Goal: Task Accomplishment & Management: Manage account settings

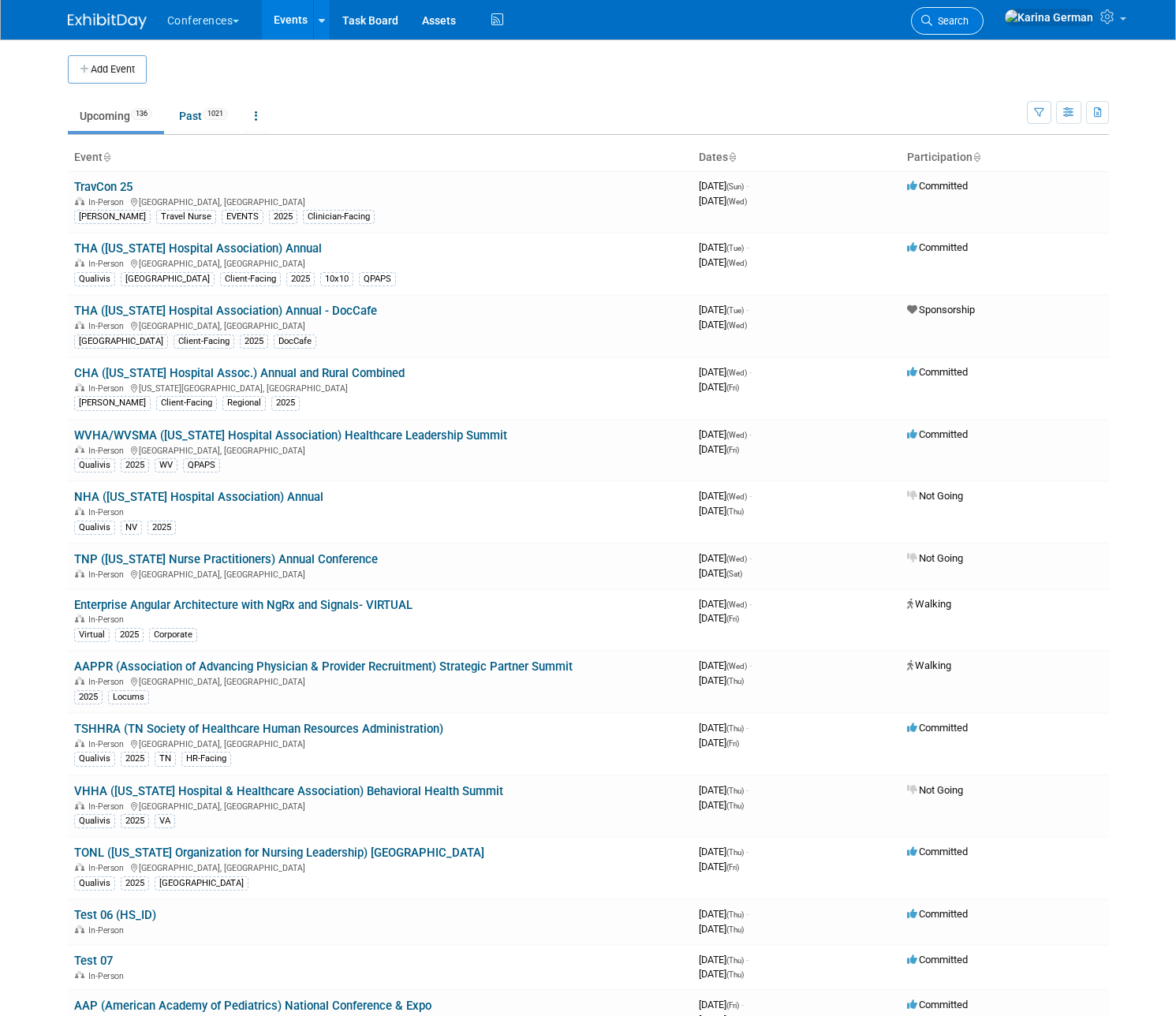
click at [968, 25] on span "Search" at bounding box center [950, 21] width 36 height 11
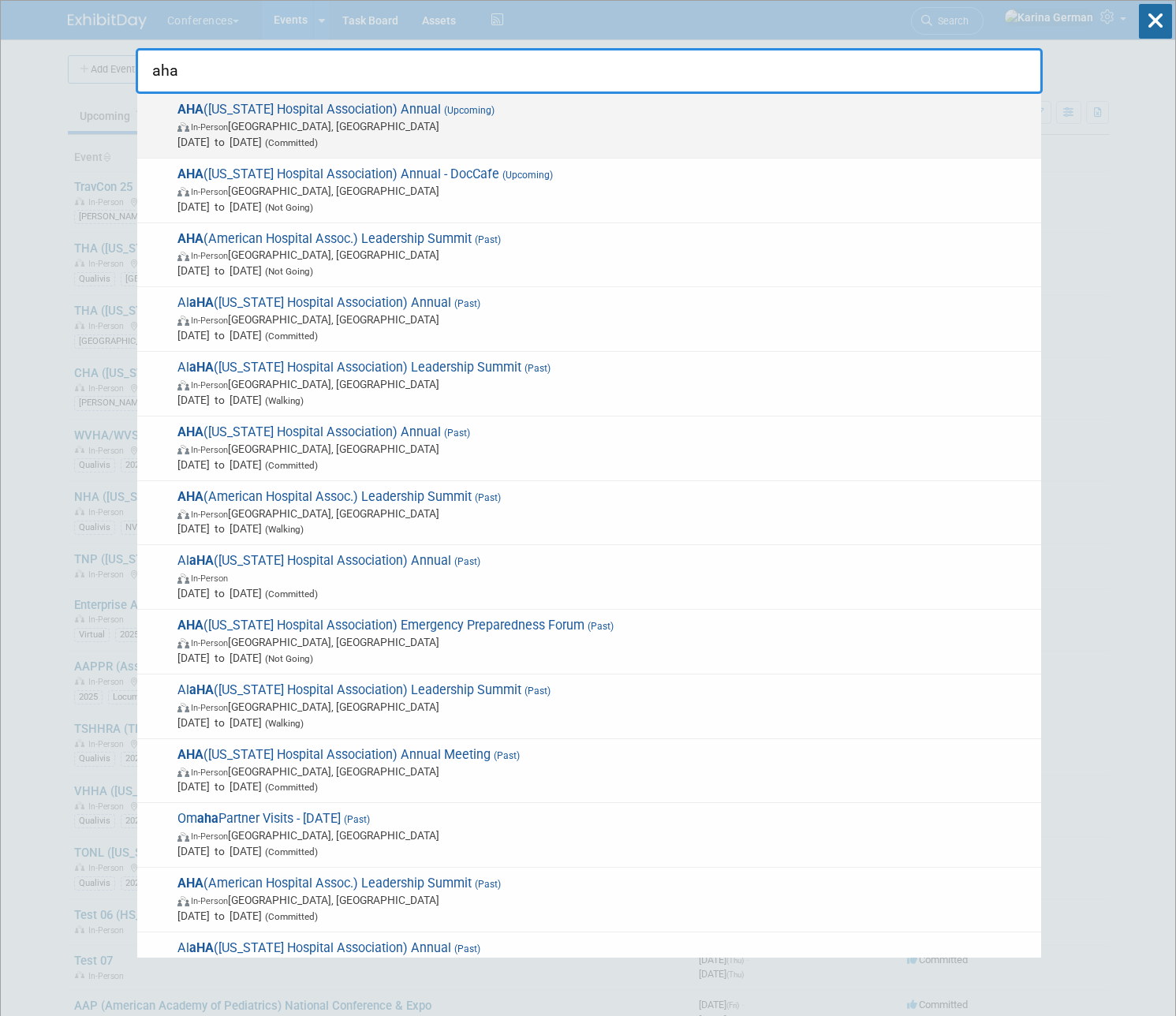
type input "aha"
click at [535, 120] on span "In-Person Little Rock, AR" at bounding box center [605, 126] width 856 height 16
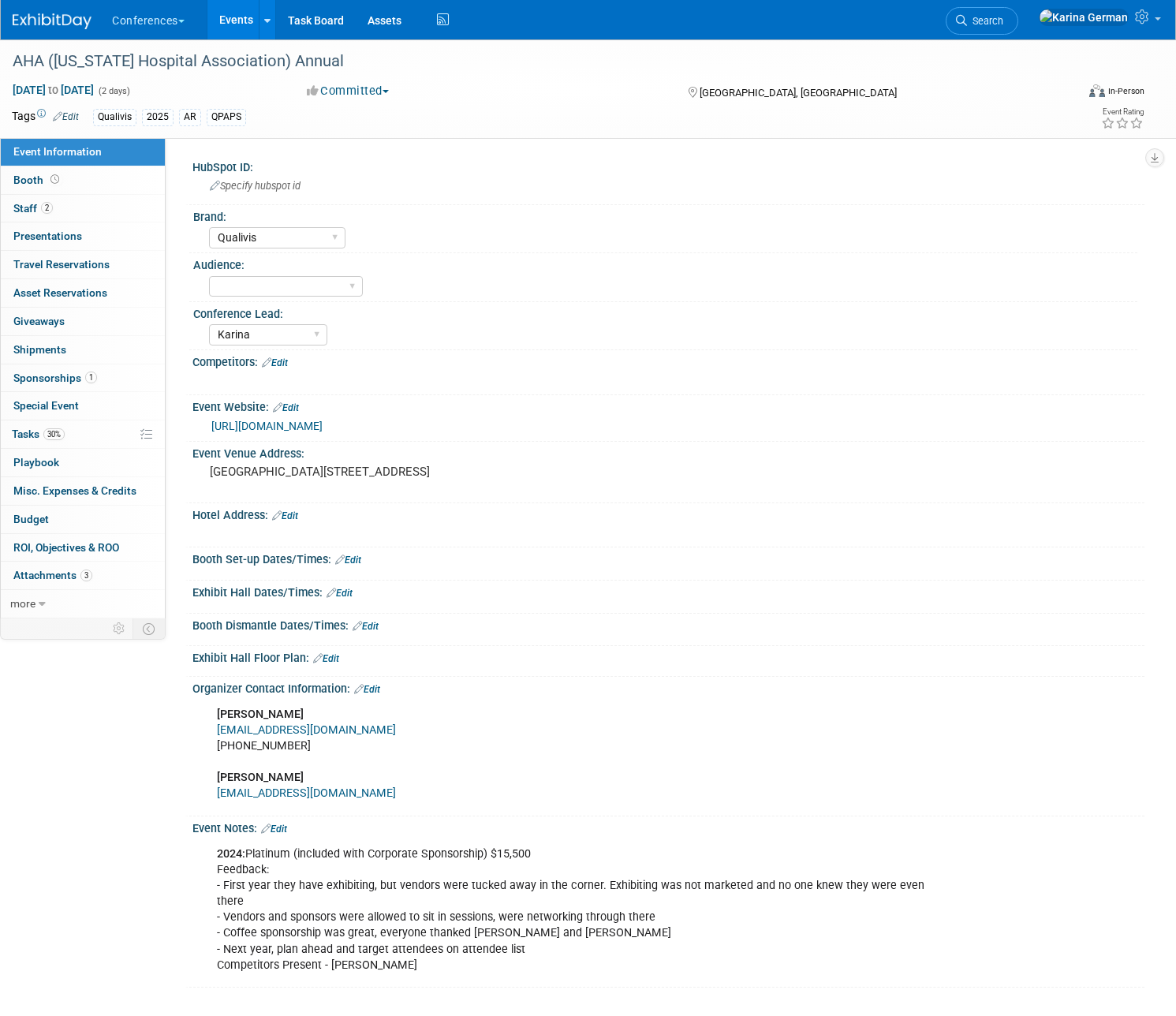
select select "Qualivis"
select select "Karina"
click at [65, 428] on span "Tasks 30%" at bounding box center [38, 433] width 53 height 12
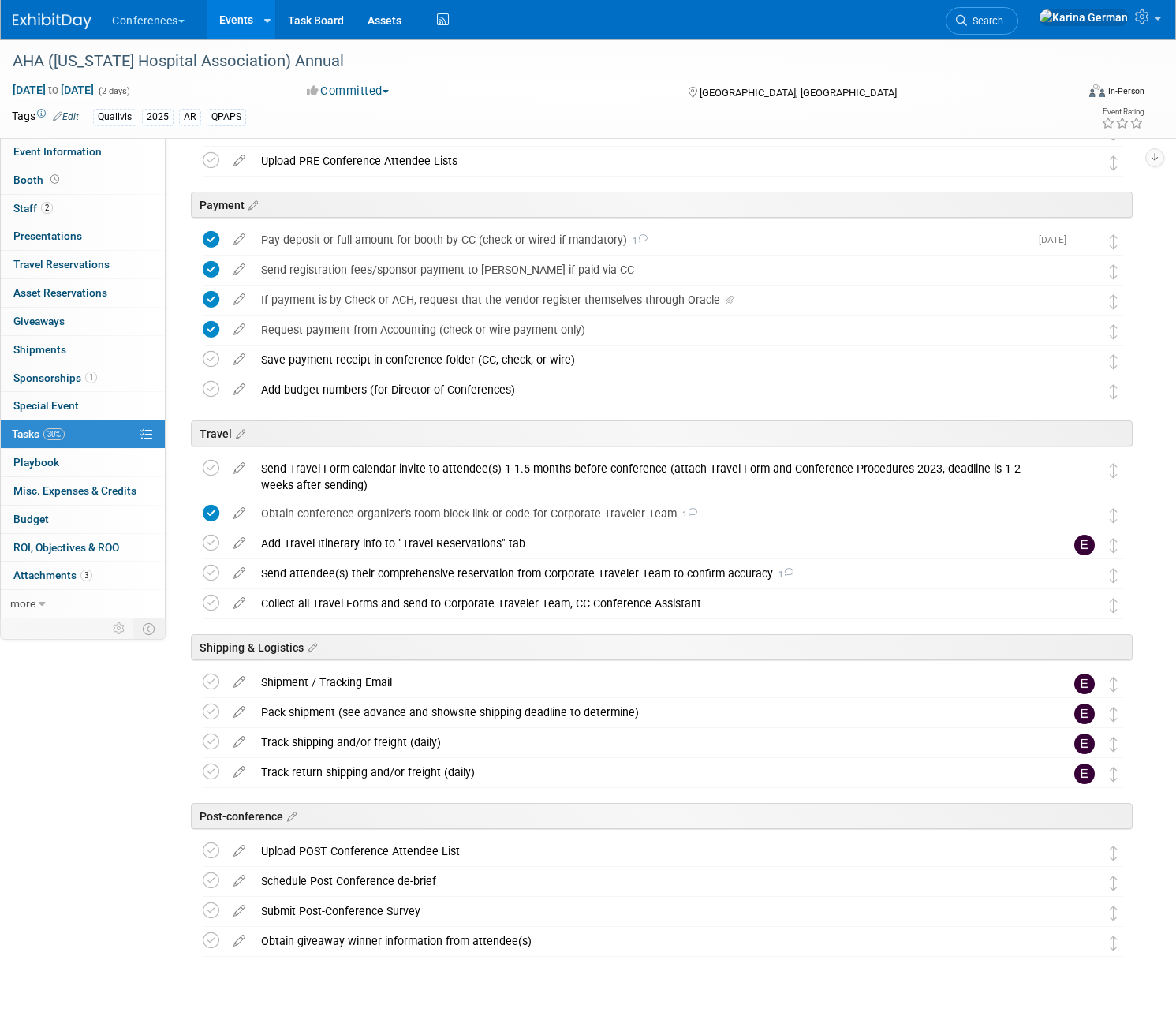
scroll to position [339, 0]
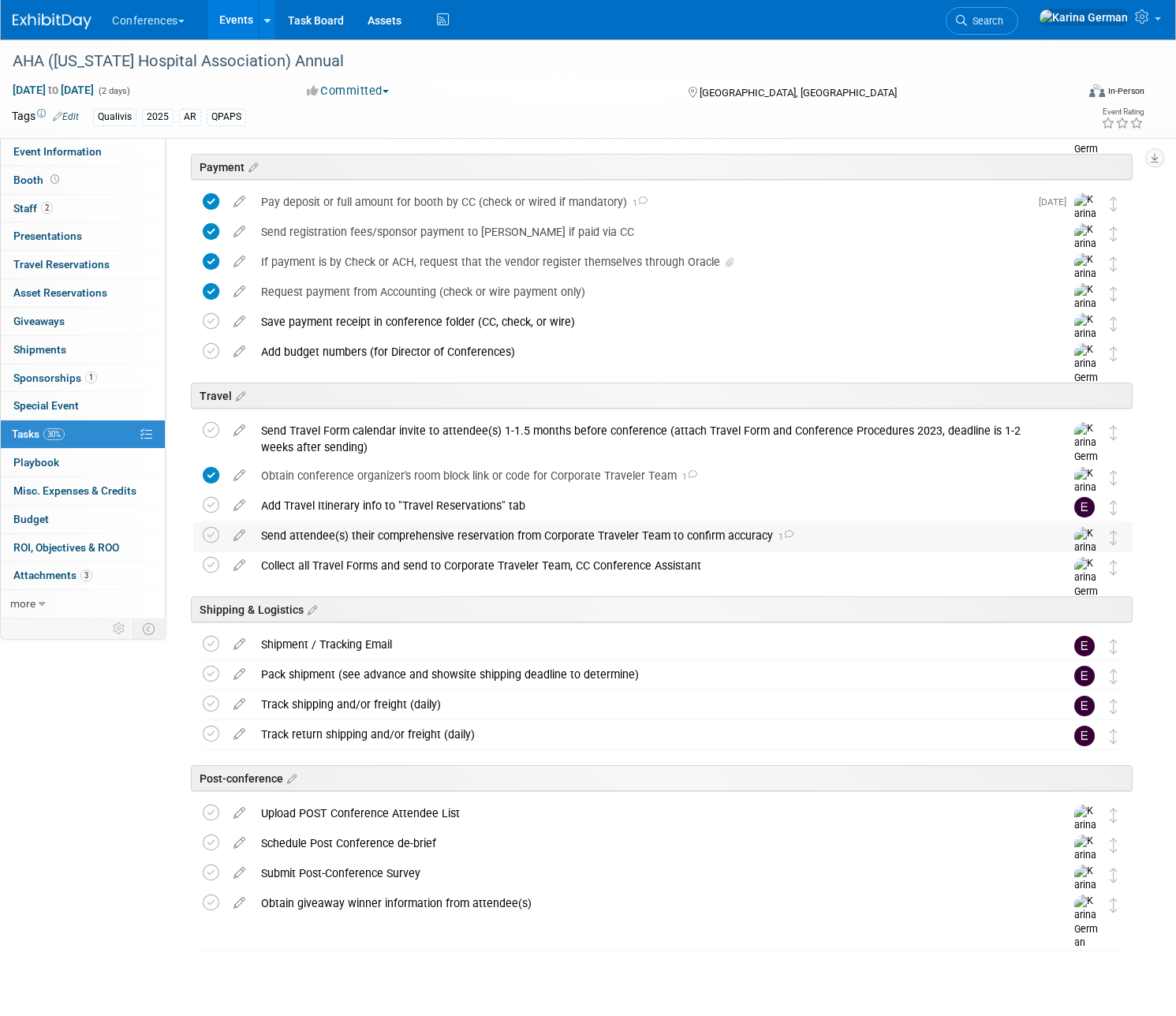
click at [387, 545] on div "Send attendee(s) their comprehensive reservation from Corporate Traveler Team t…" at bounding box center [647, 536] width 789 height 27
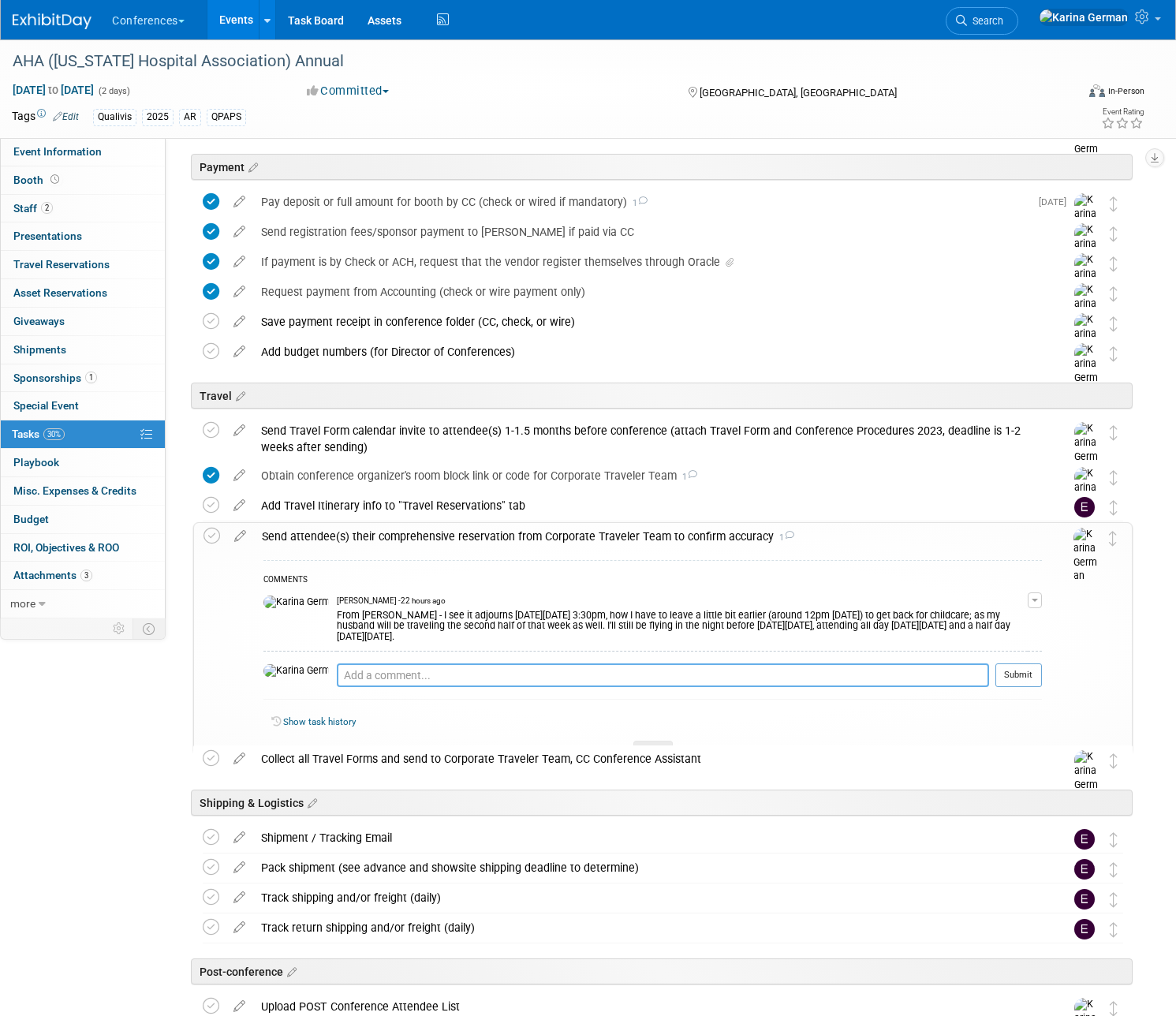
click at [365, 664] on textarea at bounding box center [663, 675] width 652 height 24
type textarea "Natalie is all set"
click at [1024, 687] on div at bounding box center [1018, 692] width 47 height 11
click at [1023, 664] on button "Submit" at bounding box center [1018, 675] width 47 height 24
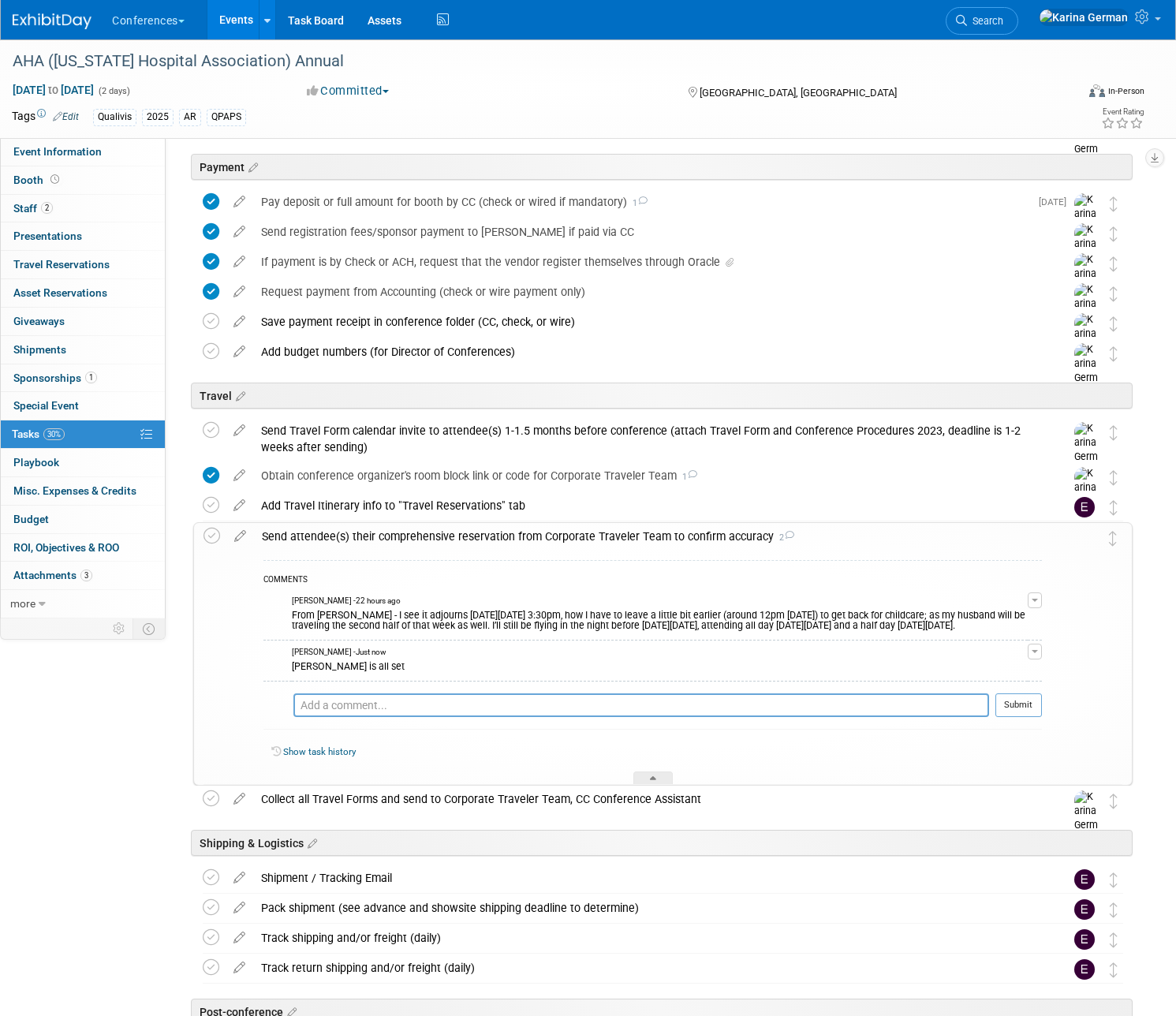
click at [563, 540] on div "Send attendee(s) their comprehensive reservation from Corporate Traveler Team t…" at bounding box center [647, 536] width 788 height 27
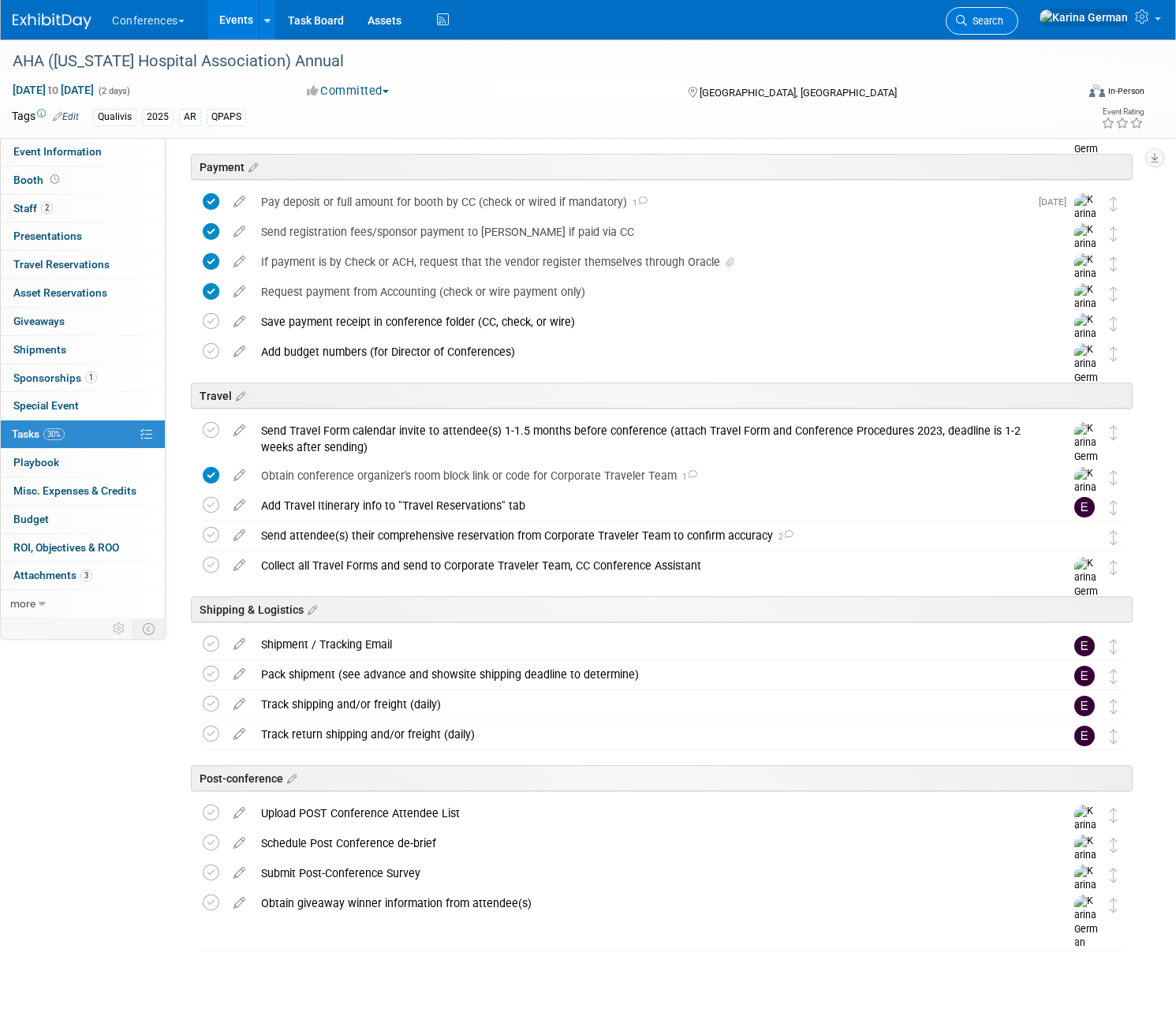
click at [1003, 22] on span "Search" at bounding box center [985, 21] width 36 height 11
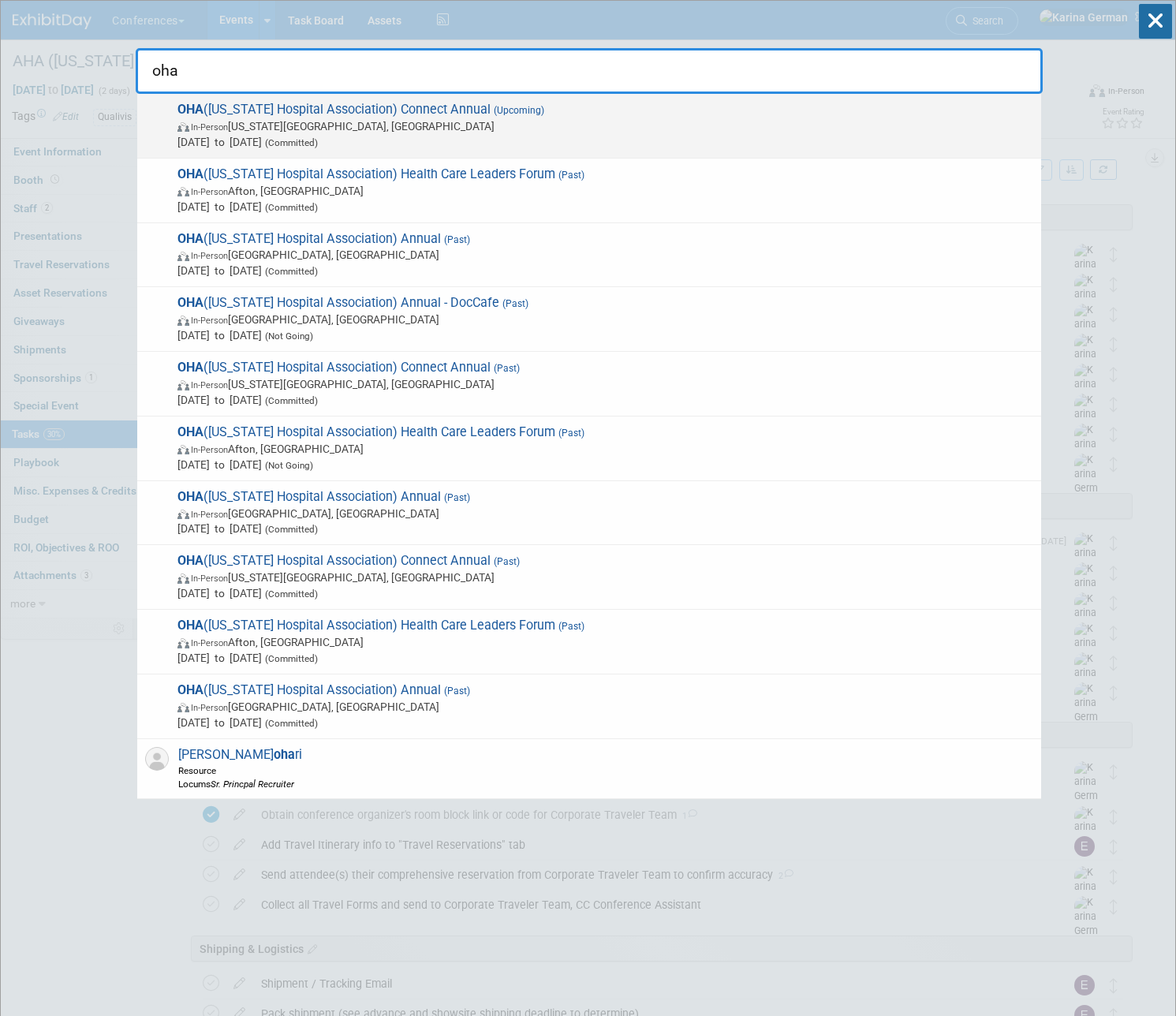
type input "oha"
click at [482, 149] on div "OHA (Oklahoma Hospital Association) Connect Annual (Upcoming) In-Person Oklahom…" at bounding box center [589, 126] width 903 height 65
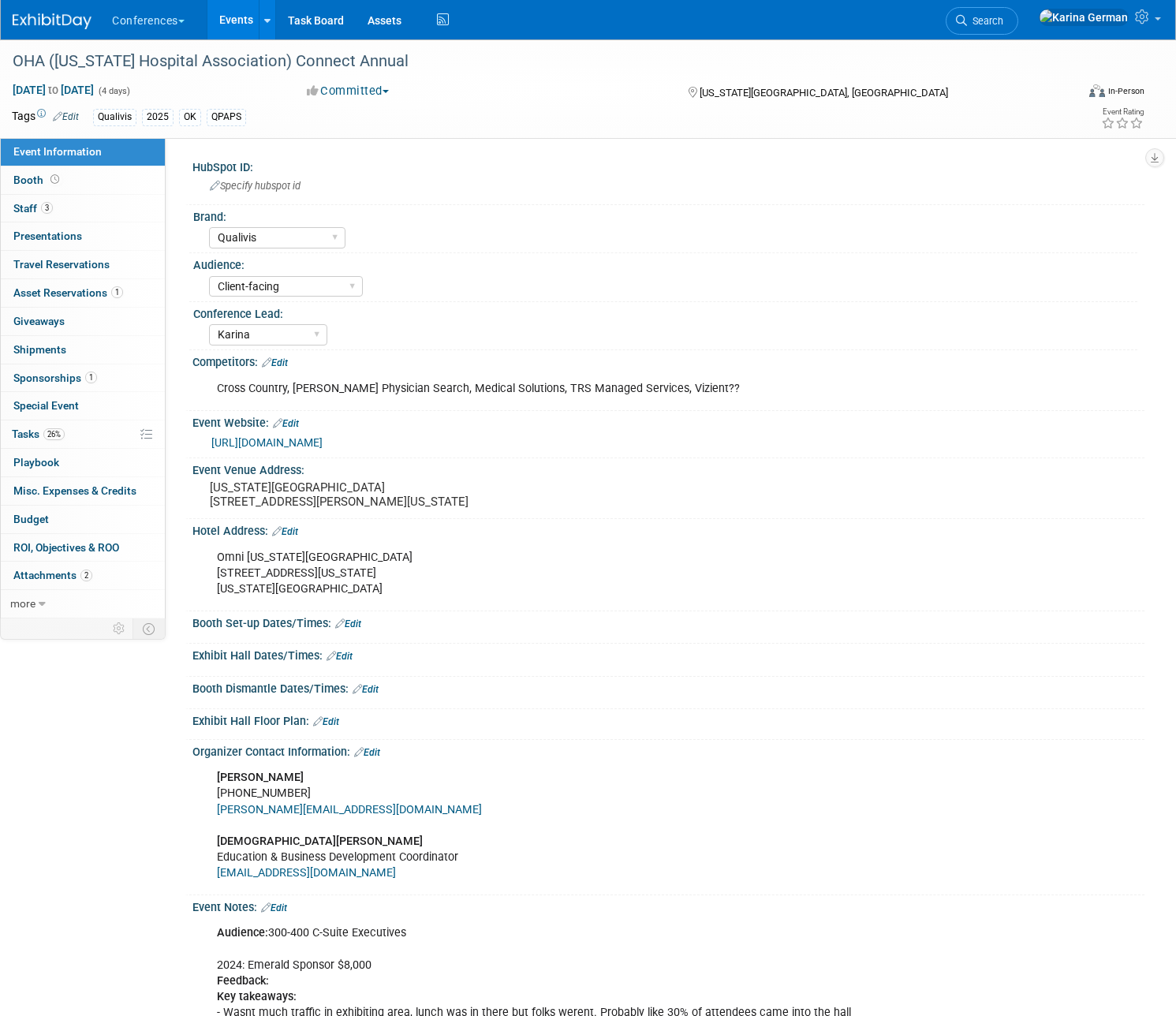
select select "Qualivis"
select select "Client-facing"
select select "Karina"
click at [71, 425] on link "26% Tasks 26%" at bounding box center [83, 434] width 164 height 28
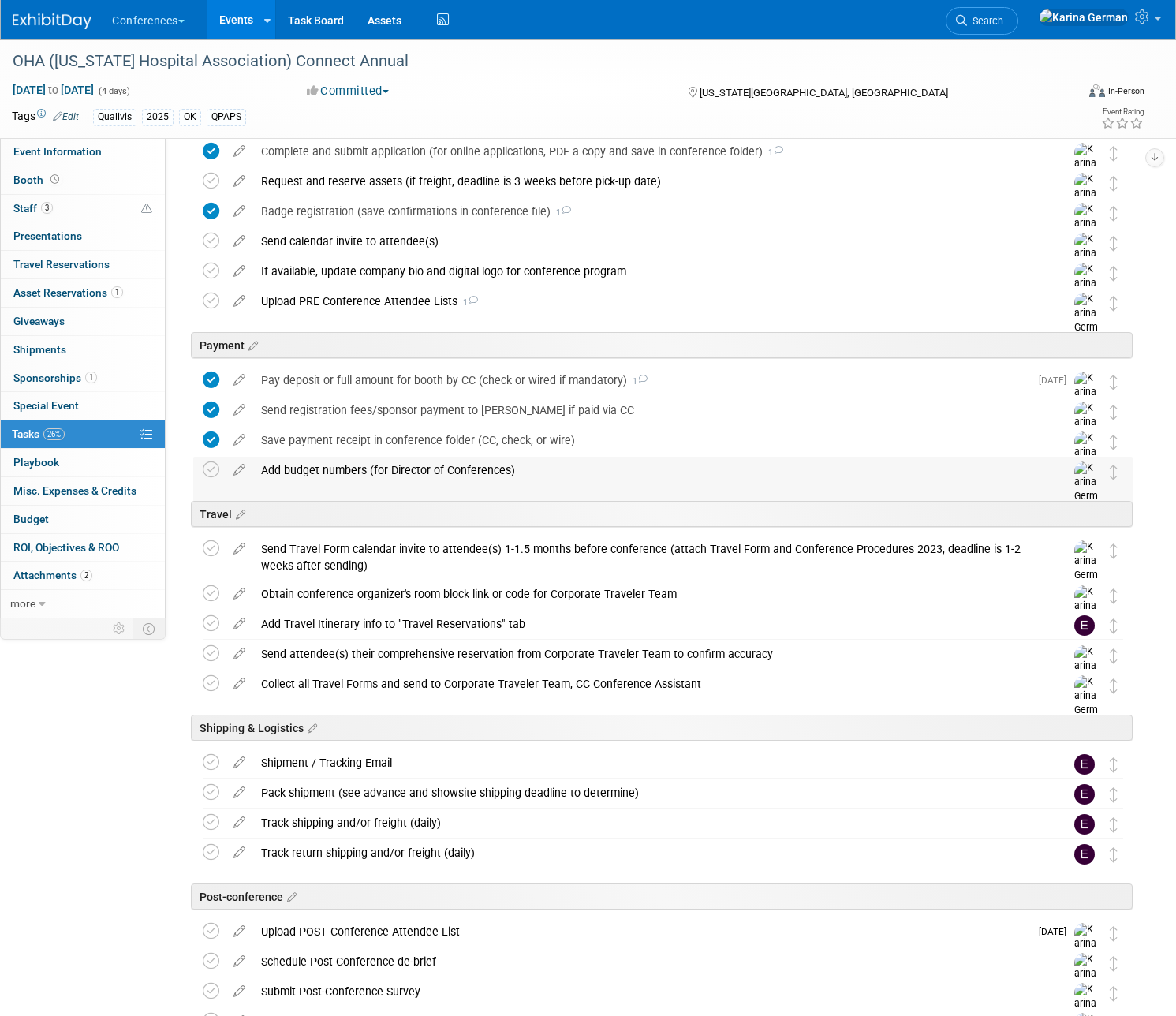
scroll to position [339, 0]
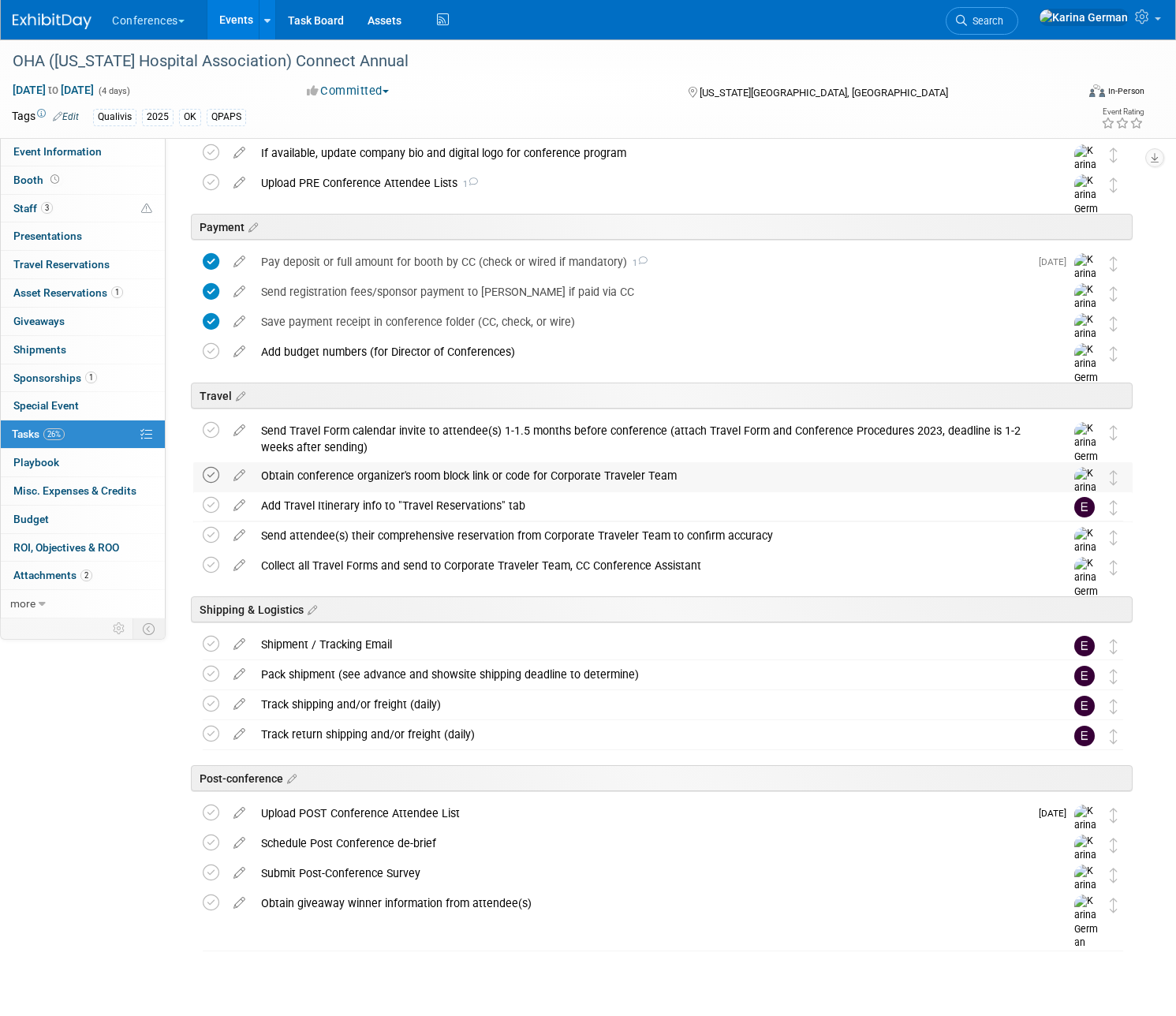
click at [209, 473] on icon at bounding box center [211, 475] width 16 height 16
click at [333, 484] on div "Obtain conference organizer's room block link or code for Corporate Traveler Te…" at bounding box center [647, 476] width 789 height 27
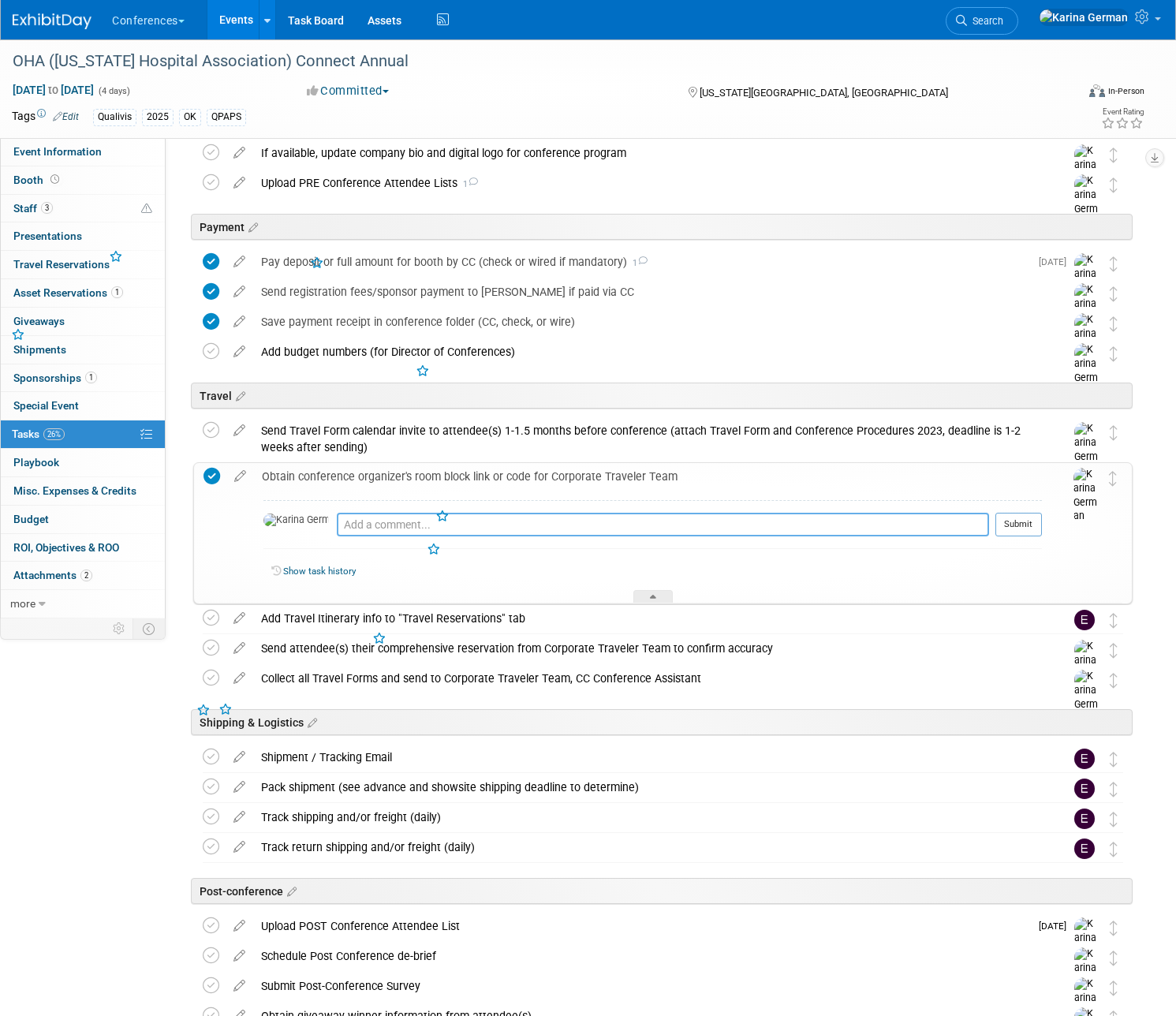
click at [378, 519] on textarea at bounding box center [663, 524] width 652 height 24
type textarea "sent to barb and jamie"
click at [1015, 510] on div "sent to barb and jamie Pro tip: Press Ctrl-Enter to submit comment. Submit" at bounding box center [653, 528] width 779 height 57
click at [1021, 513] on button "Submit" at bounding box center [1018, 524] width 47 height 24
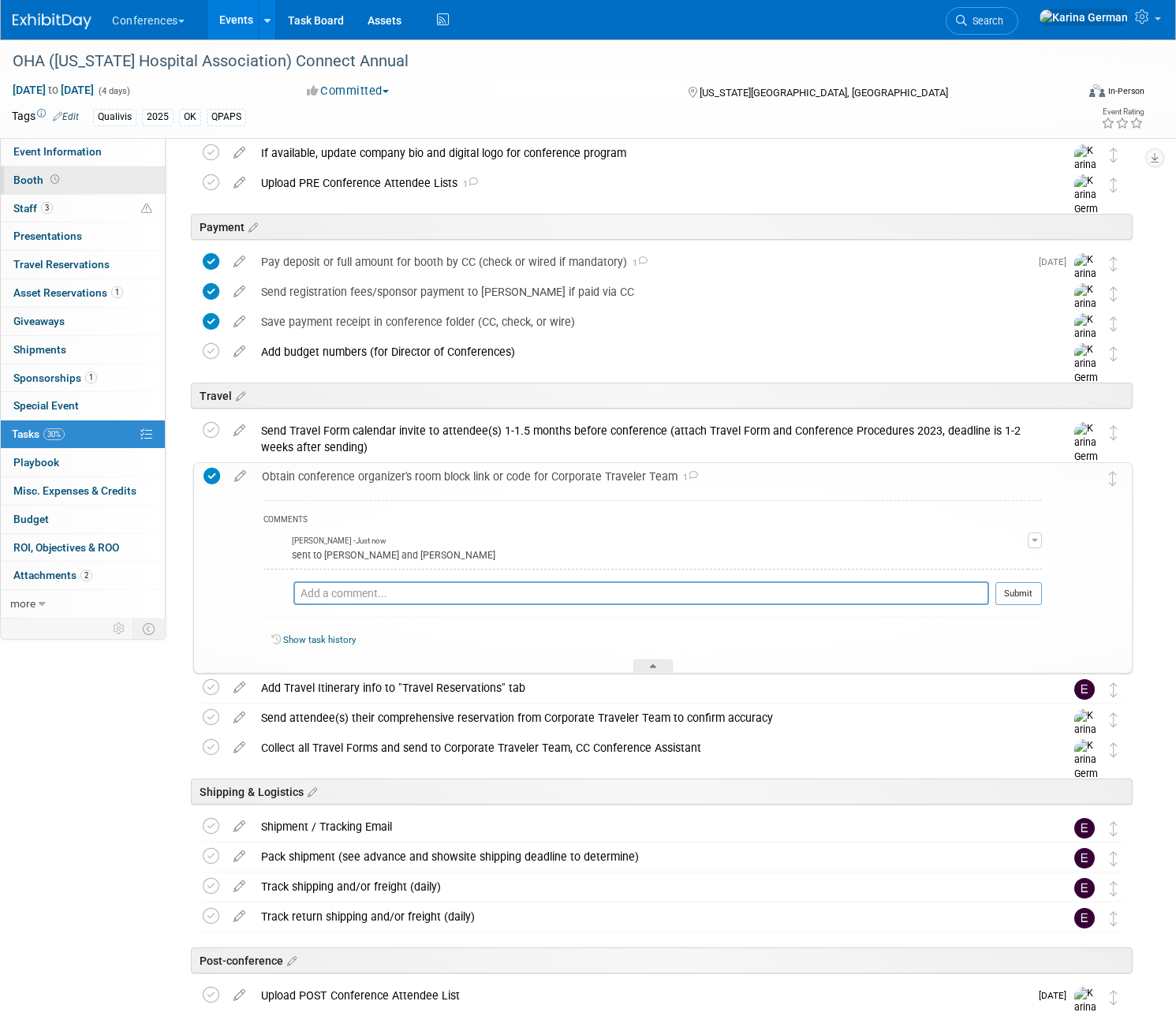
click at [72, 176] on link "Booth" at bounding box center [83, 181] width 164 height 28
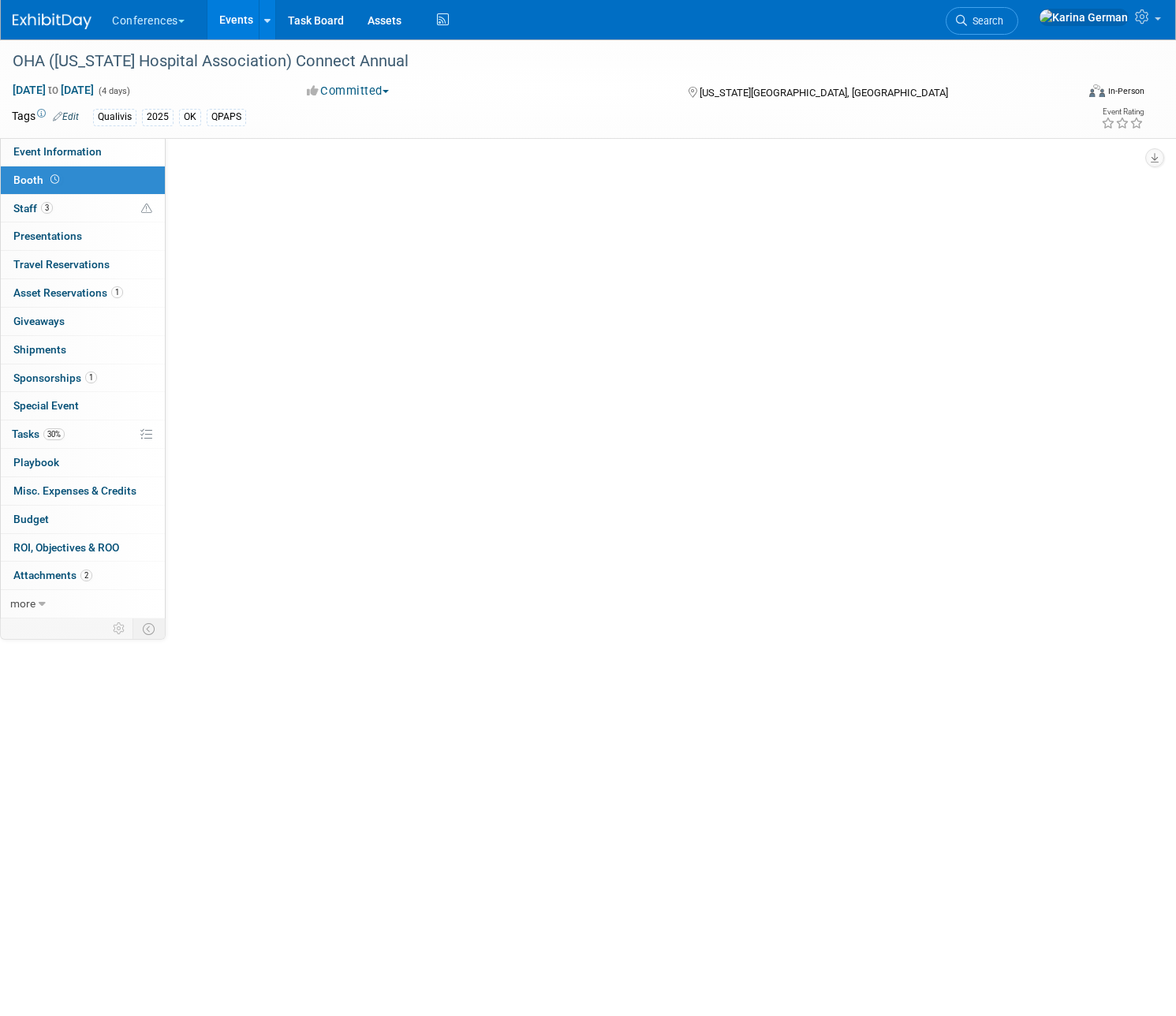
scroll to position [0, 0]
select select "8' tabletop"
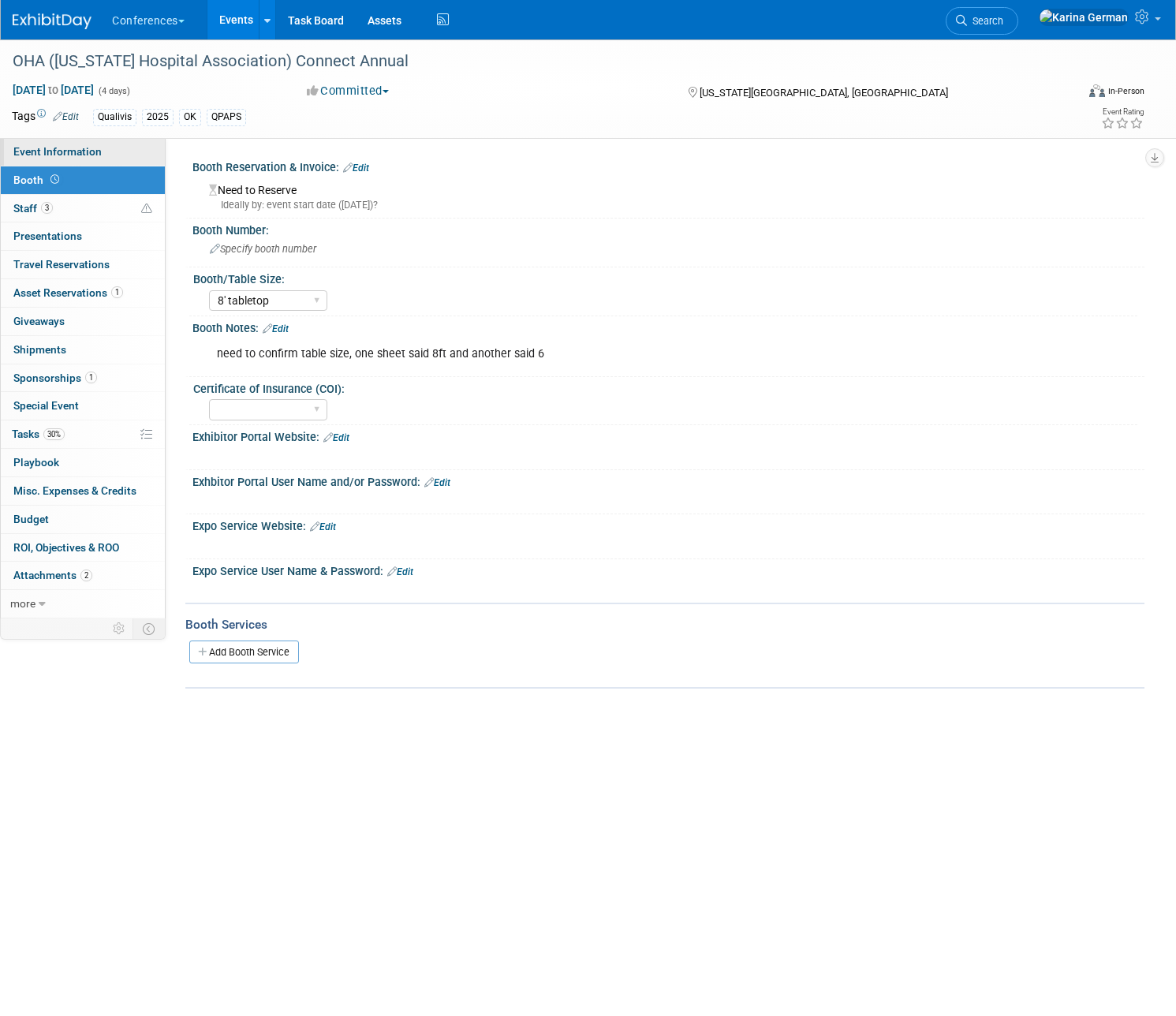
click at [80, 157] on span "Event Information" at bounding box center [57, 151] width 89 height 12
select select "Qualivis"
select select "Client-facing"
select select "Karina"
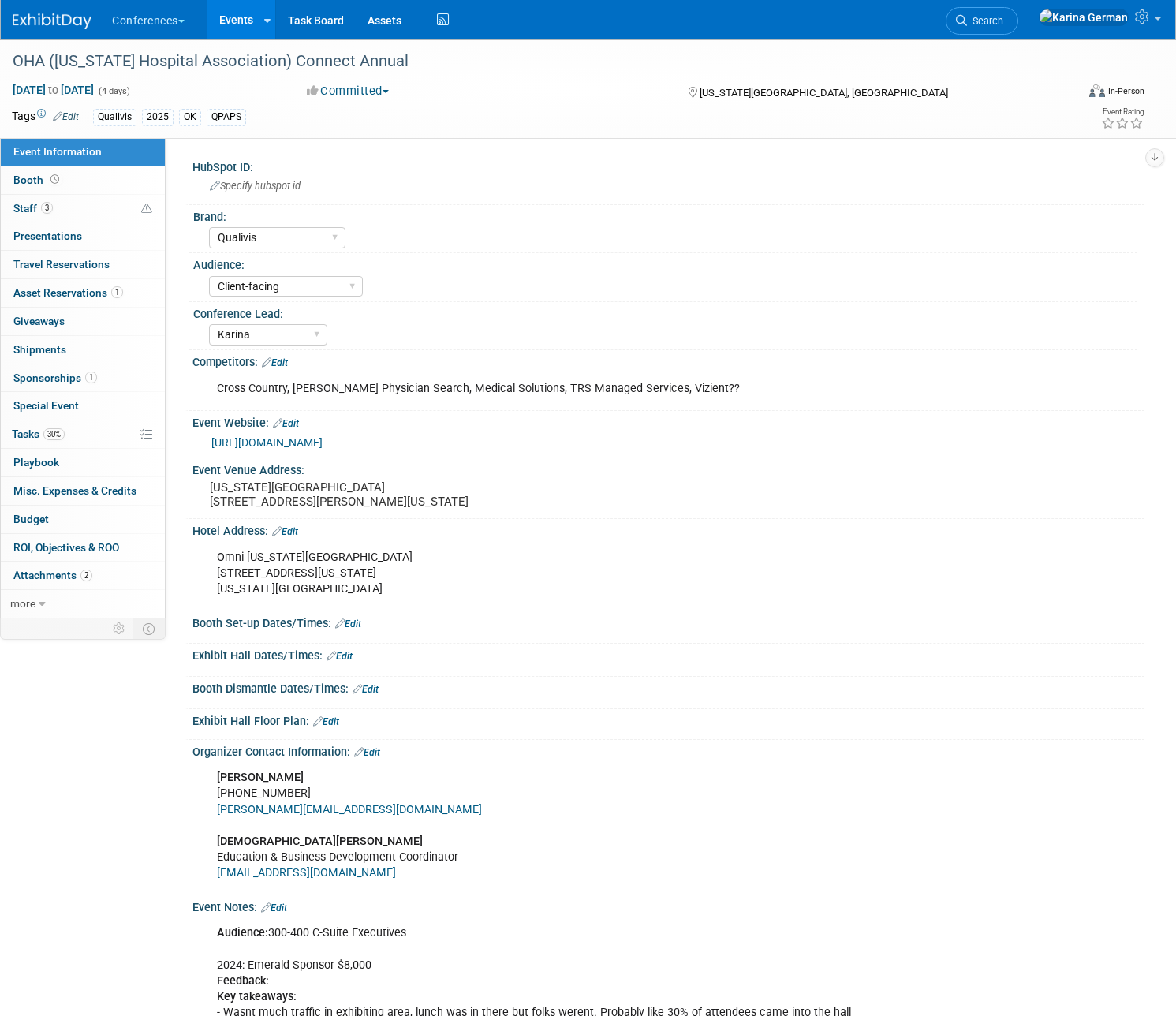
click at [323, 439] on link "https://www.okoha.com/OHA/OHA/Education___Events/Connect/OHA_Connect.aspx?hkey=…" at bounding box center [266, 442] width 111 height 12
click at [72, 208] on link "3 Staff 3" at bounding box center [83, 209] width 164 height 28
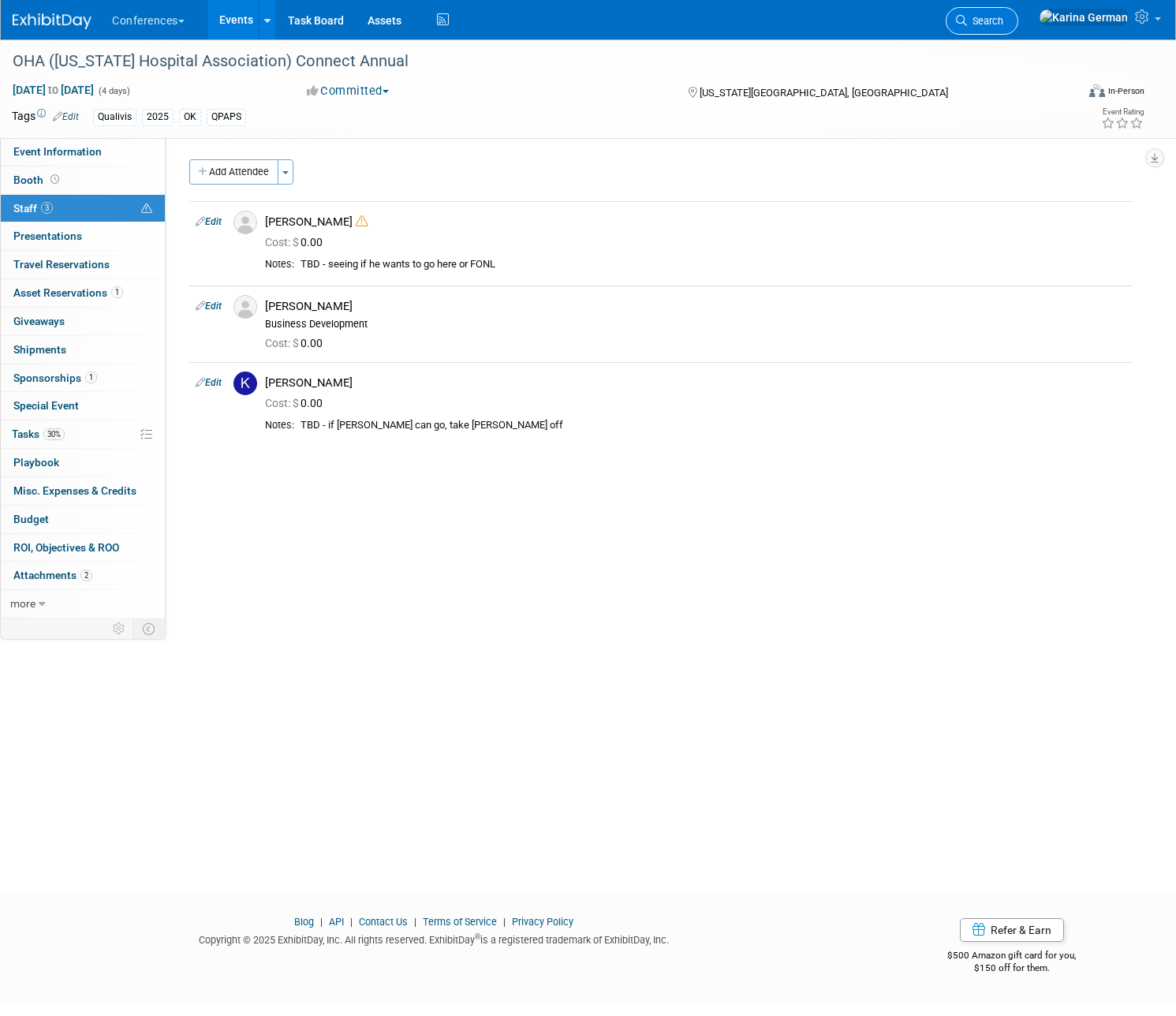
click at [1003, 16] on span "Search" at bounding box center [985, 21] width 36 height 11
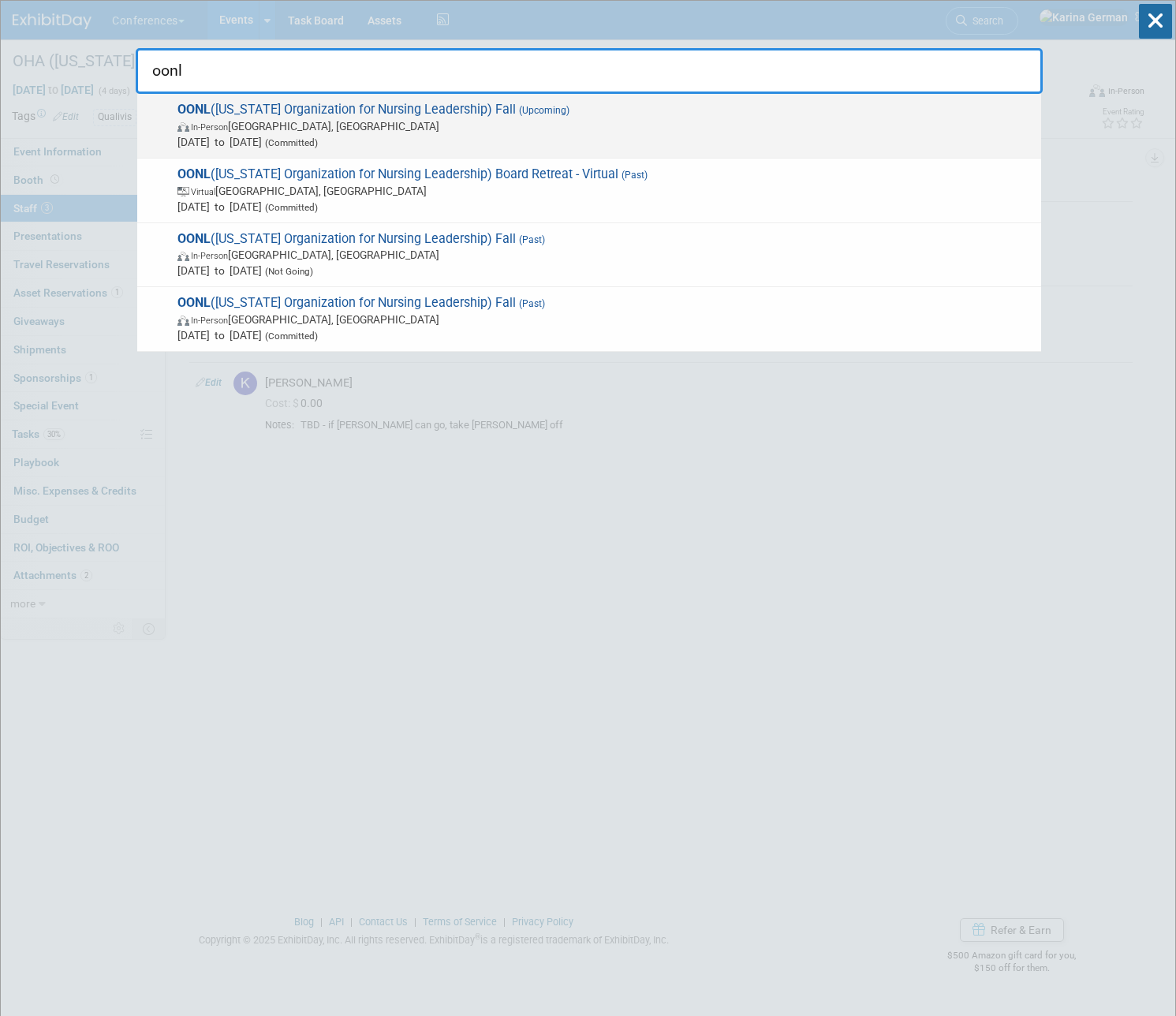
type input "oonl"
click at [576, 135] on span "[DATE] to [DATE] (Committed)" at bounding box center [605, 141] width 856 height 16
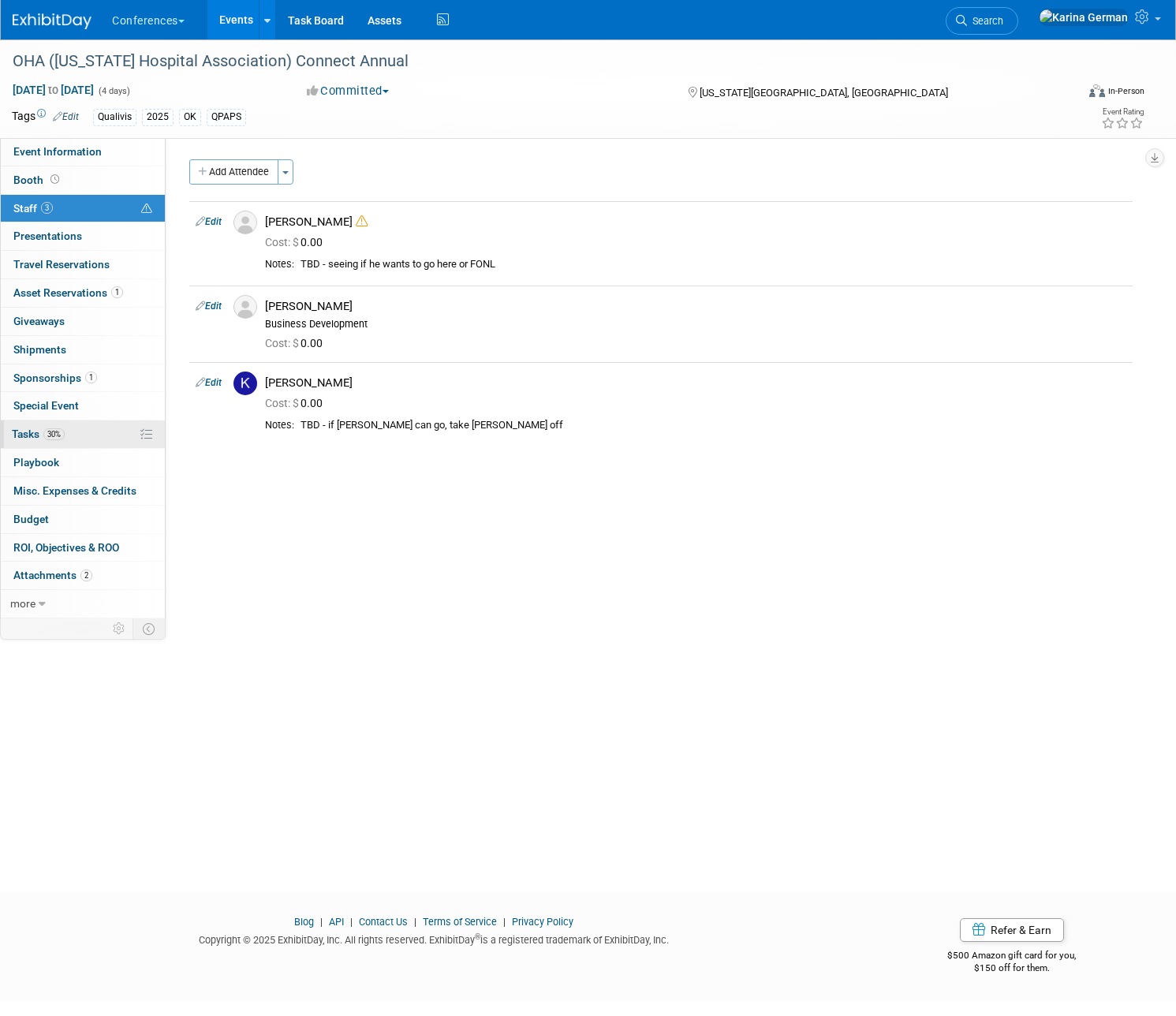
click at [66, 426] on link "30% Tasks 30%" at bounding box center [83, 434] width 164 height 28
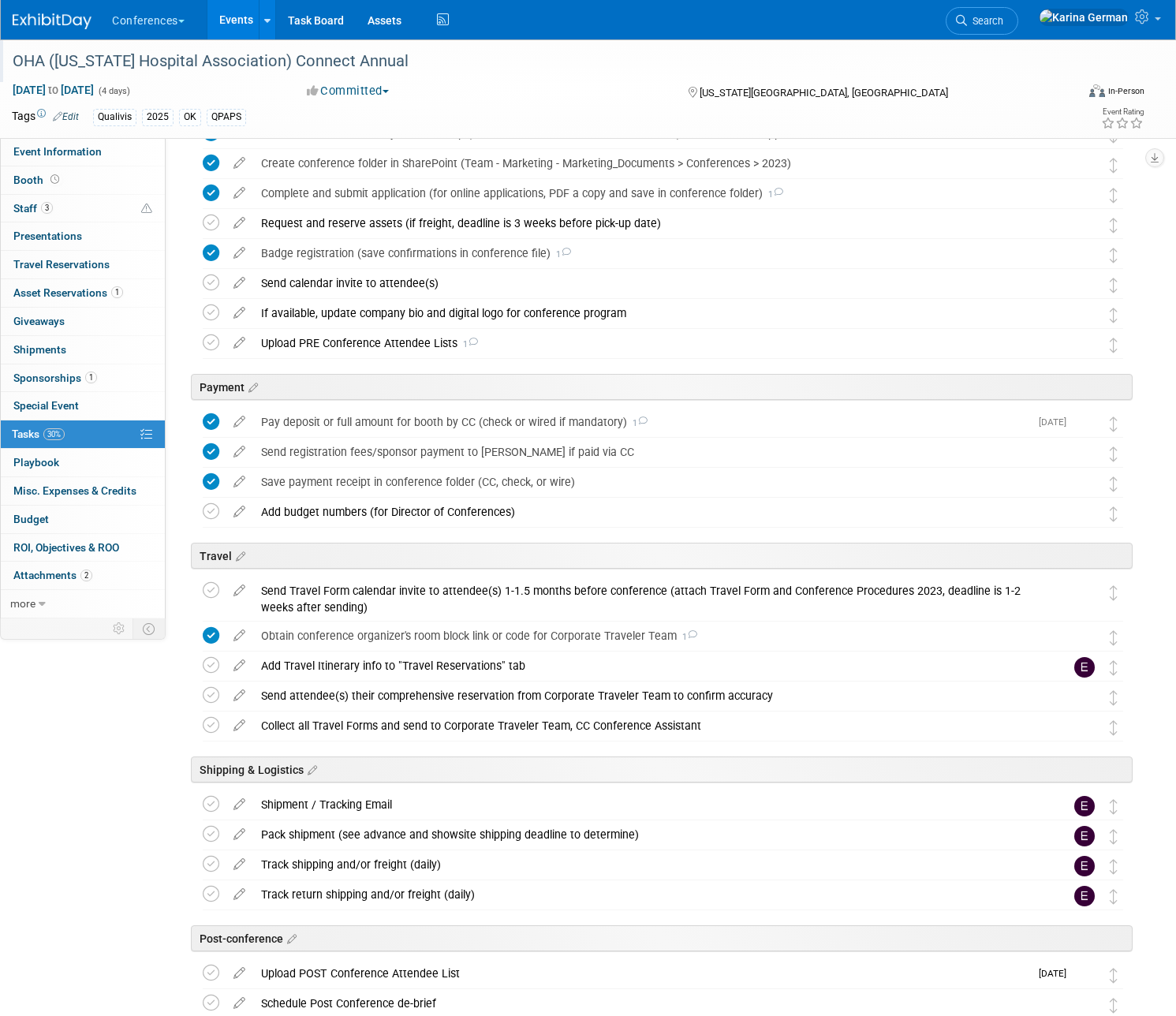
scroll to position [191, 0]
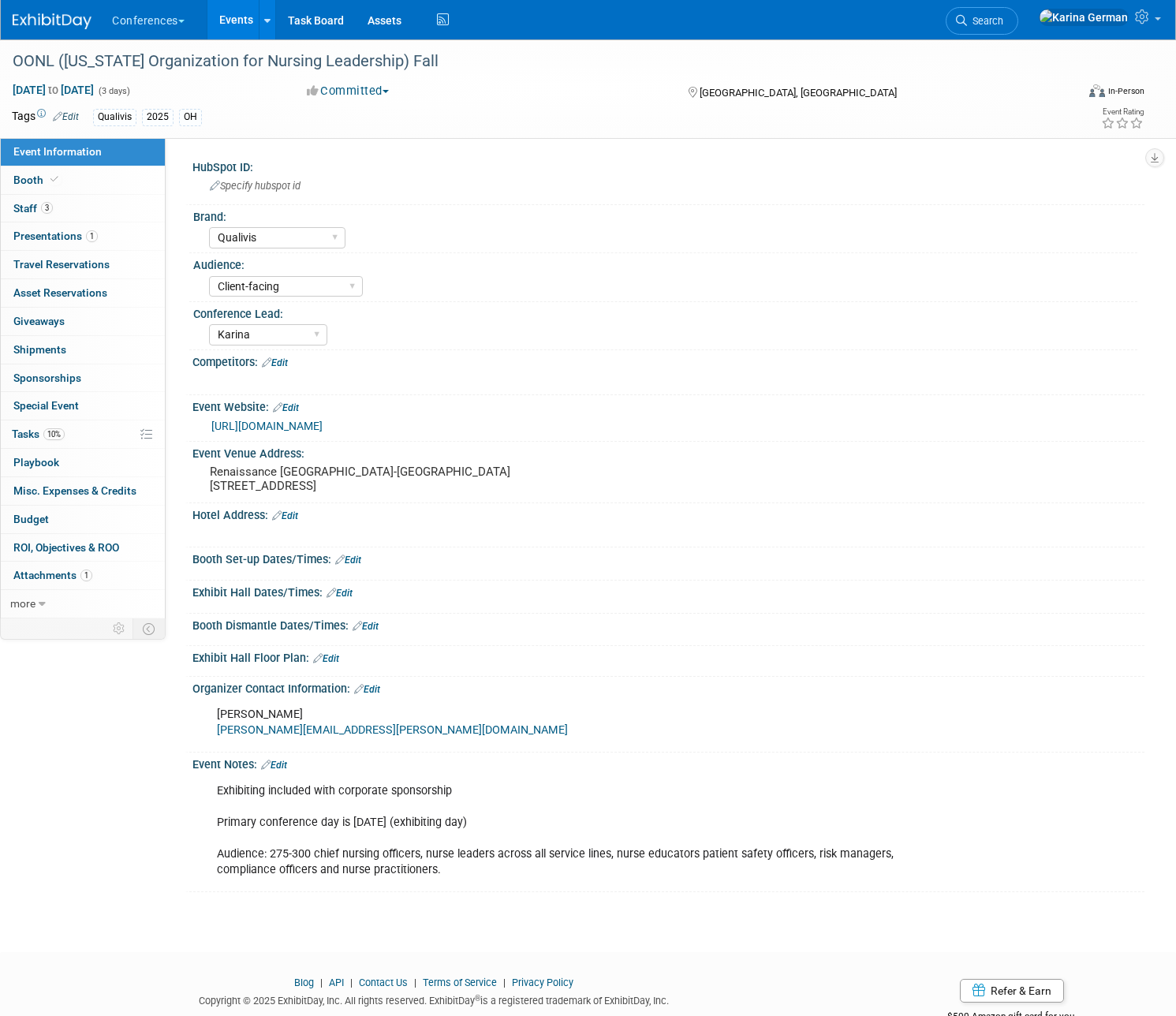
select select "Qualivis"
select select "Client-facing"
select select "Karina"
click at [323, 423] on link "https://www.ohiohospitals.org/member-opportunities/nursing-leadership-oonl" at bounding box center [266, 425] width 111 height 12
click at [1003, 15] on span "Search" at bounding box center [985, 21] width 36 height 11
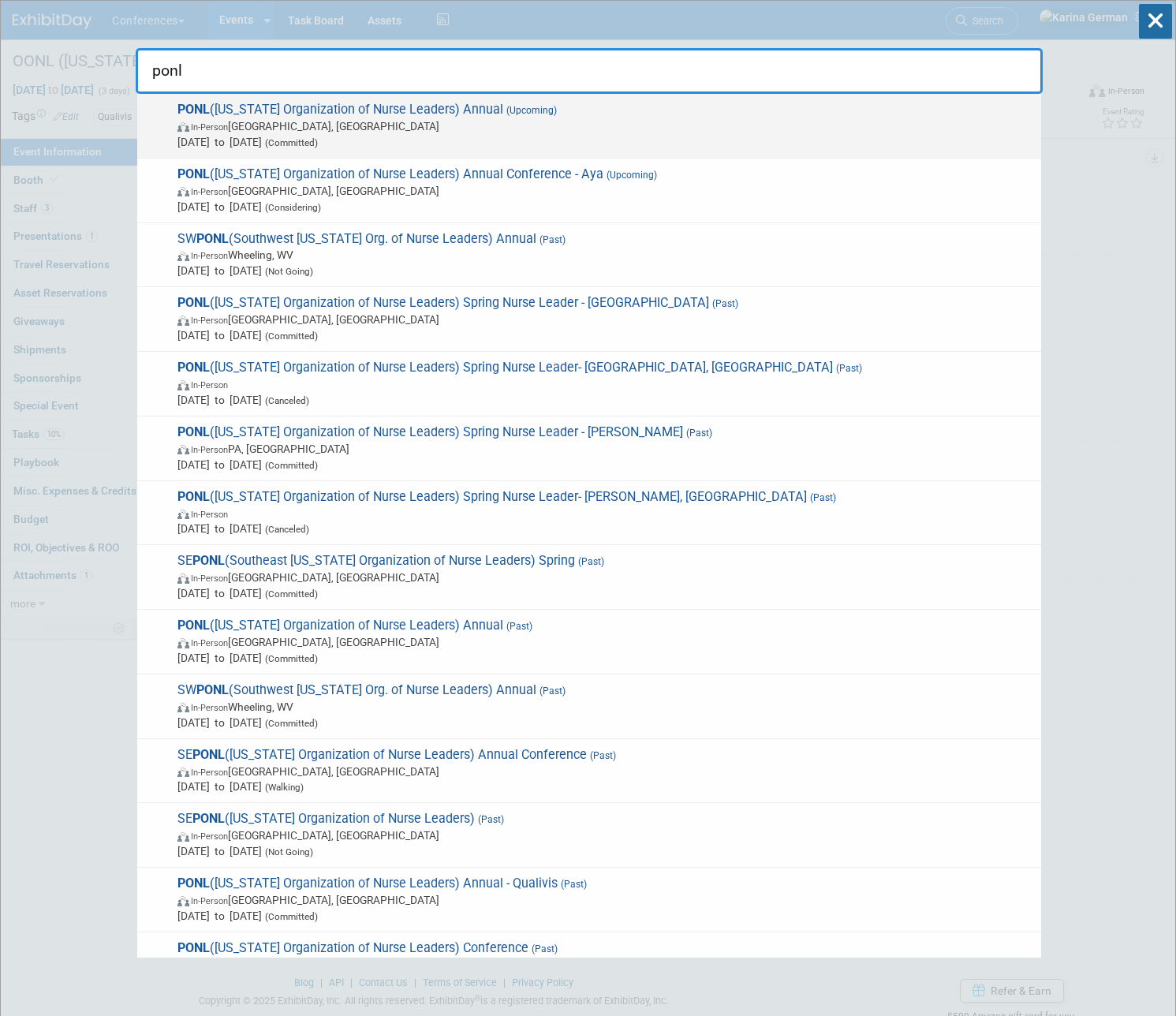
type input "ponl"
click at [554, 108] on span "(Upcoming)" at bounding box center [530, 110] width 53 height 11
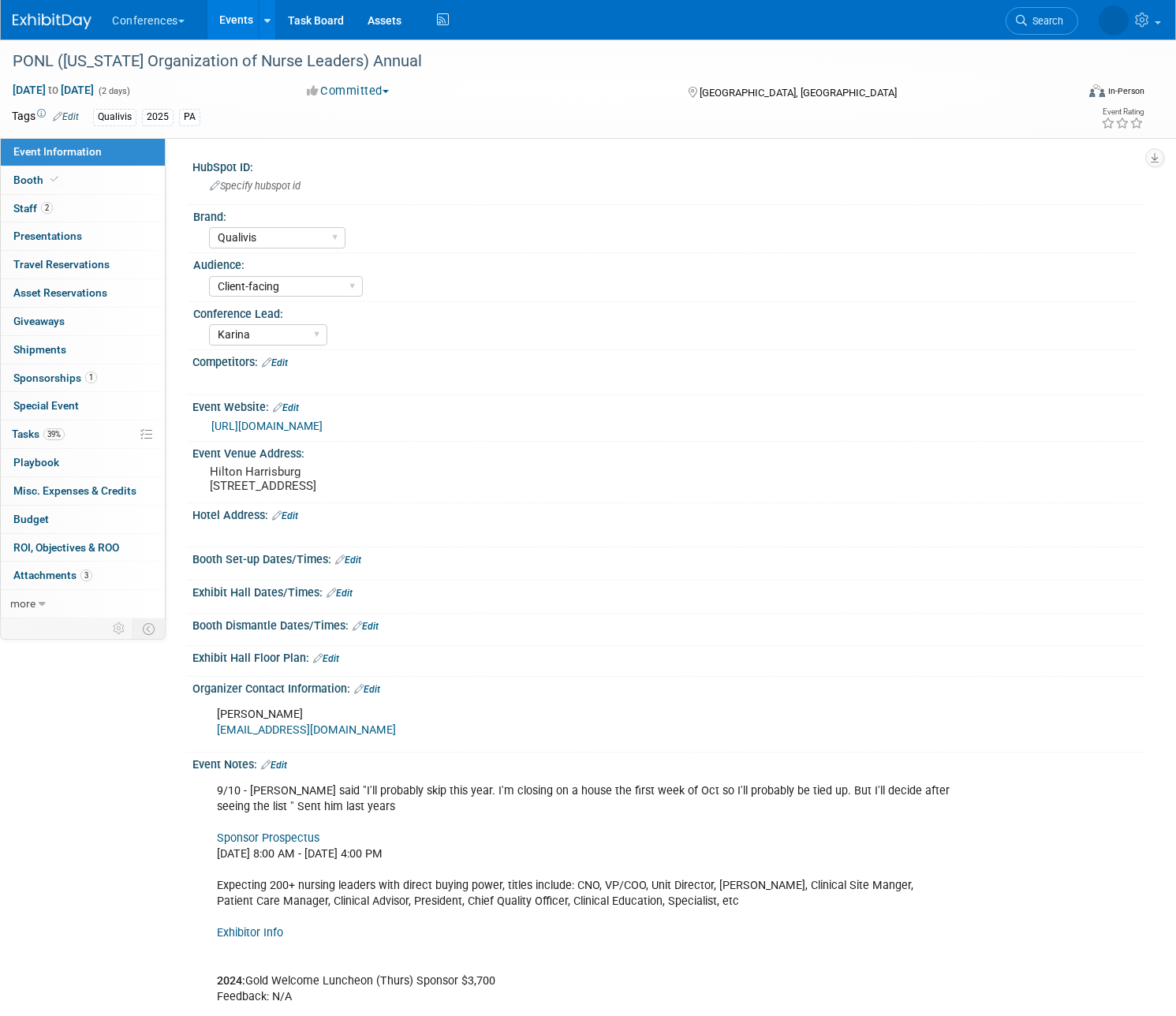
select select "Qualivis"
select select "Client-facing"
select select "Karina"
click at [77, 430] on link "39% Tasks 39%" at bounding box center [83, 434] width 164 height 28
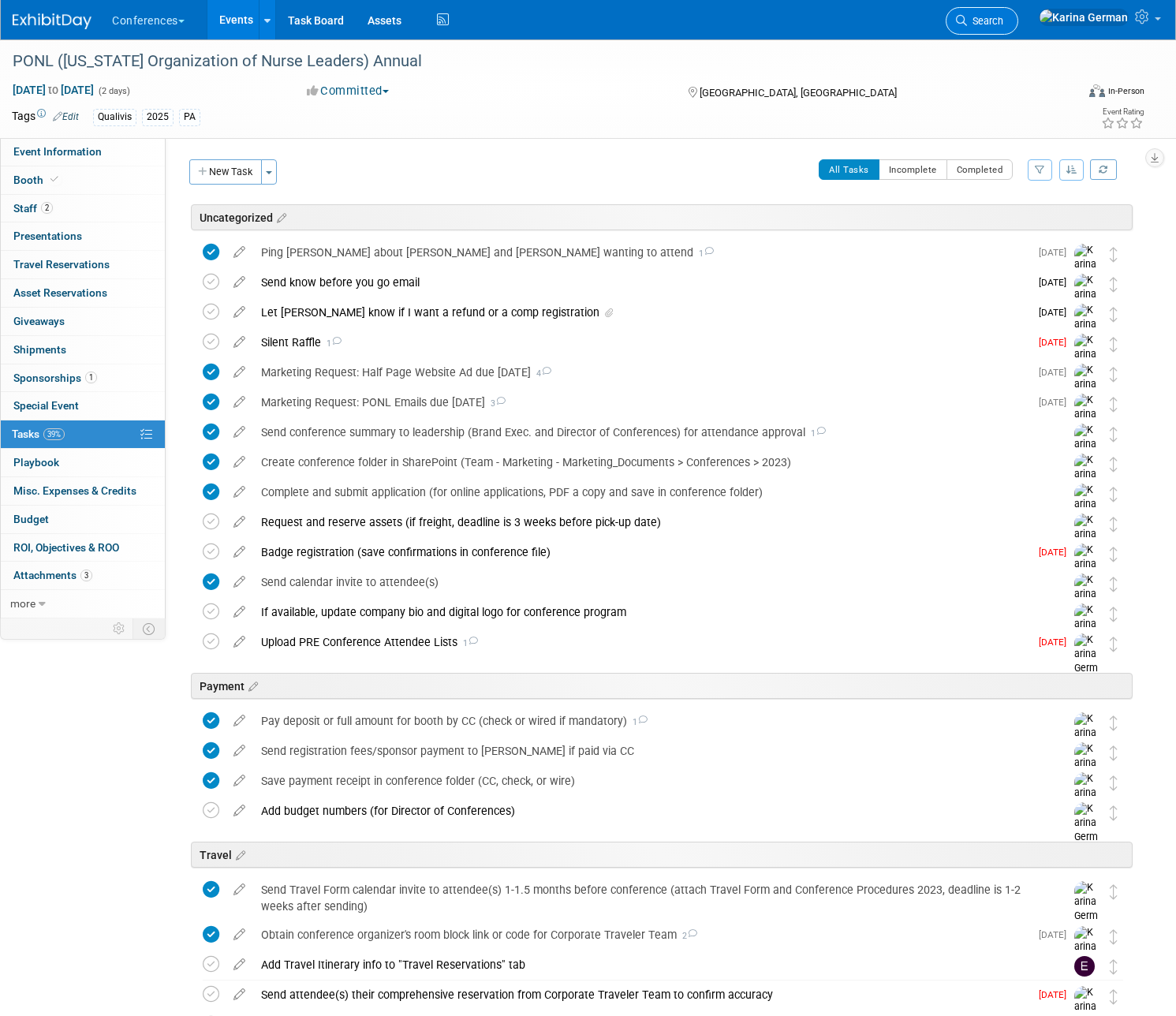
click at [1003, 26] on span "Search" at bounding box center [985, 21] width 36 height 11
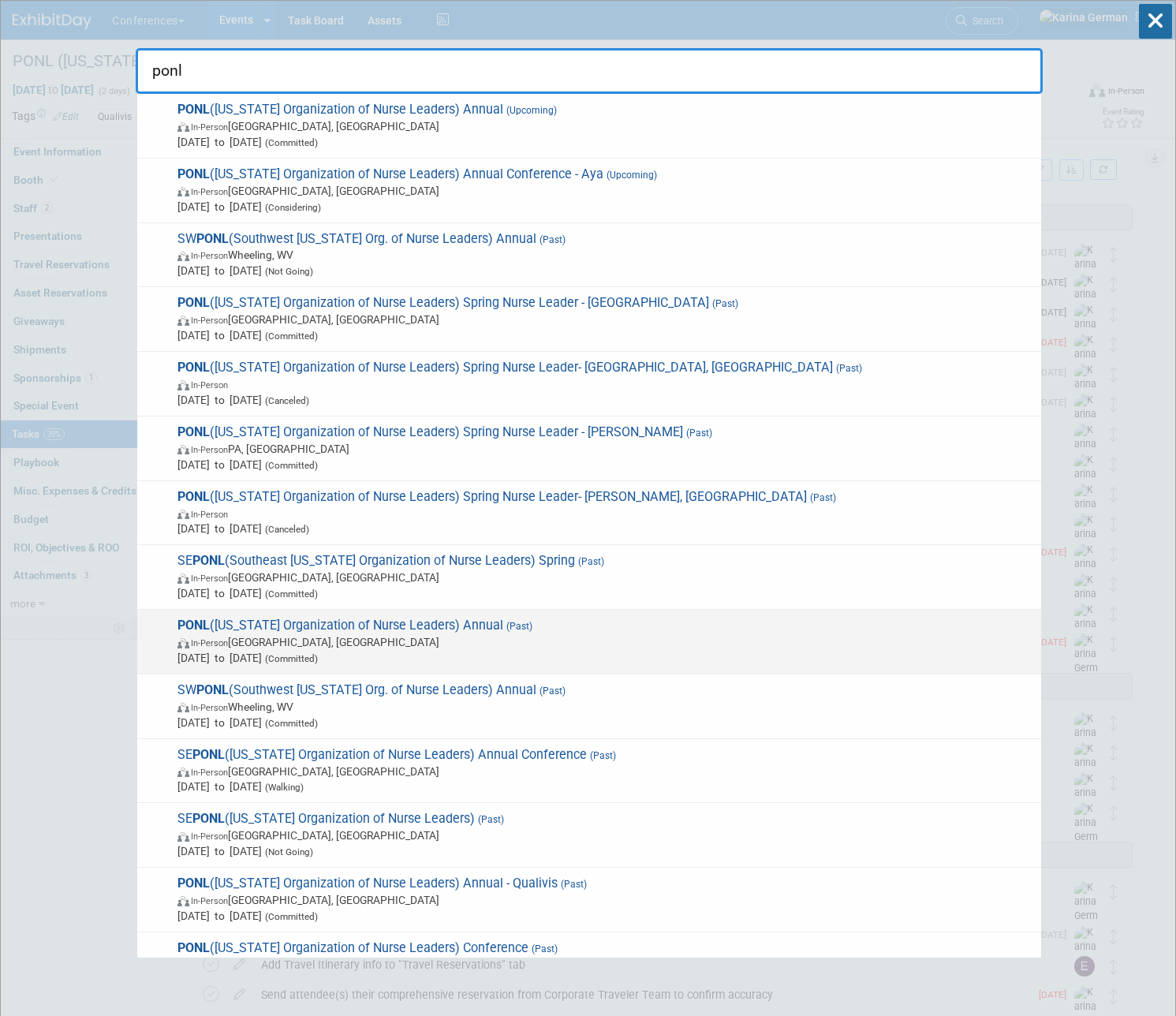
type input "ponl"
click at [547, 651] on span "[DATE] to [DATE] (Committed)" at bounding box center [605, 657] width 856 height 16
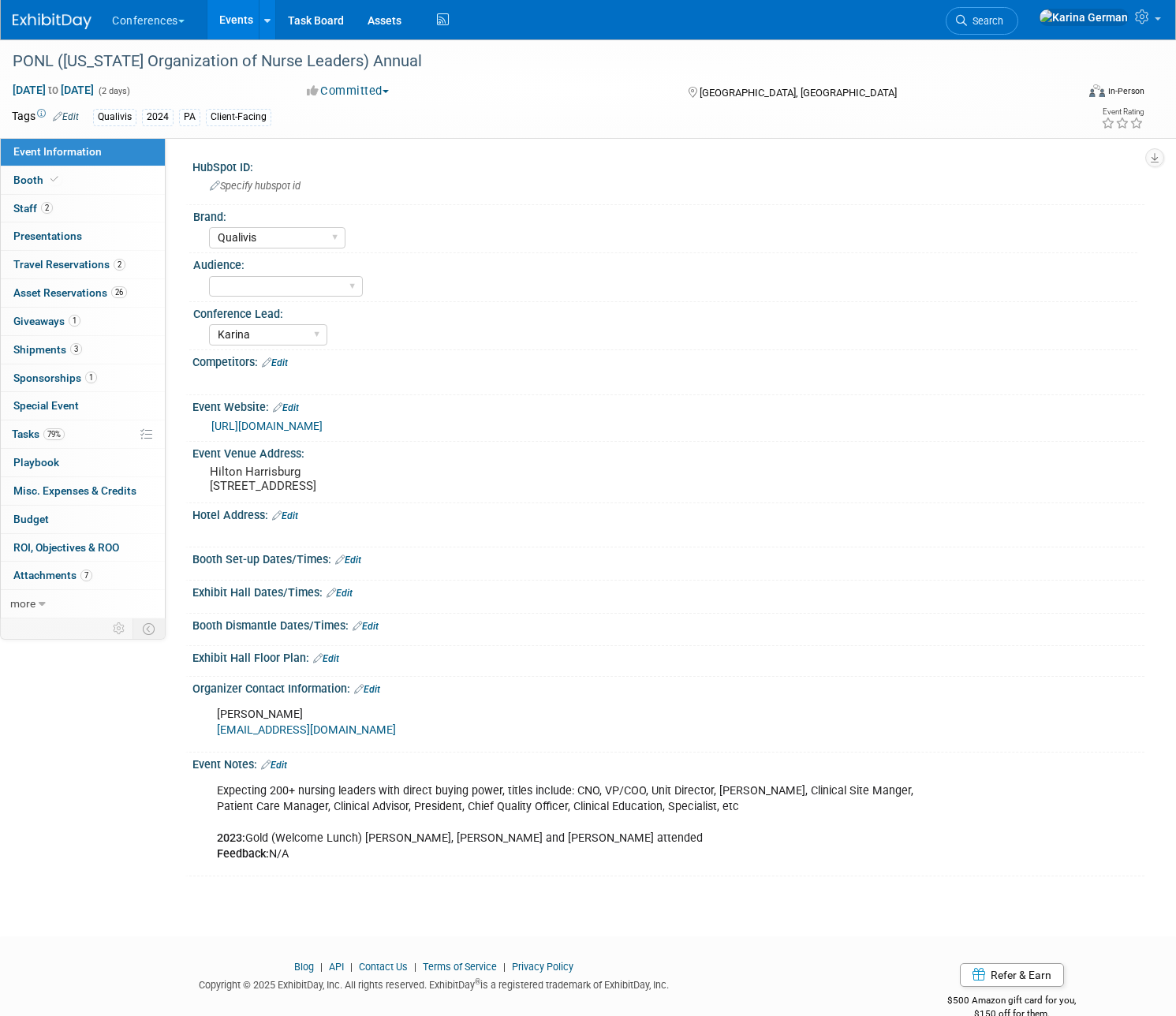
select select "Qualivis"
select select "Karina"
click at [84, 186] on link "Booth" at bounding box center [83, 181] width 164 height 28
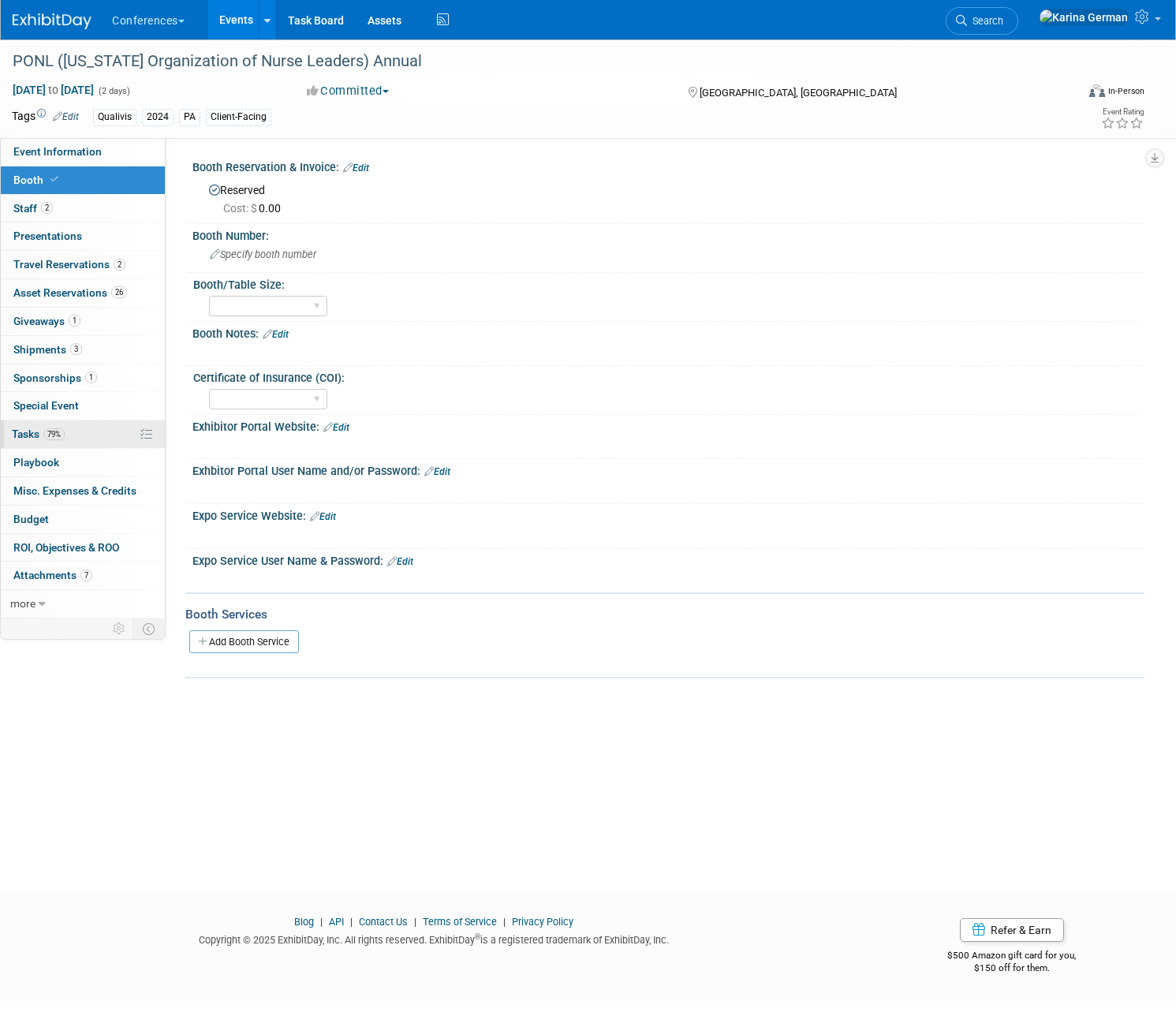
click at [80, 429] on link "79% Tasks 79%" at bounding box center [83, 434] width 164 height 28
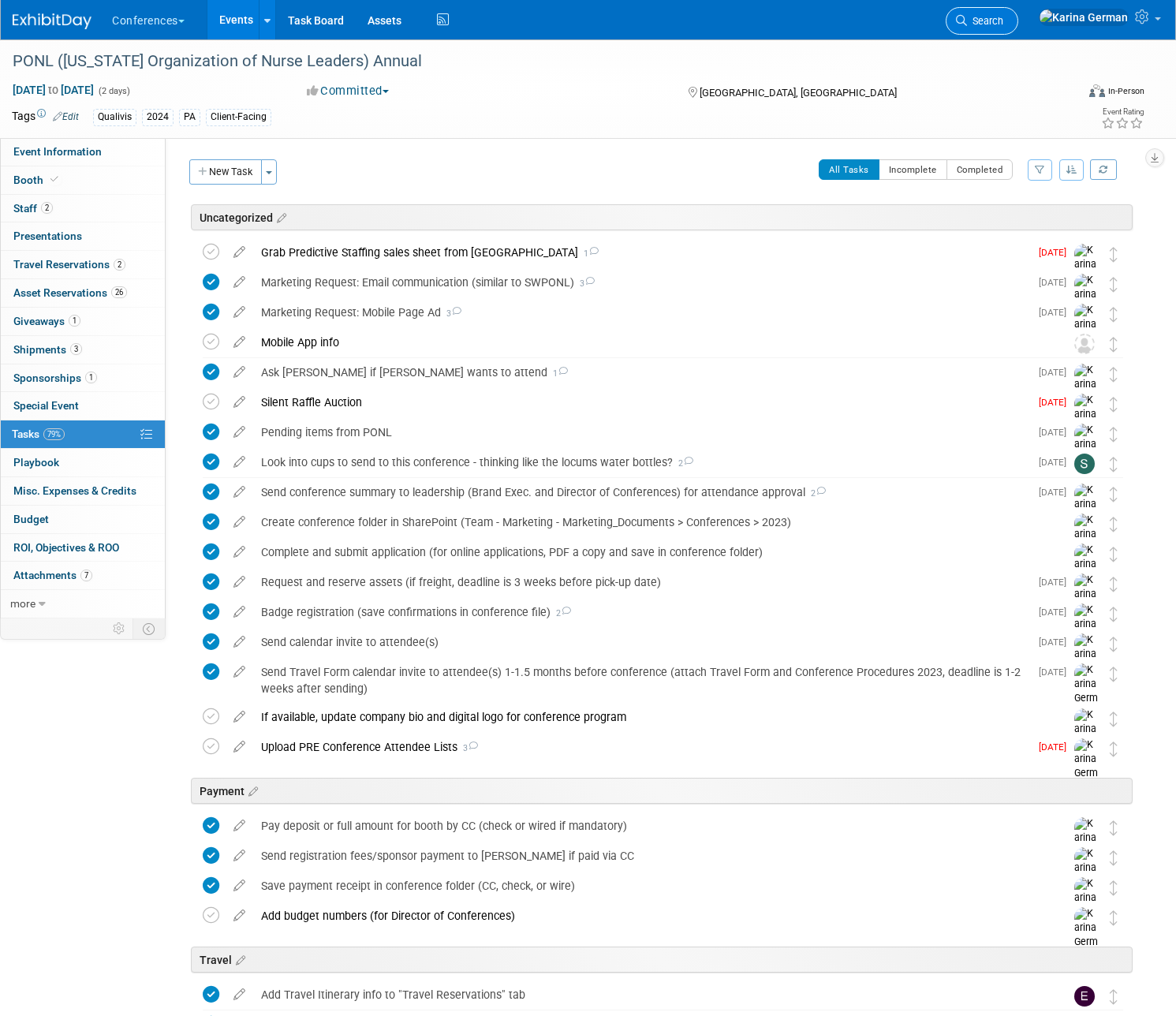
click at [1003, 17] on span "Search" at bounding box center [985, 21] width 36 height 11
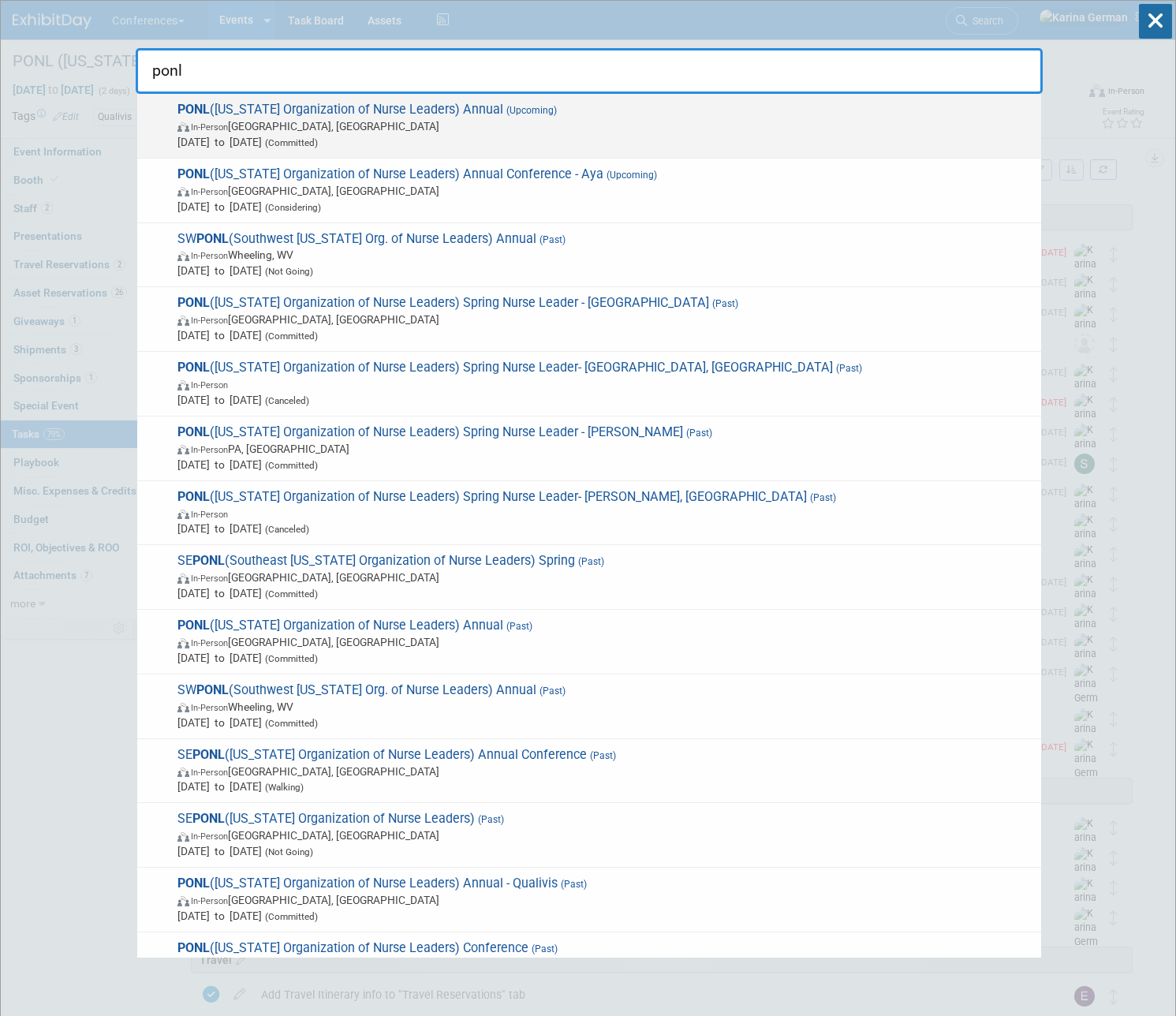
type input "ponl"
click at [653, 130] on span "In-Person Harrisburg, PA" at bounding box center [605, 126] width 856 height 16
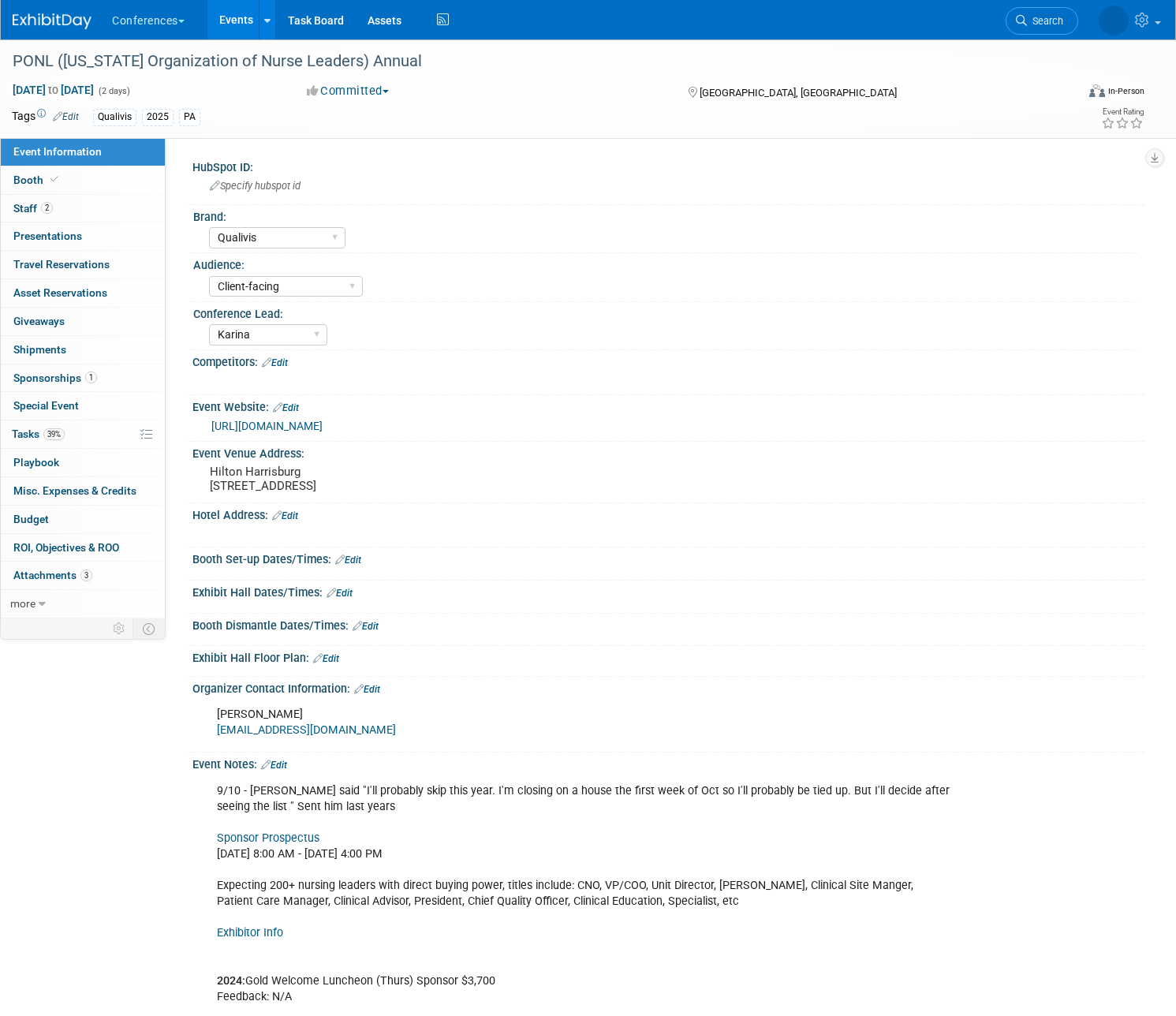
select select "Qualivis"
select select "Client-facing"
select select "Karina"
click at [105, 158] on link "Event Information" at bounding box center [83, 152] width 164 height 28
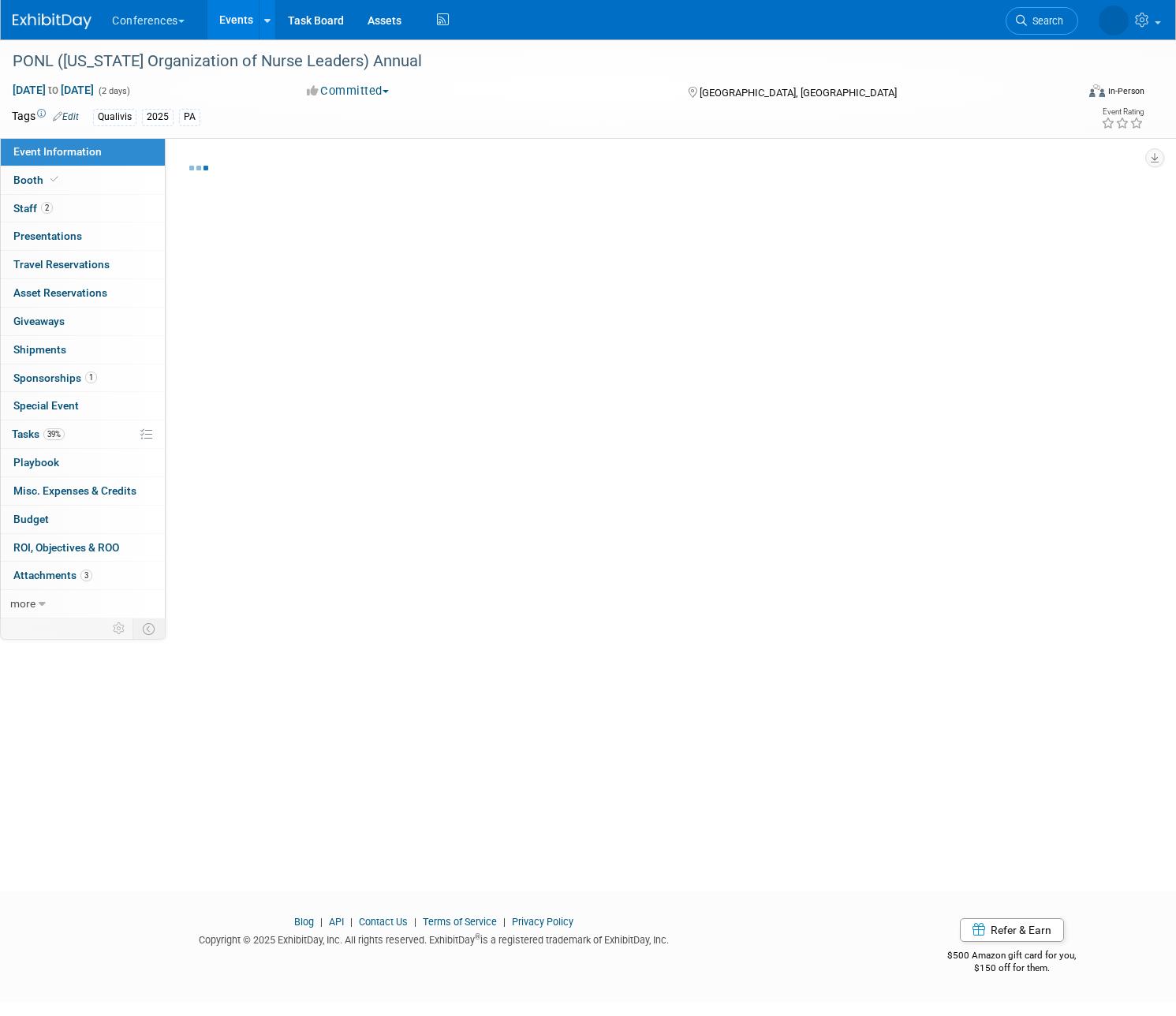
select select "Qualivis"
select select "Client-facing"
select select "Karina"
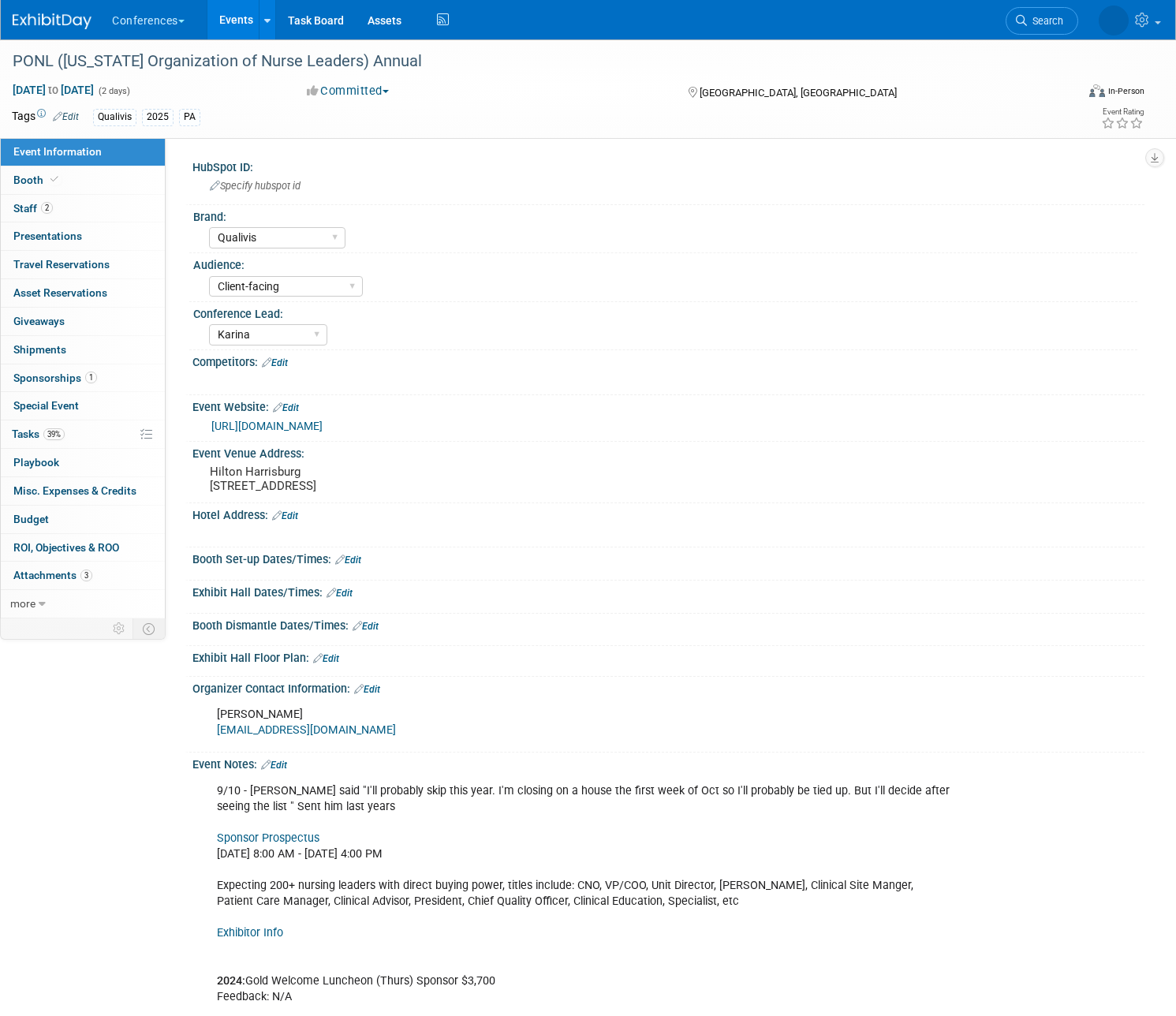
scroll to position [173, 0]
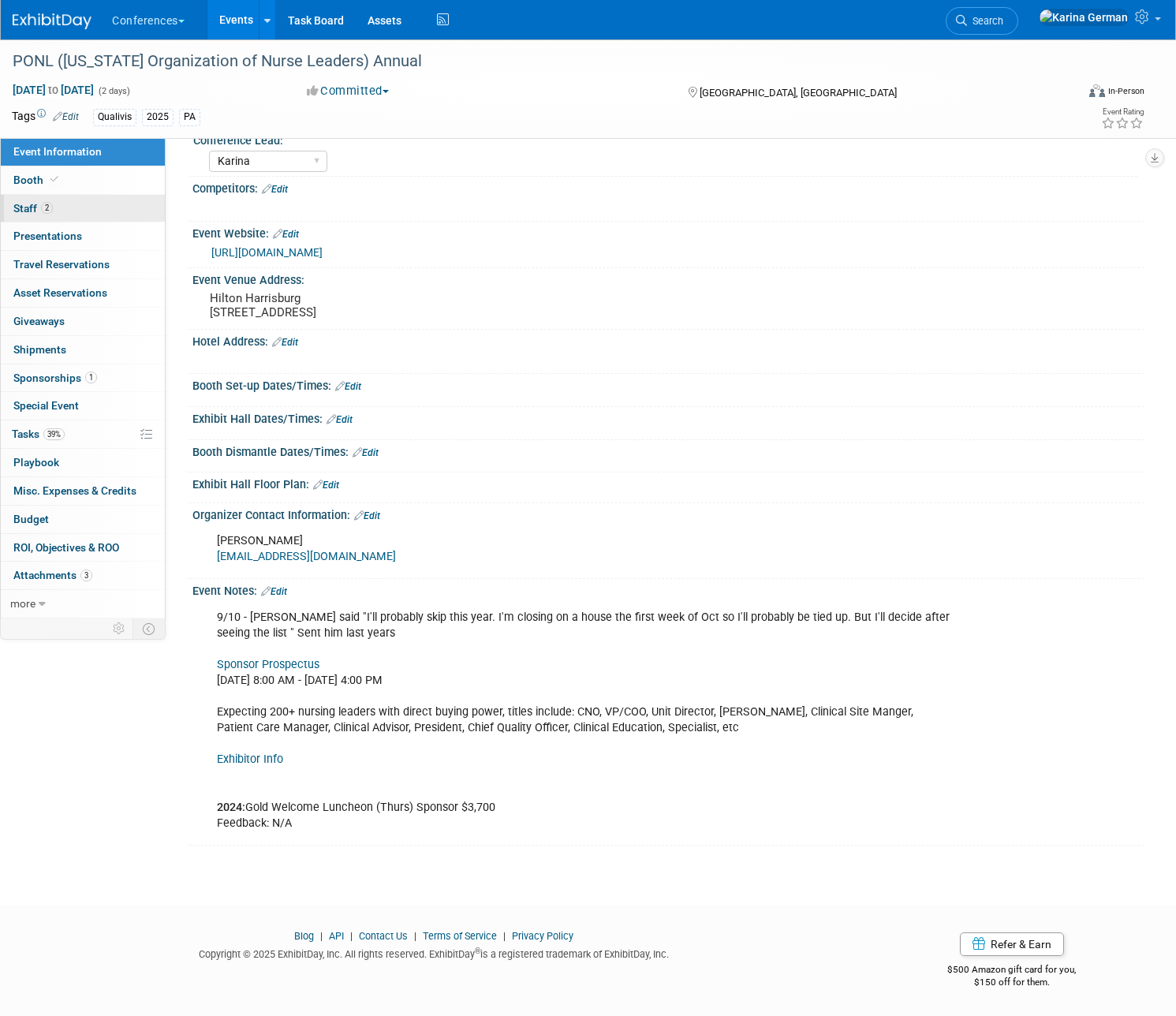
click at [80, 218] on link "2 Staff 2" at bounding box center [83, 209] width 164 height 28
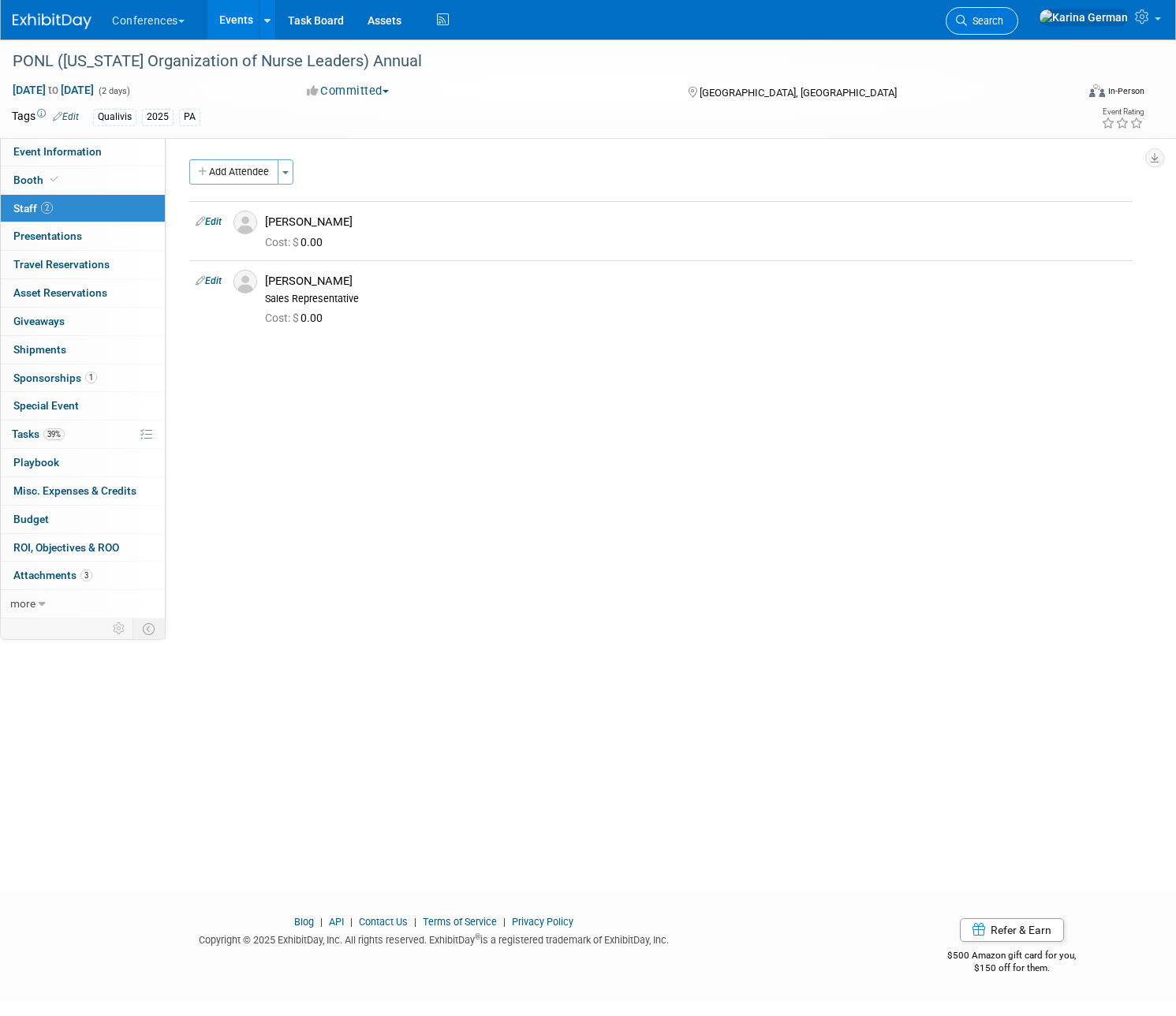
click at [1003, 25] on span "Search" at bounding box center [985, 21] width 36 height 11
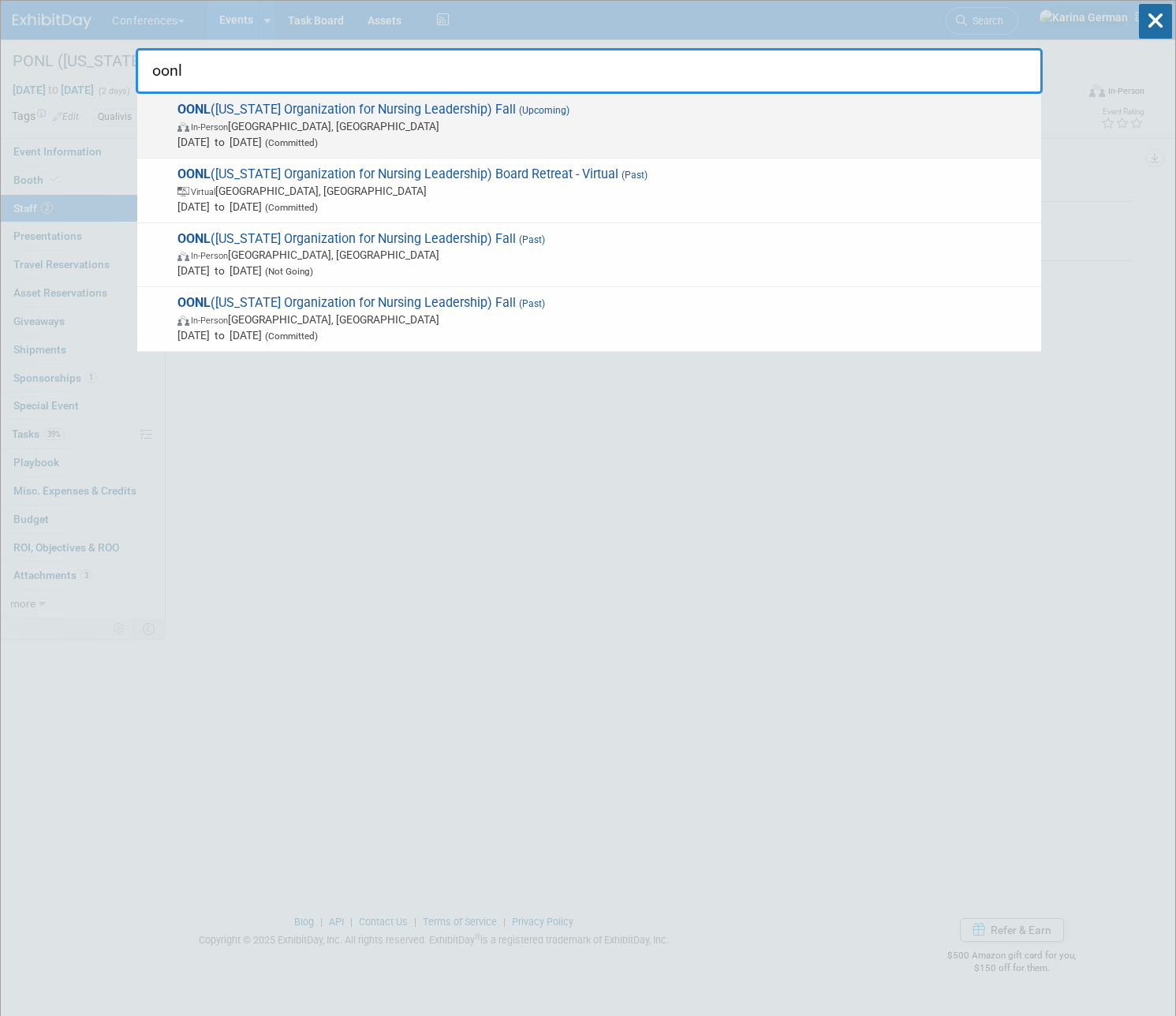
type input "oonl"
click at [525, 141] on span "Nov 5, 2025 to Nov 7, 2025 (Committed)" at bounding box center [605, 141] width 856 height 16
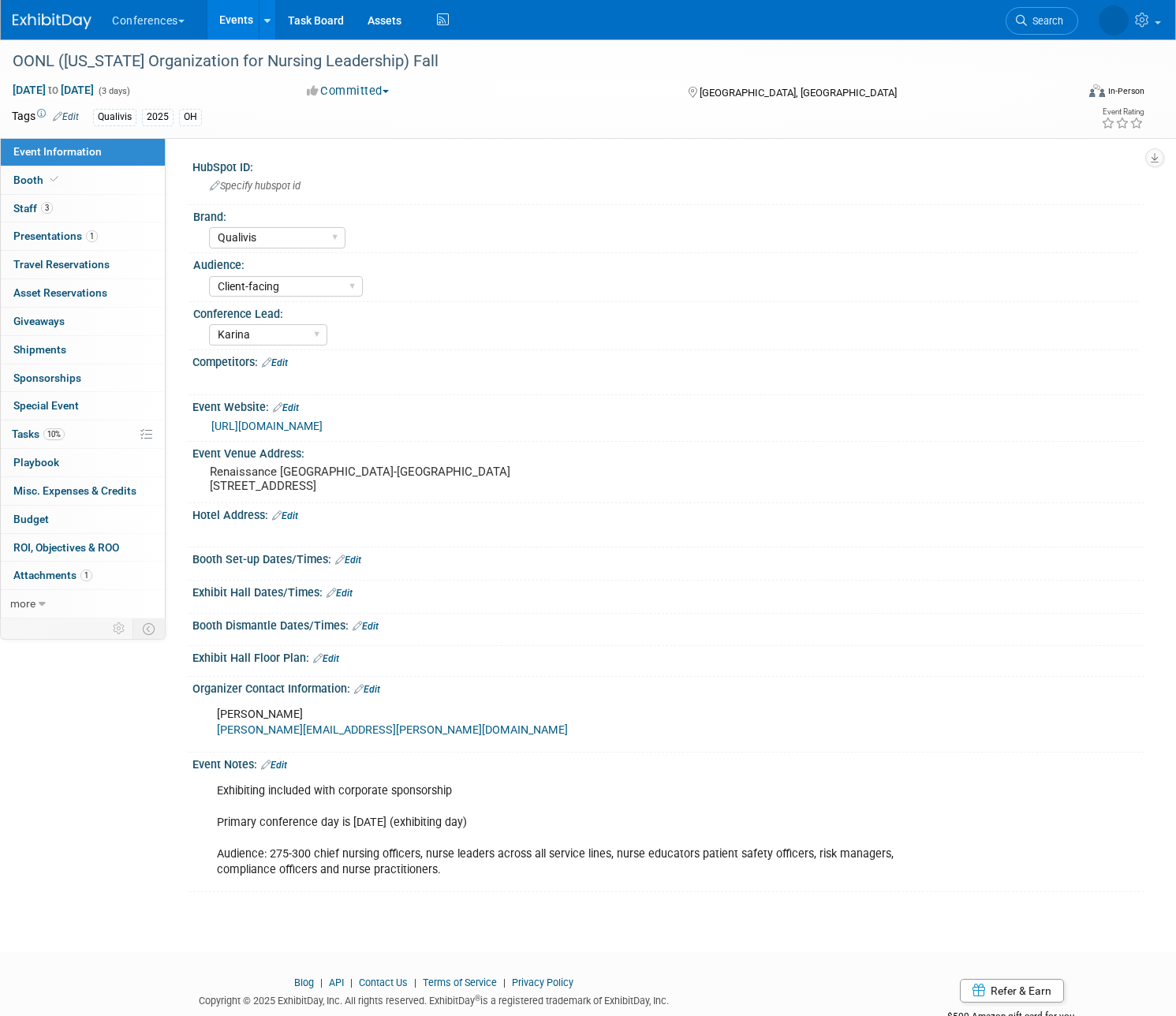
select select "Qualivis"
select select "Client-facing"
select select "Karina"
click at [94, 209] on link "3 Staff 3" at bounding box center [83, 209] width 164 height 28
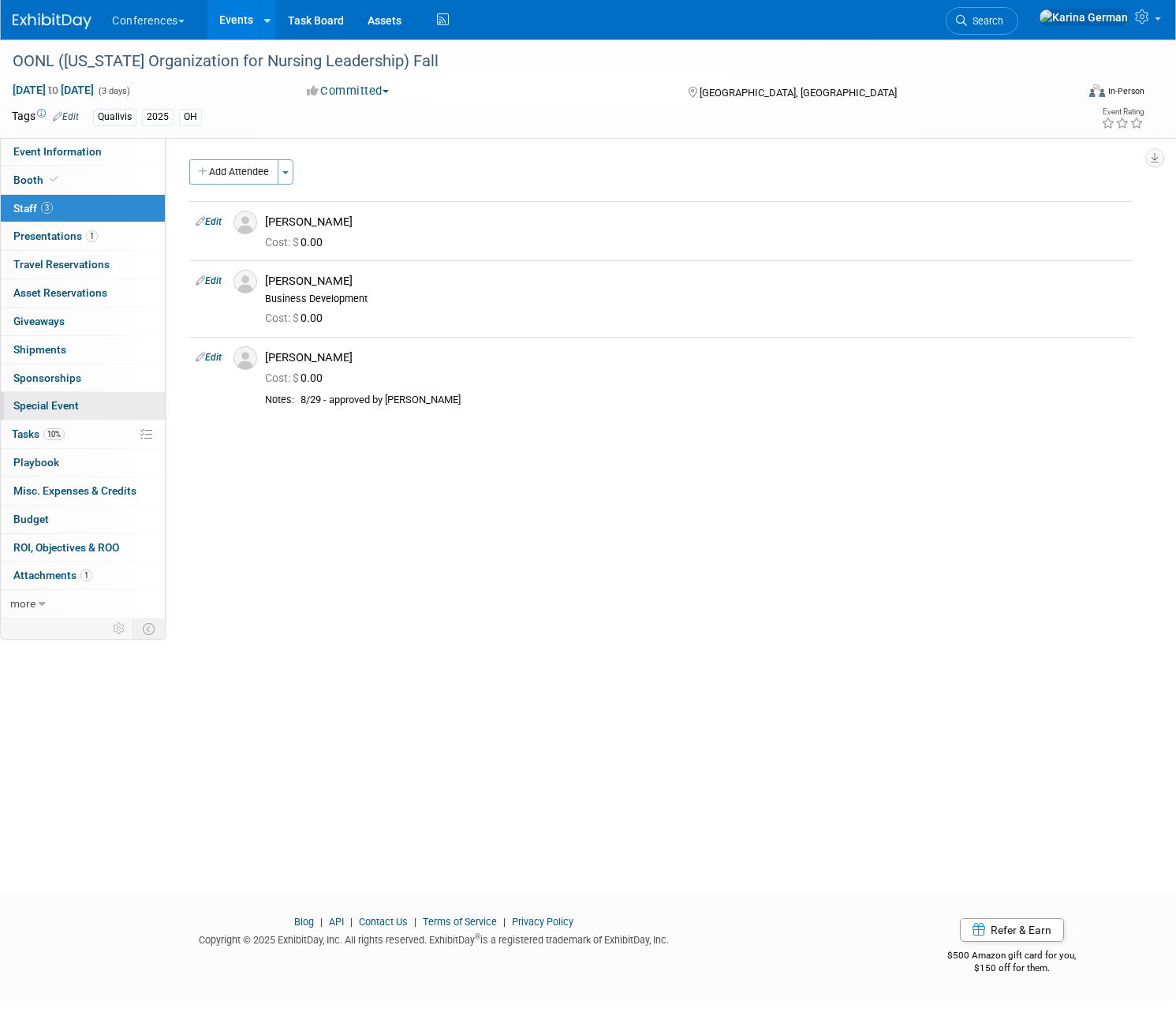
click at [71, 420] on link "Special Event" at bounding box center [83, 406] width 164 height 28
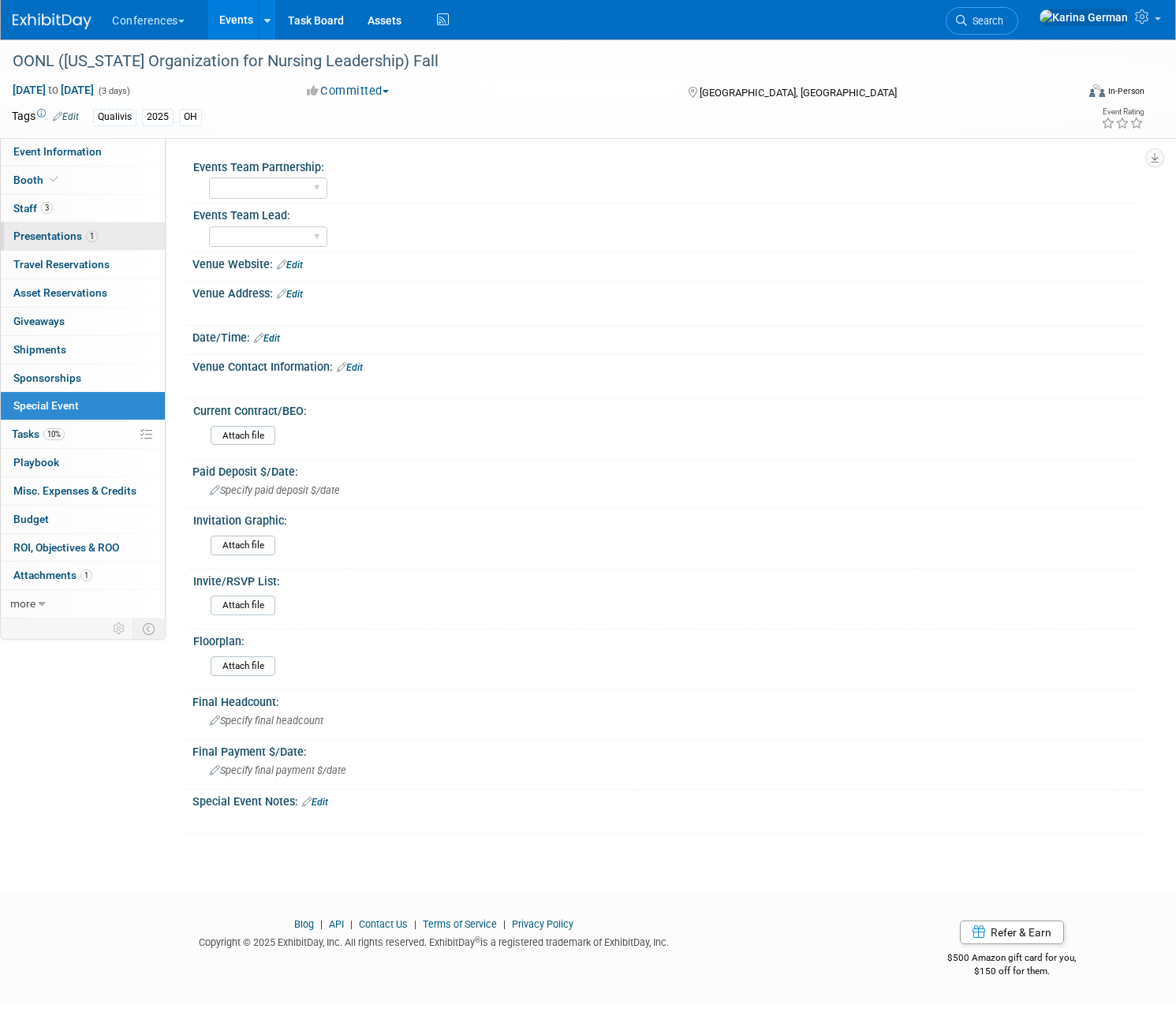
click at [113, 227] on link "1 Presentations 1" at bounding box center [83, 237] width 164 height 28
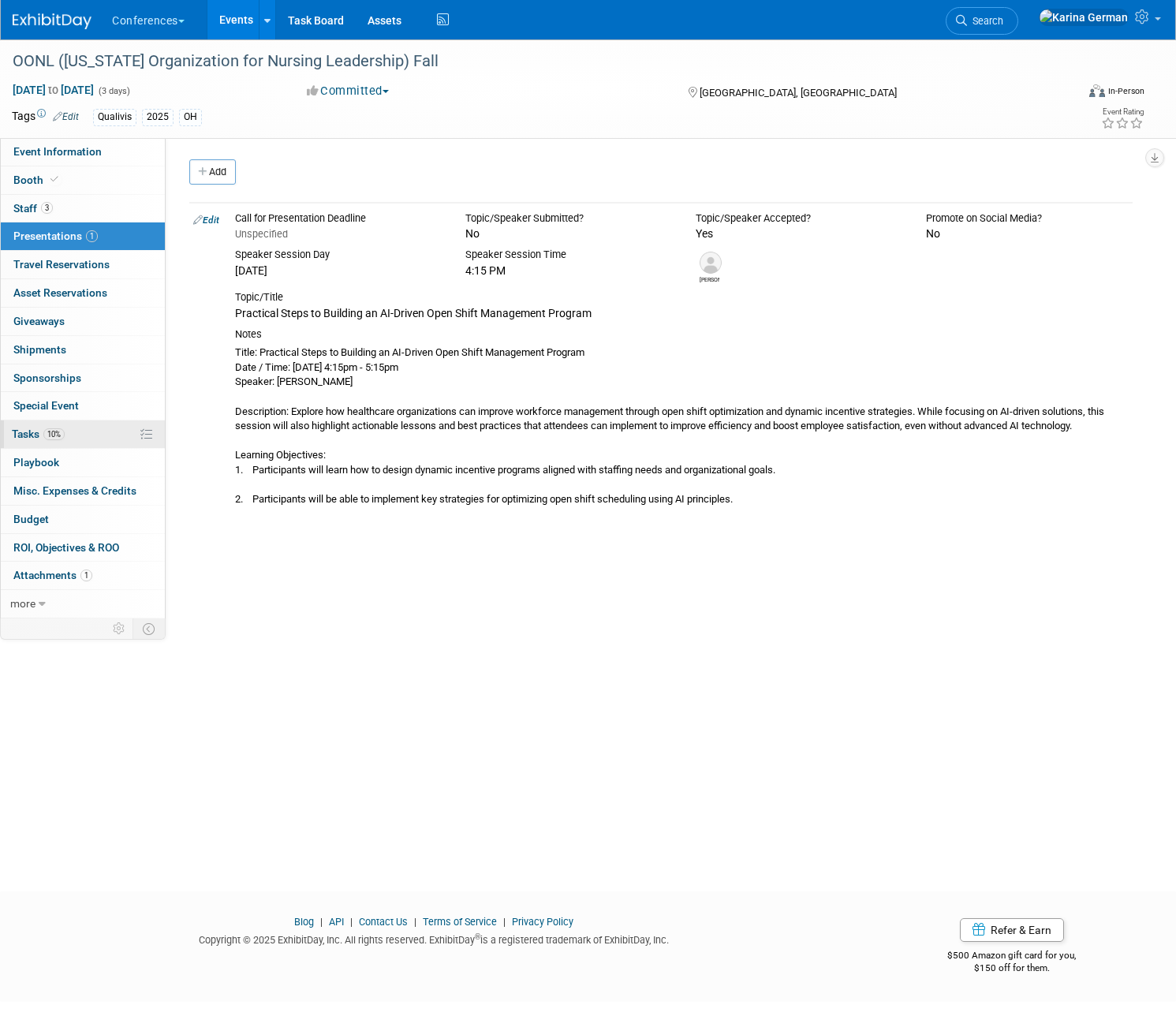
click at [77, 439] on link "10% Tasks 10%" at bounding box center [83, 434] width 164 height 28
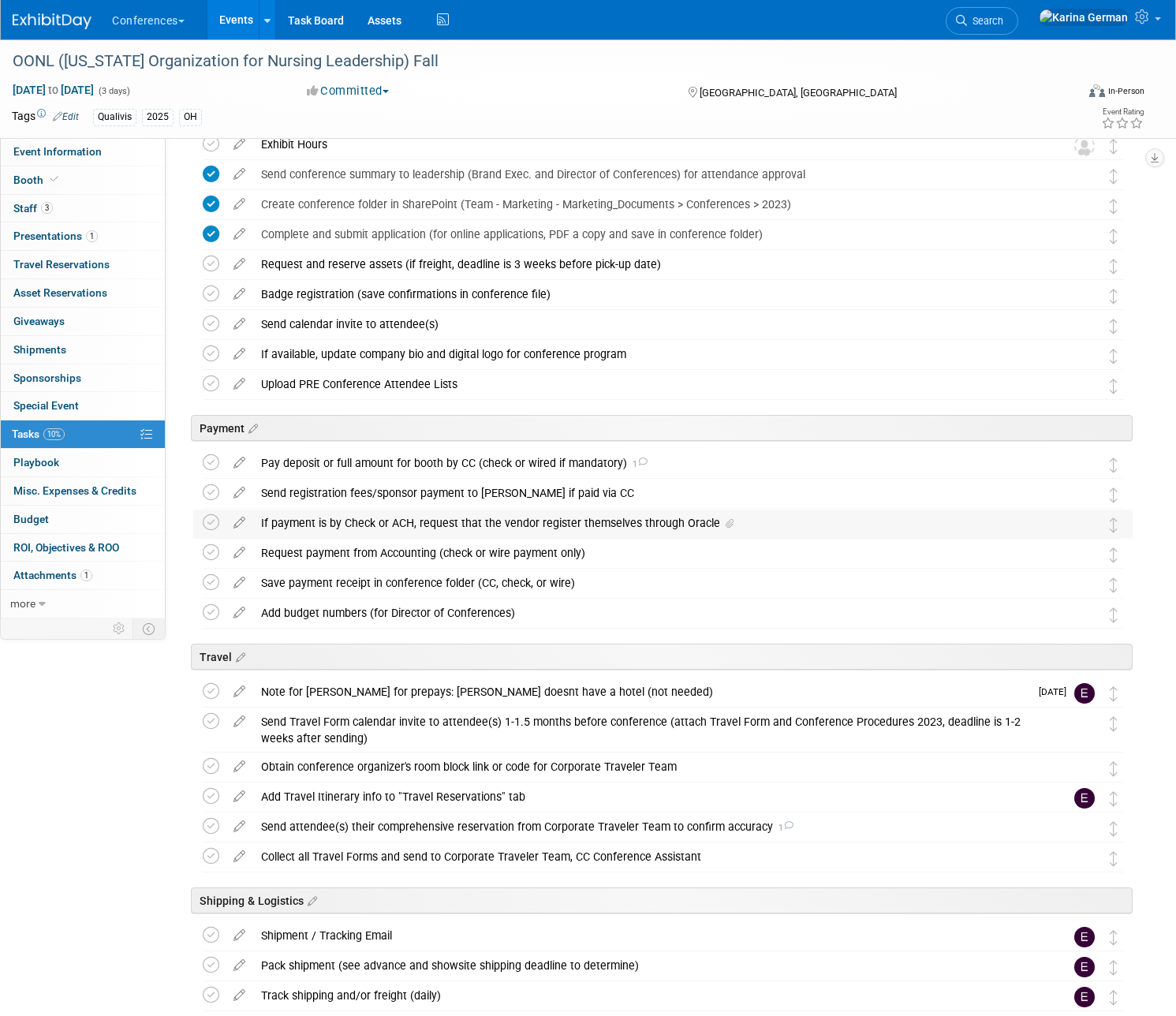
scroll to position [246, 0]
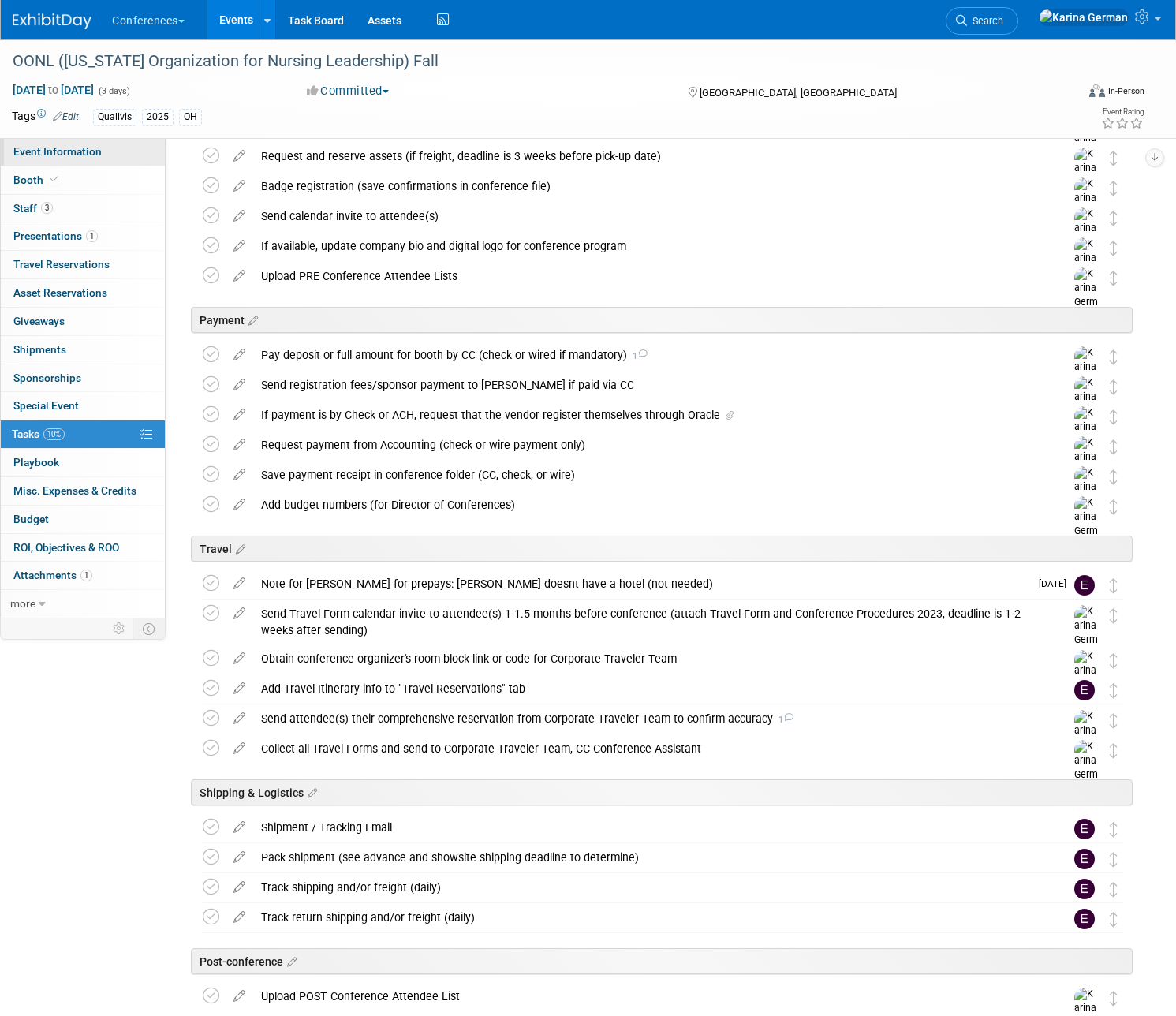
click at [91, 142] on link "Event Information" at bounding box center [83, 152] width 164 height 28
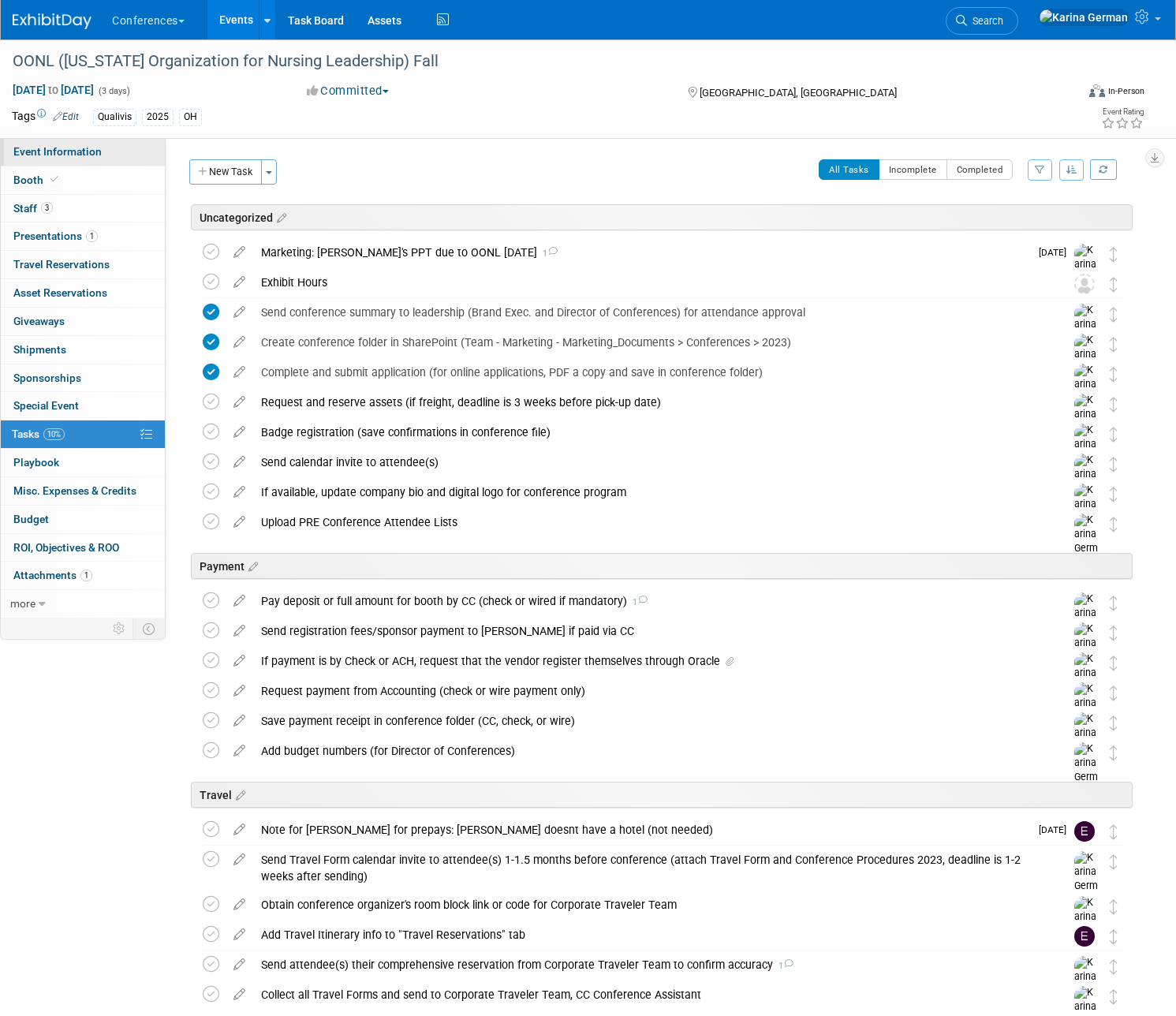
select select "Qualivis"
select select "Client-facing"
select select "Karina"
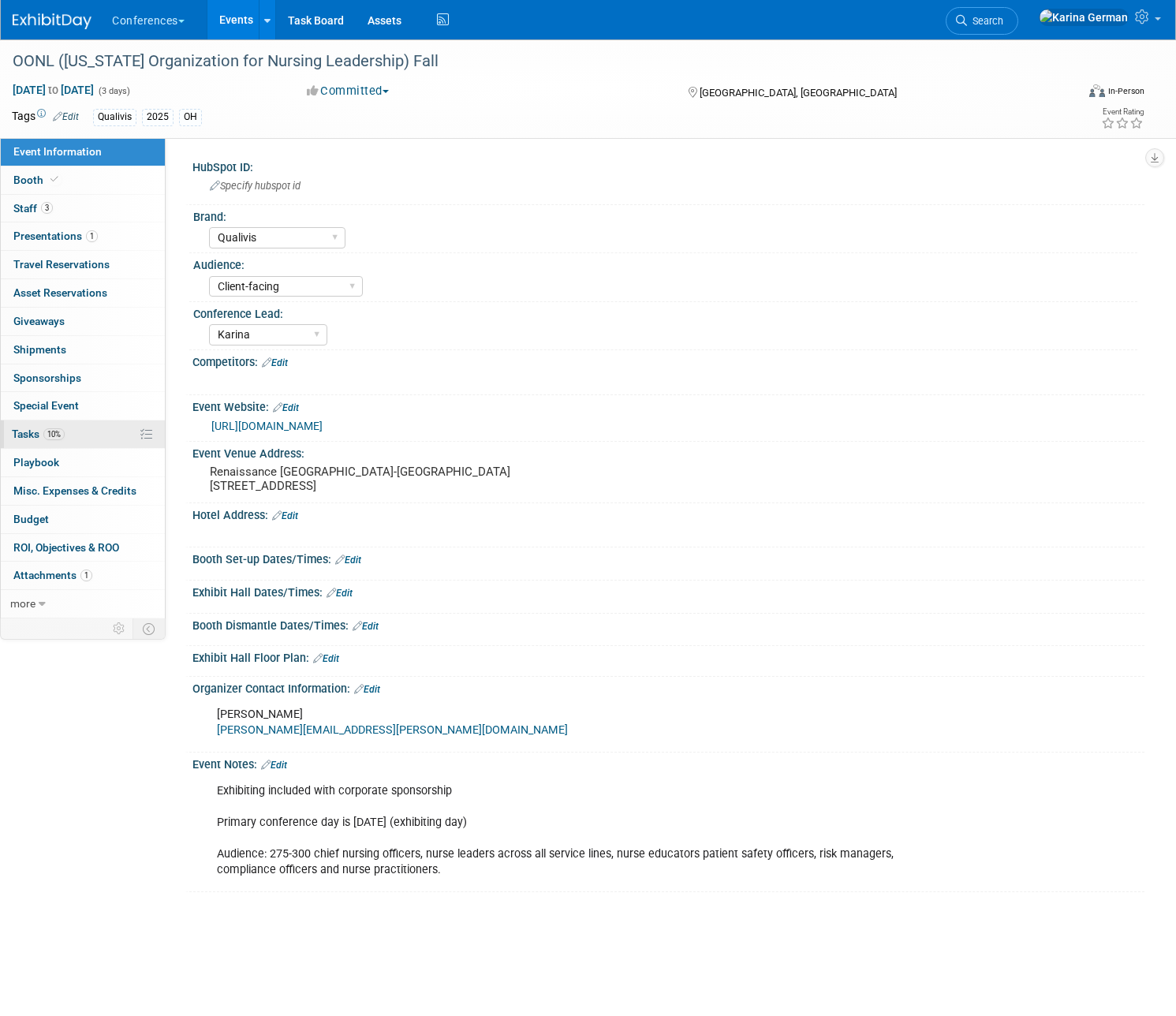
click at [58, 430] on span "10%" at bounding box center [54, 434] width 21 height 11
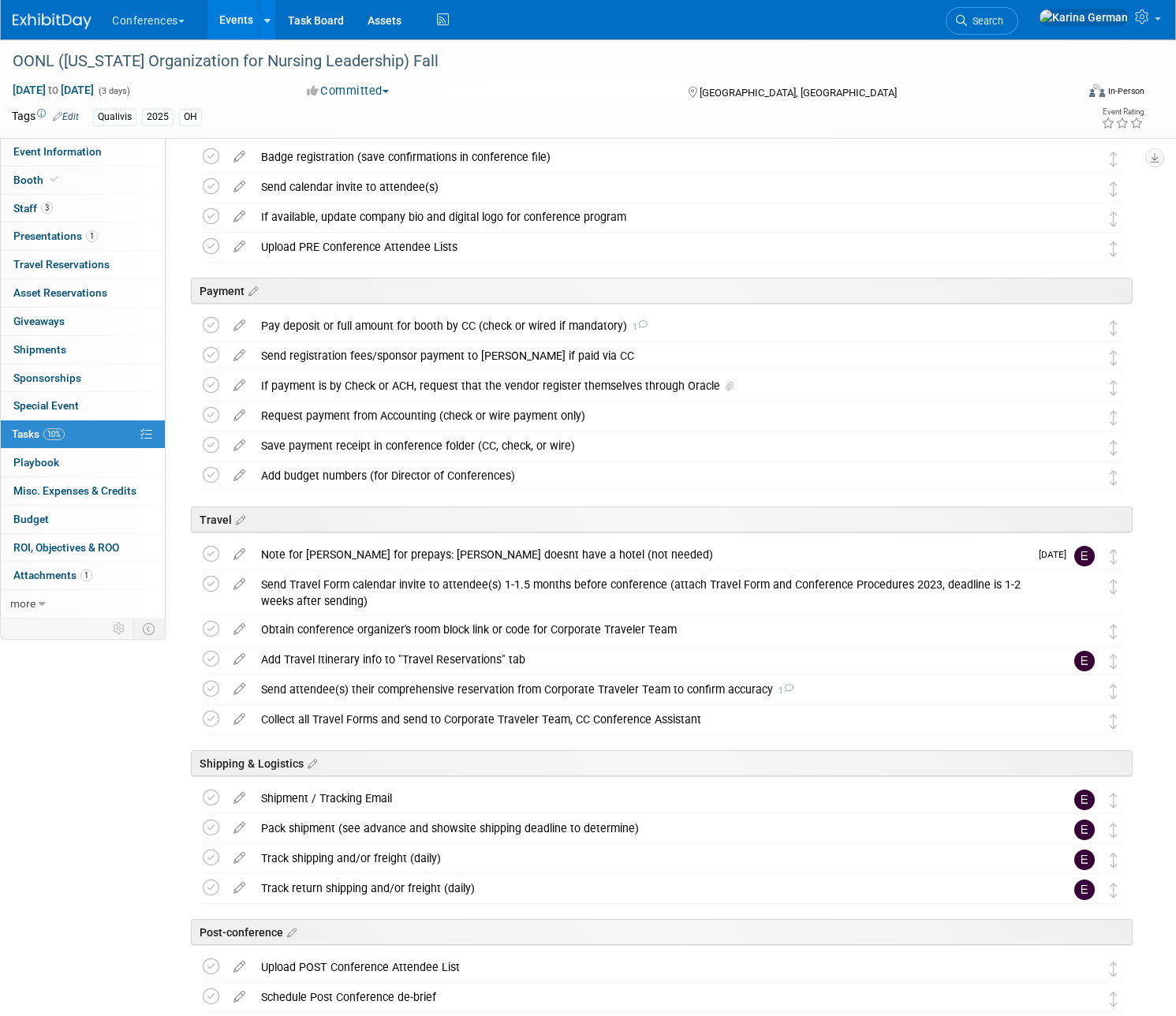
scroll to position [274, 0]
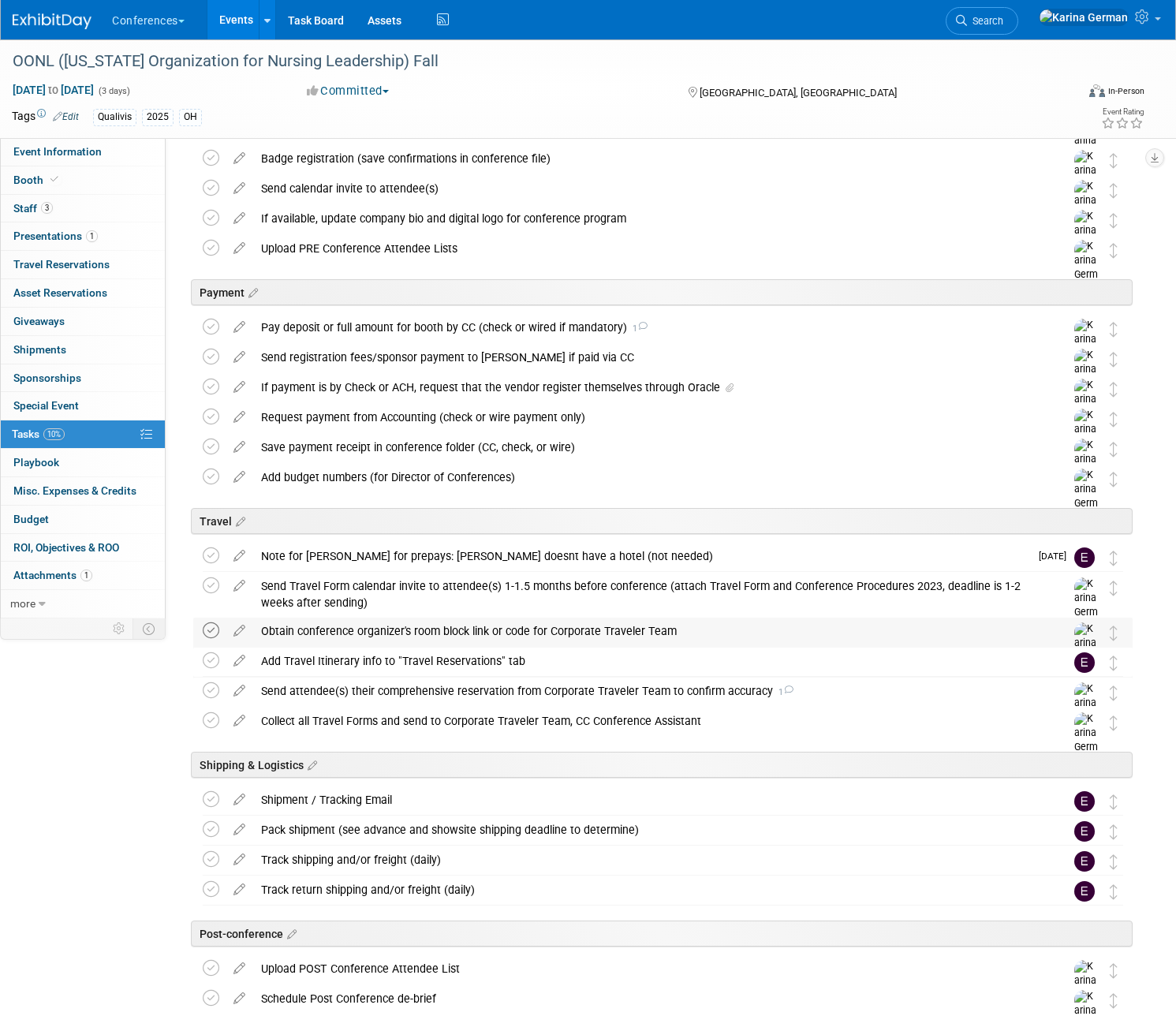
click at [217, 638] on icon at bounding box center [211, 631] width 16 height 16
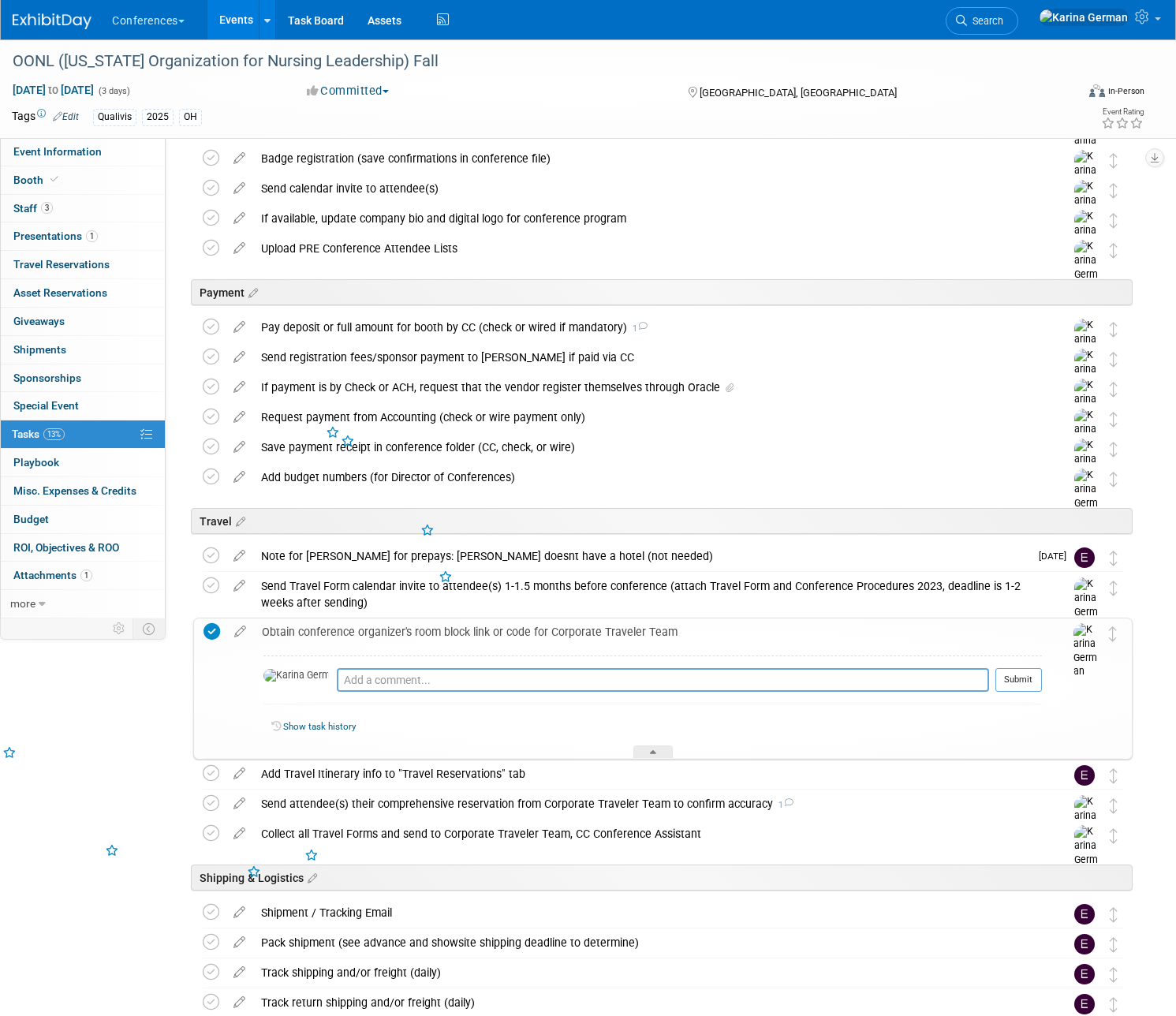
click at [421, 694] on div "Pro tip: Press Ctrl-Enter to submit comment." at bounding box center [663, 697] width 652 height 11
click at [415, 683] on textarea at bounding box center [663, 679] width 652 height 24
type textarea "sent to barb and jamie"
click at [1028, 688] on button "Submit" at bounding box center [1018, 679] width 47 height 24
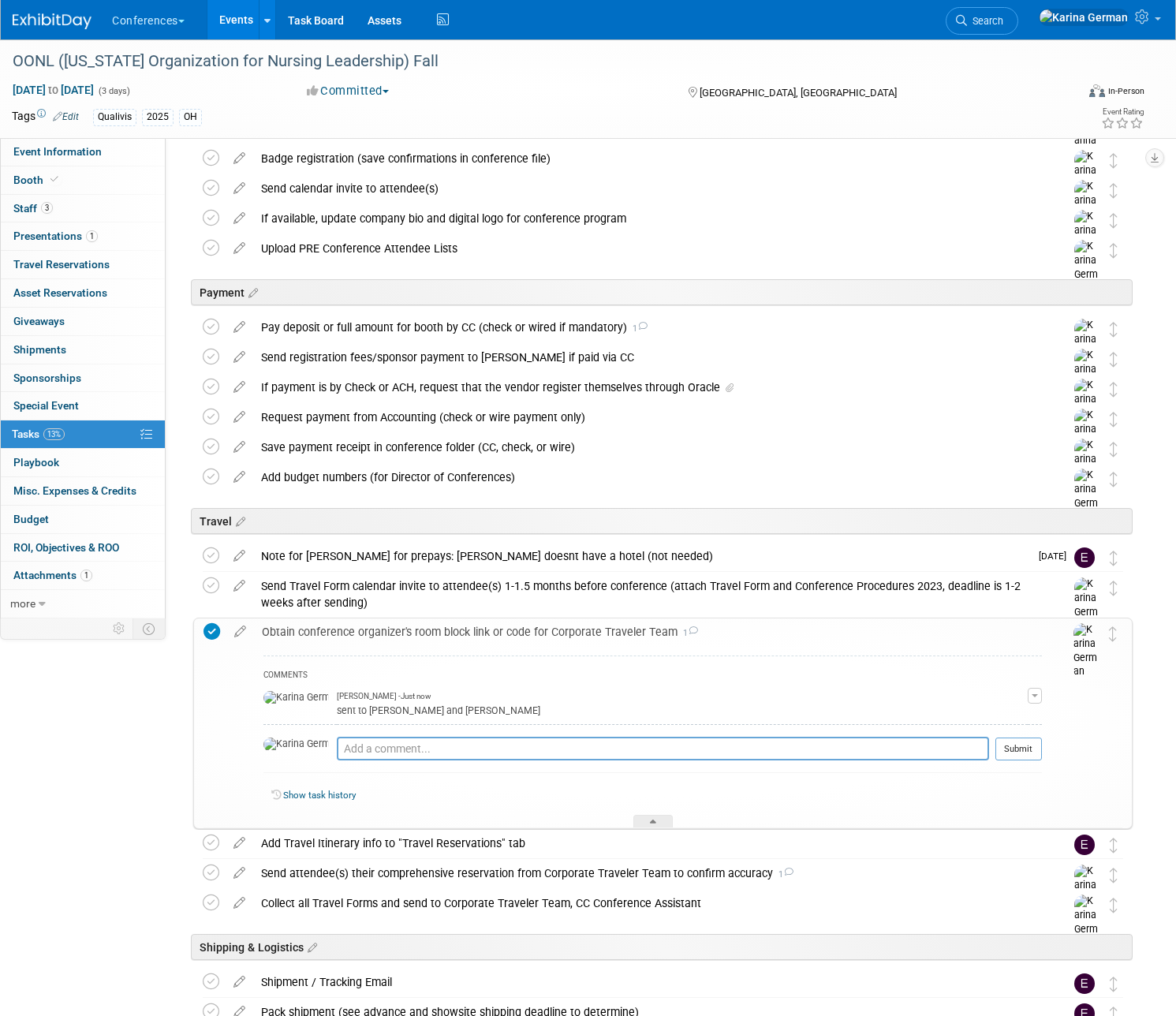
click at [484, 637] on div "Obtain conference organizer's room block link or code for Corporate Traveler Te…" at bounding box center [647, 632] width 788 height 27
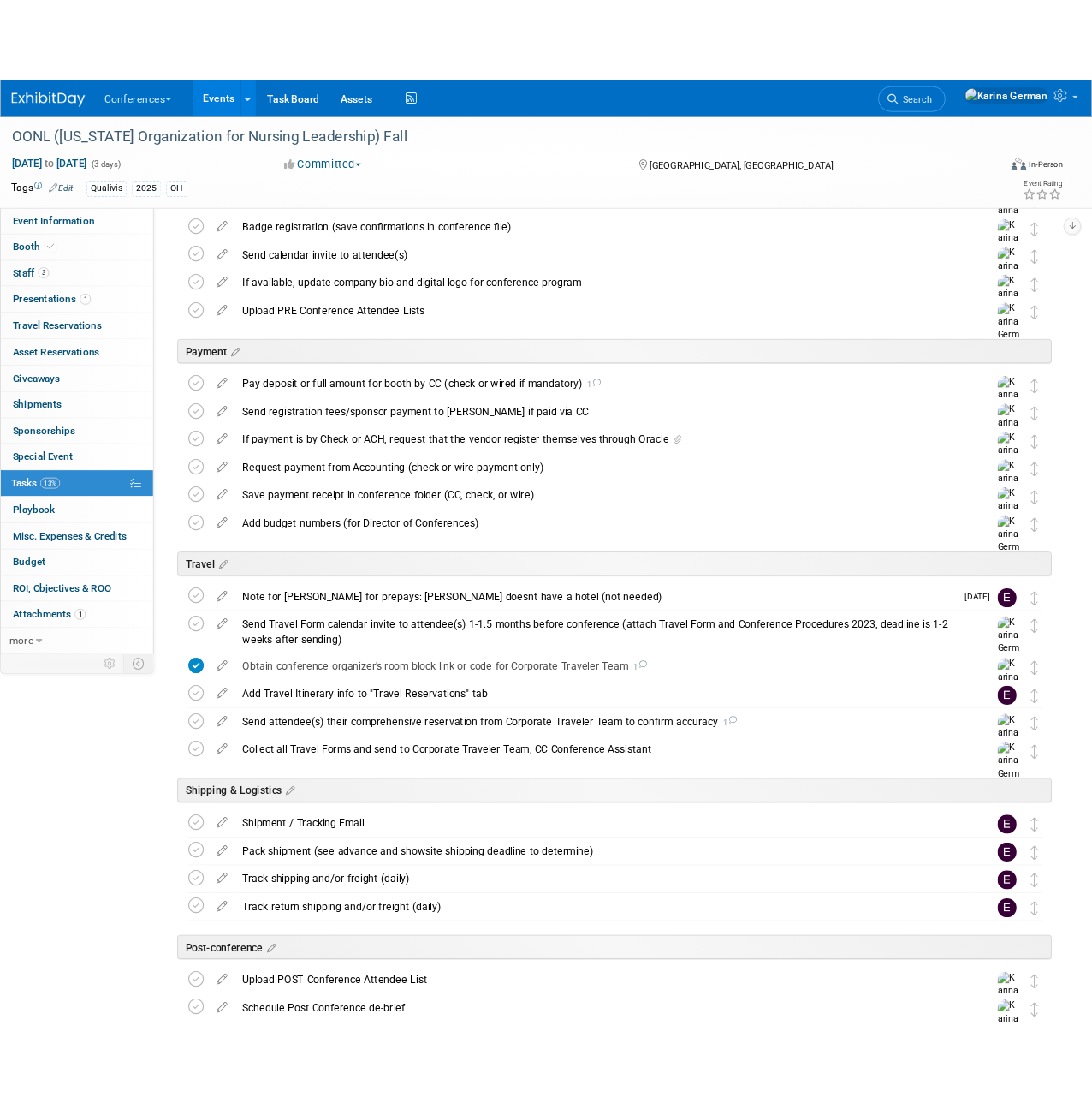
scroll to position [0, 0]
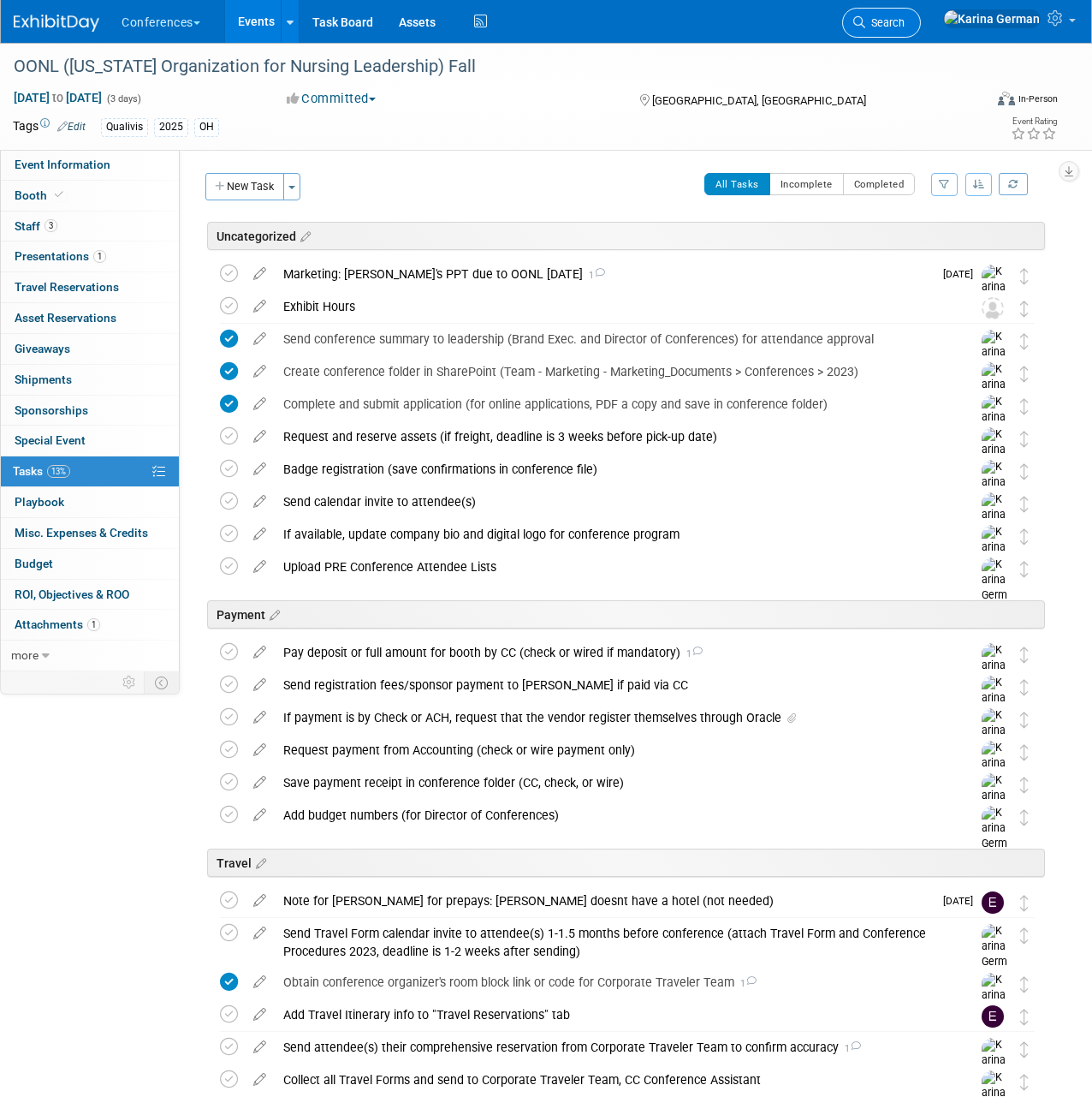
click at [905, 19] on span "Search" at bounding box center [885, 22] width 39 height 12
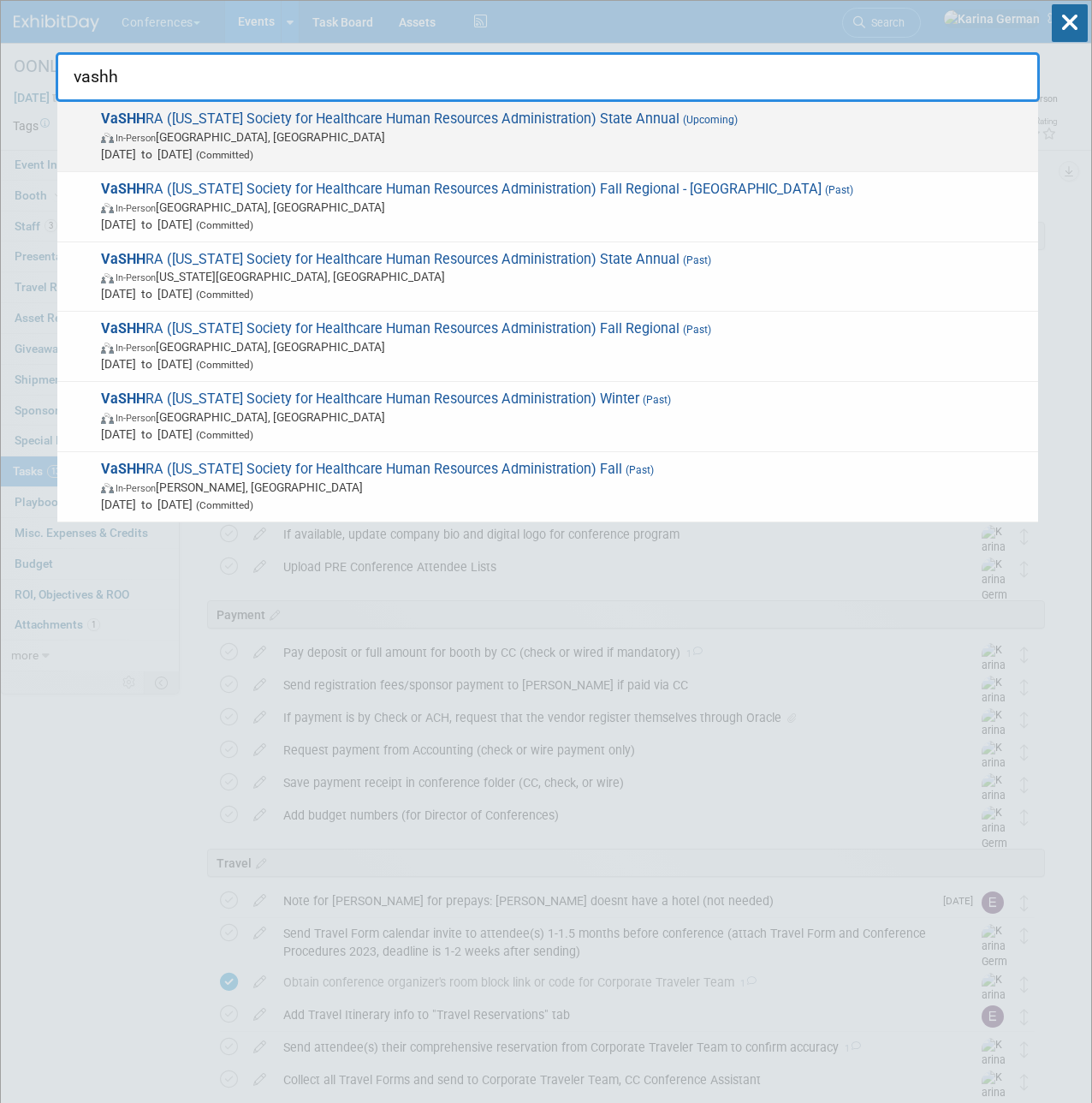
type input "vashh"
click at [316, 138] on span "In-Person Williamsburg, VA" at bounding box center [565, 136] width 929 height 17
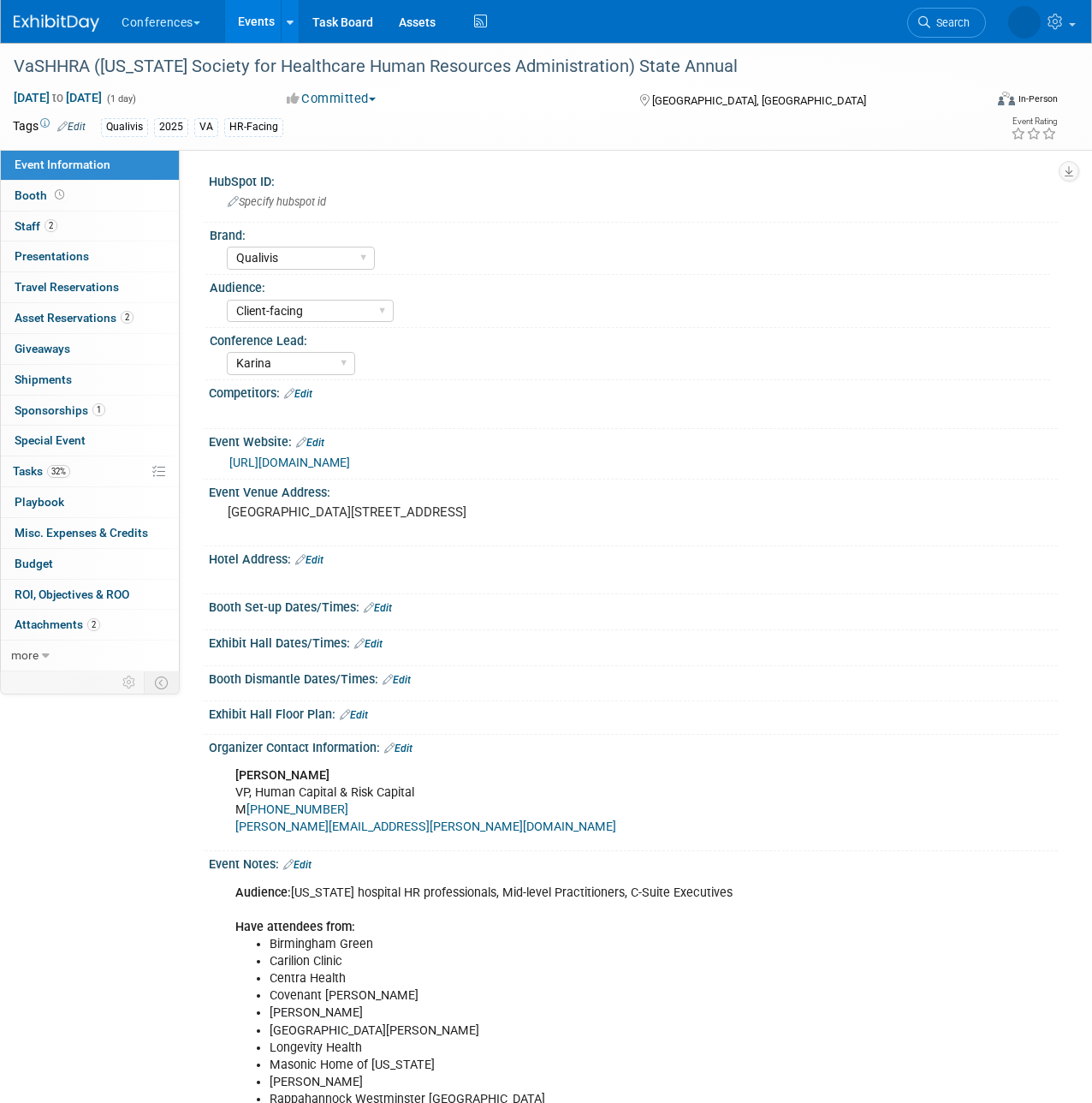
select select "Qualivis"
select select "Client-facing"
select select "Karina"
click at [87, 473] on link "32% Tasks 32%" at bounding box center [90, 472] width 178 height 30
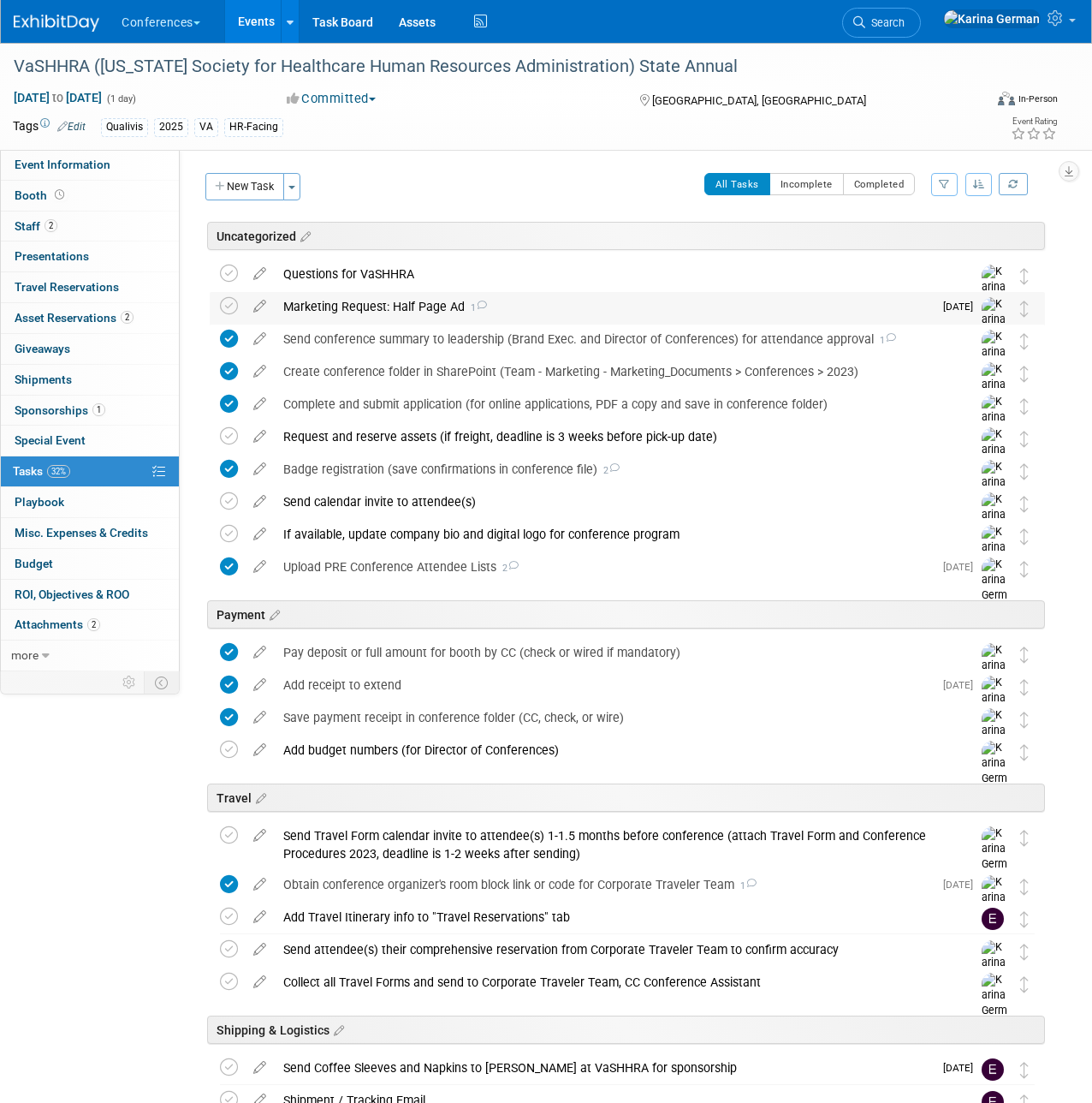
click at [387, 298] on div "Marketing Request: Half Page Ad 1" at bounding box center [603, 306] width 658 height 29
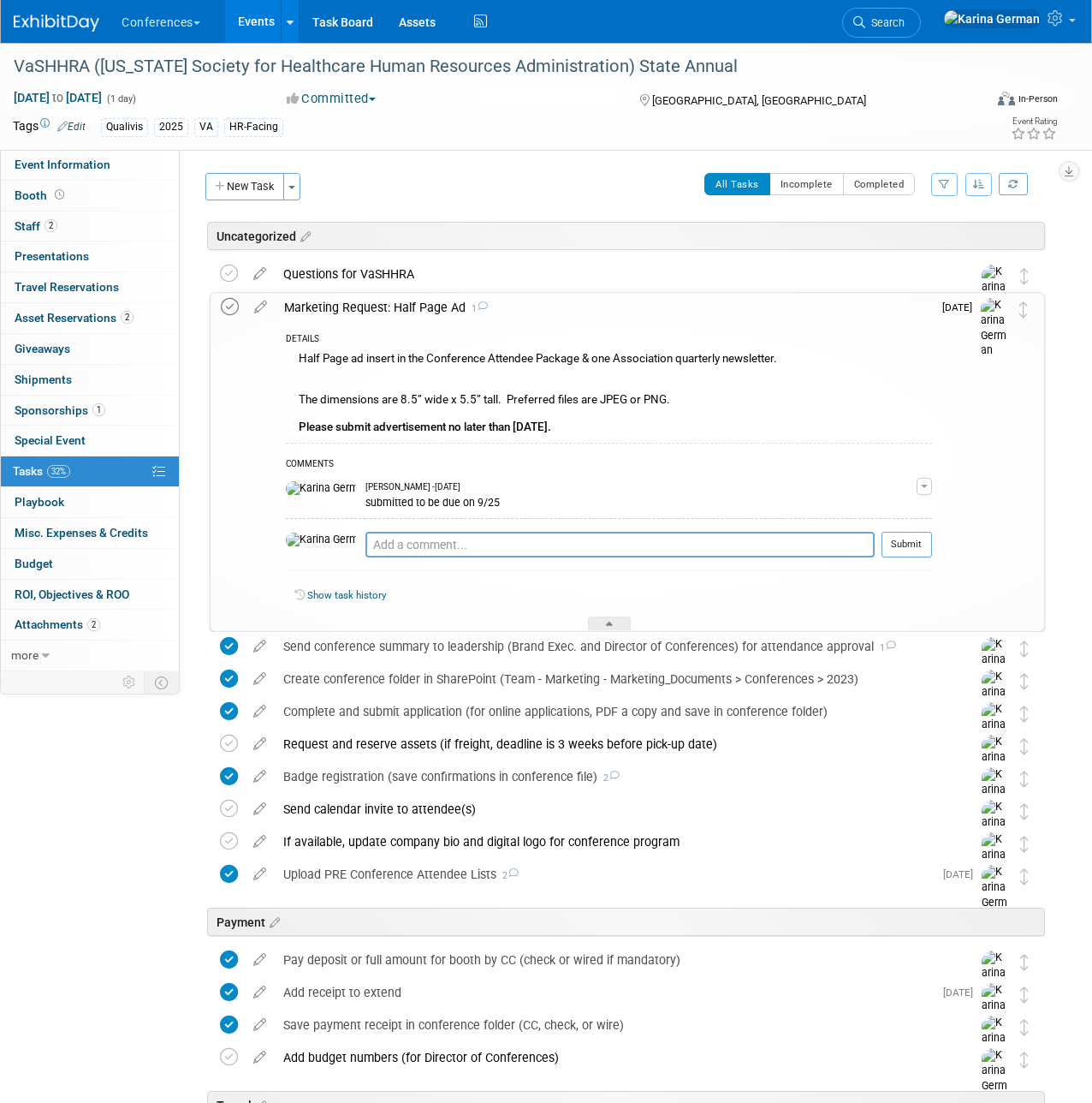
click at [231, 309] on icon at bounding box center [230, 307] width 18 height 18
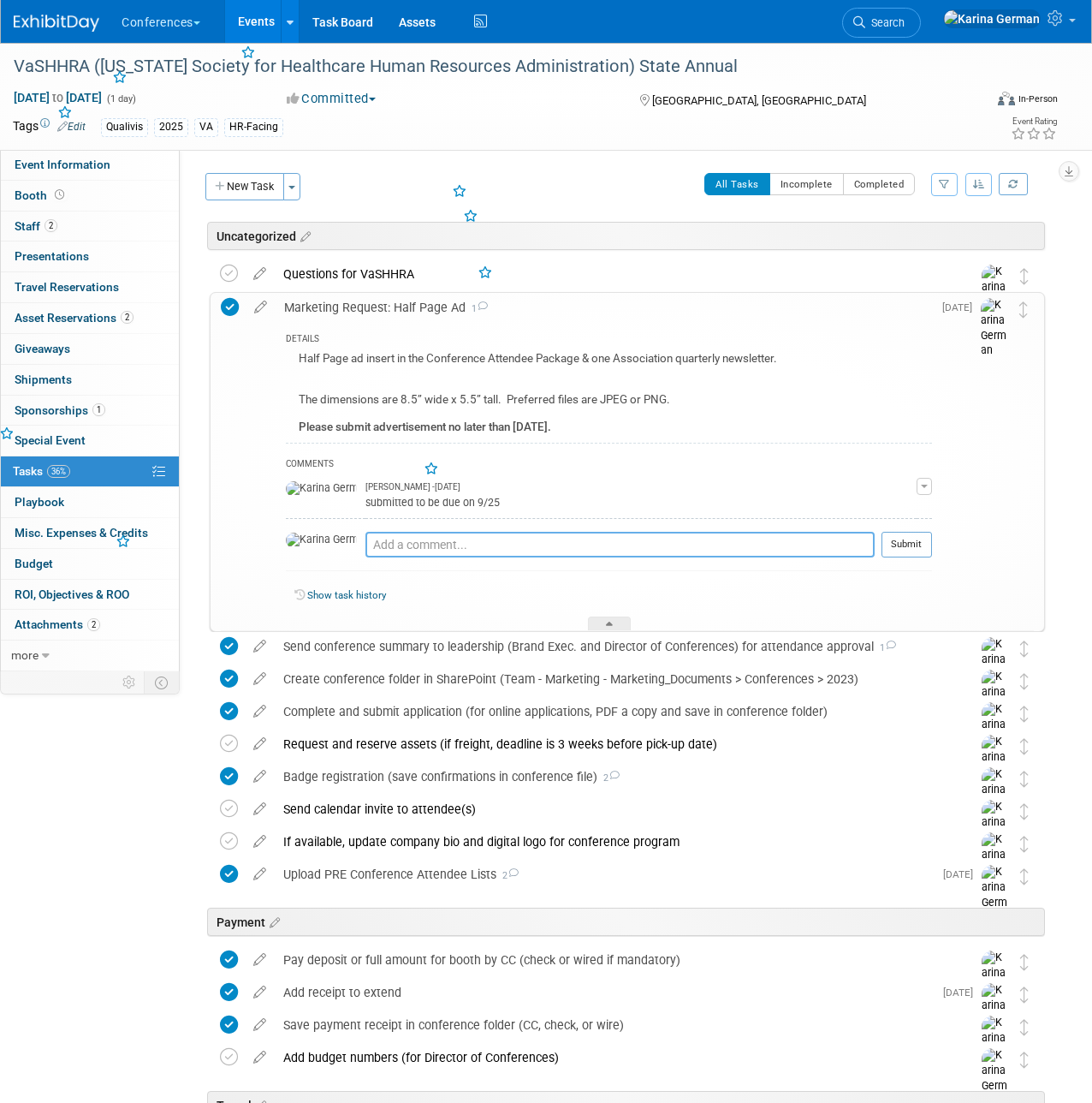
click at [377, 541] on textarea at bounding box center [620, 544] width 509 height 26
type textarea "sent to Vashhra"
click at [895, 557] on td "Submit" at bounding box center [903, 551] width 57 height 39
click at [906, 539] on button "Submit" at bounding box center [907, 544] width 51 height 26
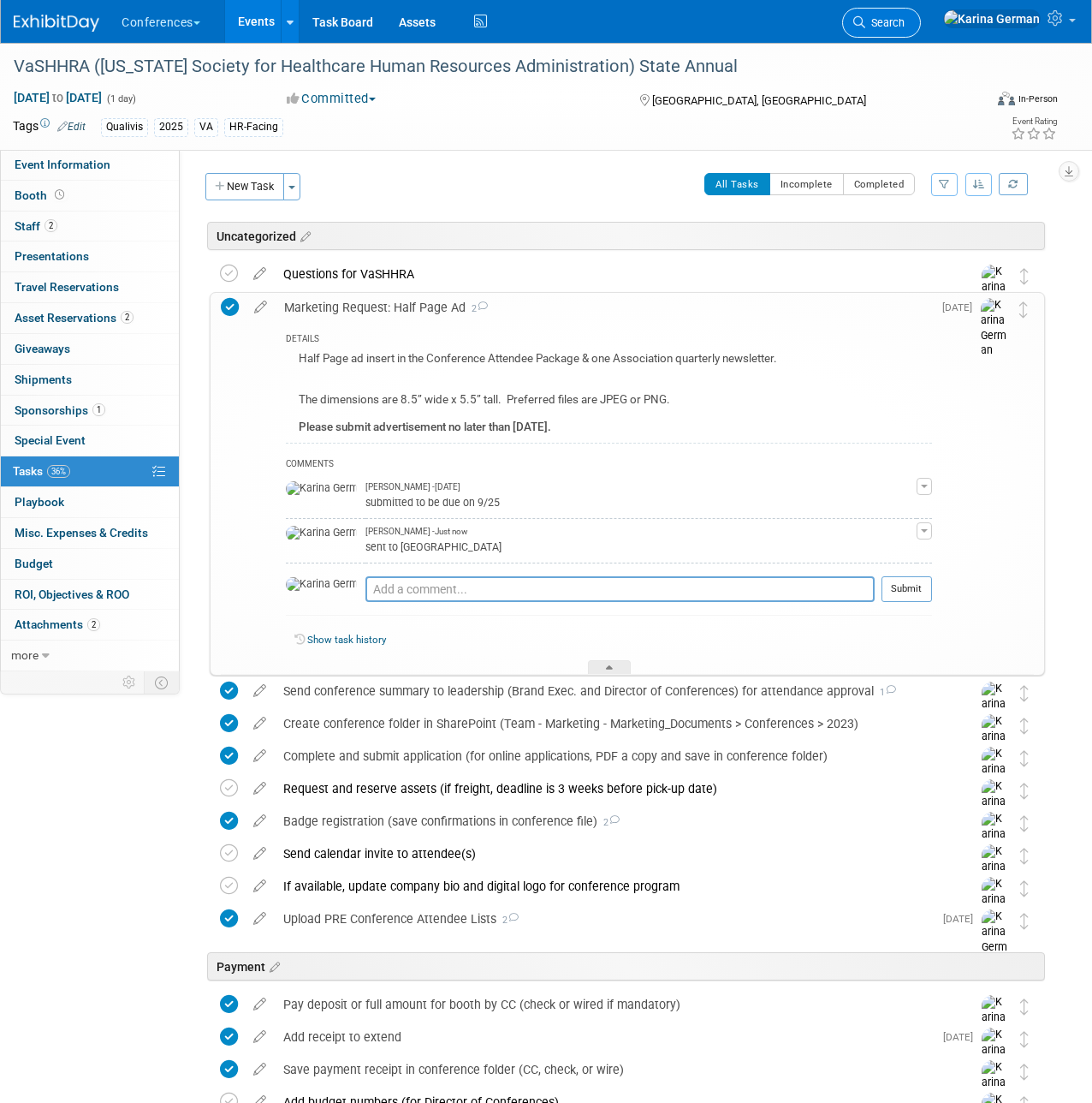
click at [905, 27] on span "Search" at bounding box center [885, 22] width 39 height 12
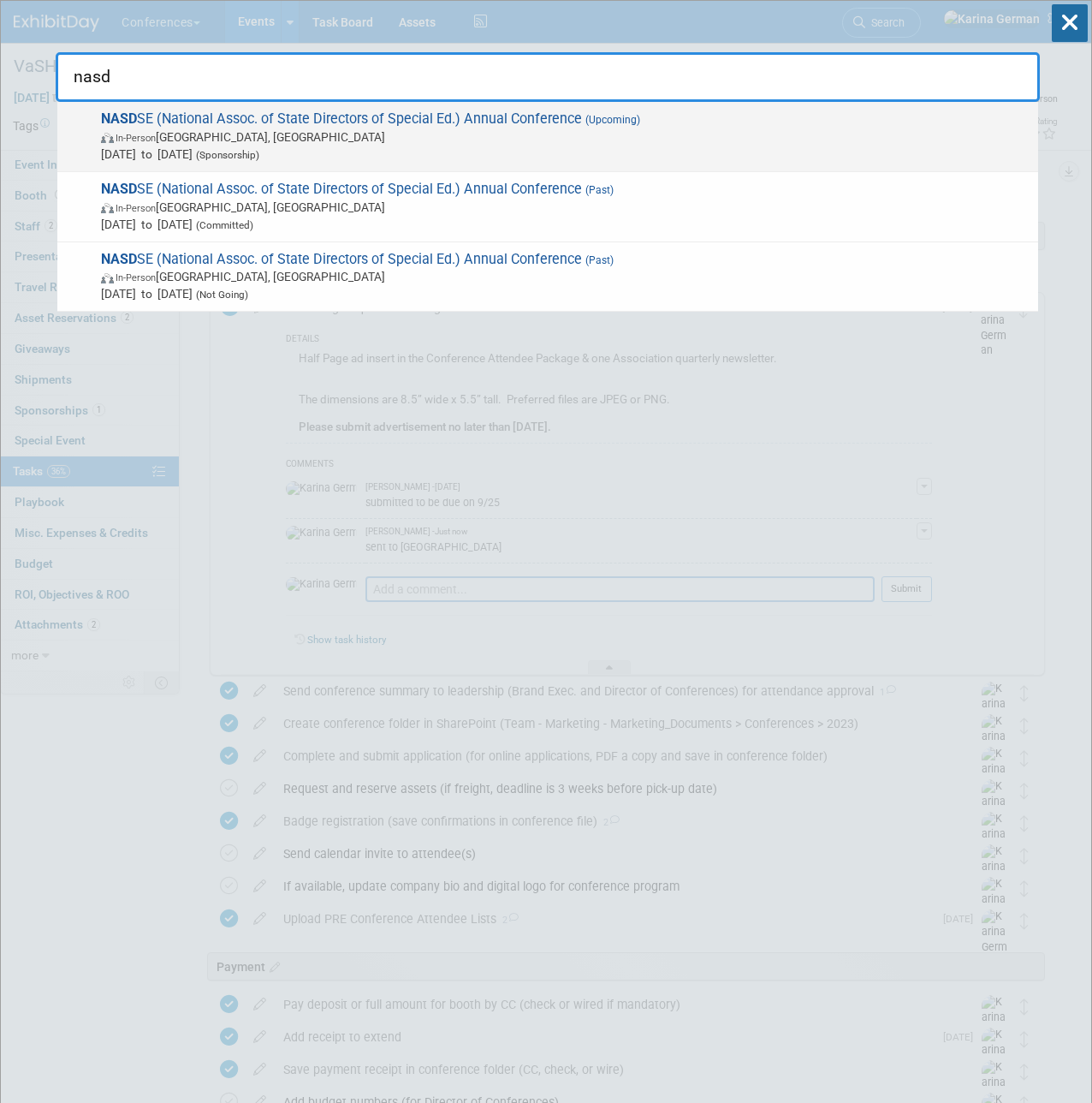
type input "nasd"
click at [643, 145] on span "Oct 25, 2025 to Oct 29, 2025 (Sponsorship)" at bounding box center [565, 153] width 929 height 17
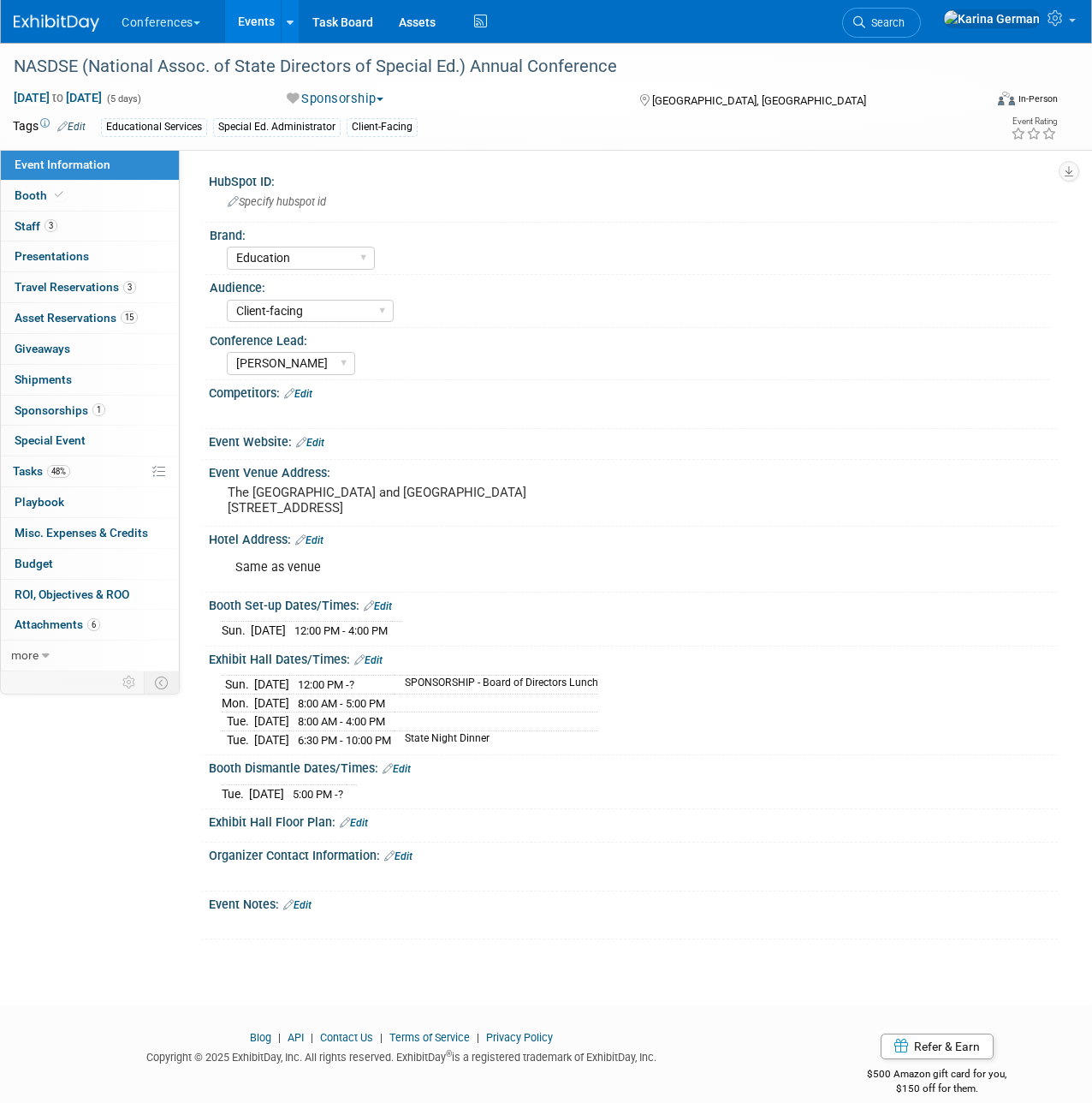
select select "Education"
select select "Client-facing"
select select "[PERSON_NAME]"
click at [90, 476] on link "48% Tasks 48%" at bounding box center [90, 472] width 178 height 30
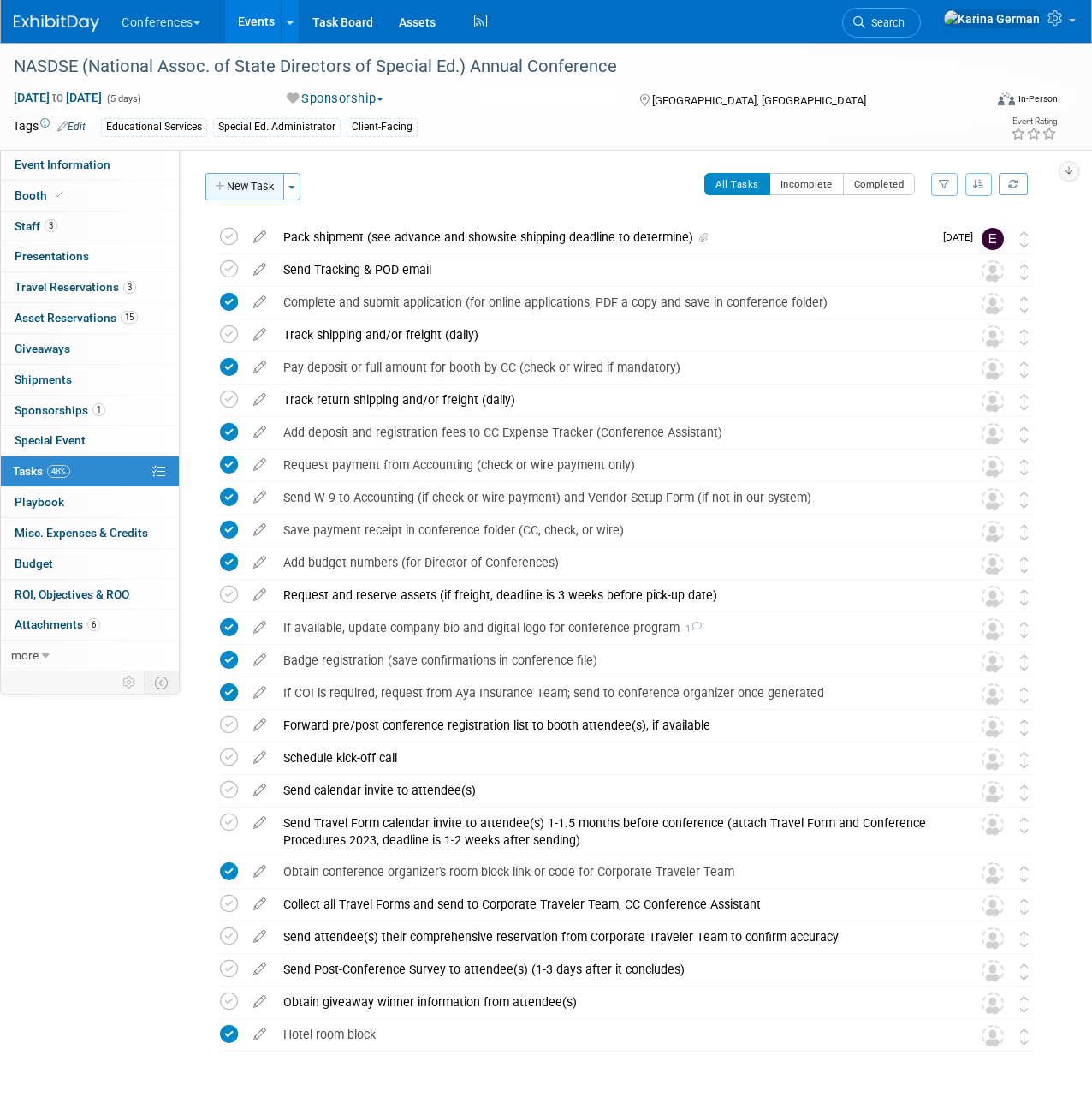
click at [253, 191] on button "New Task" at bounding box center [244, 186] width 78 height 28
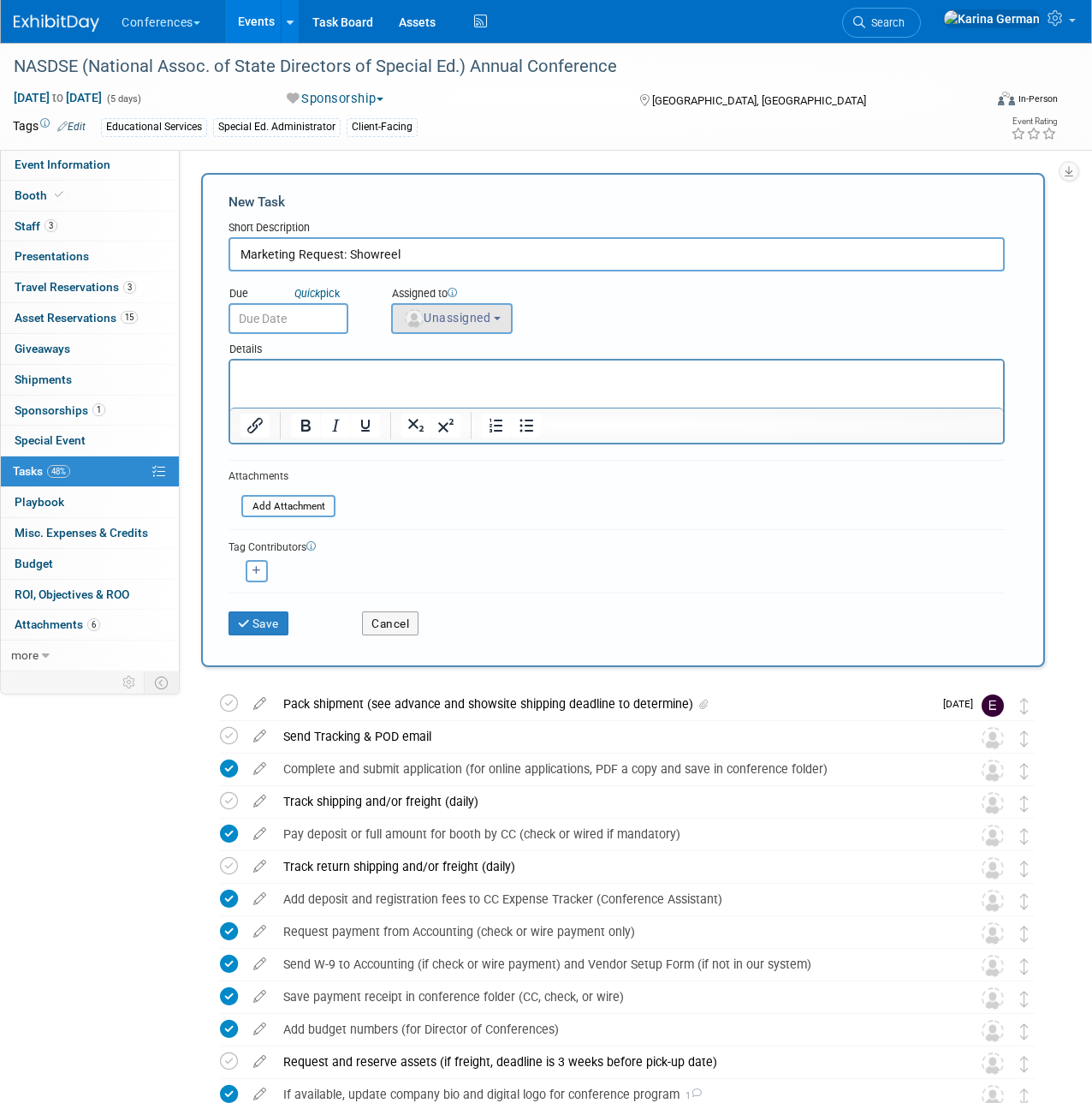
type input "Marketing Request: Showreel"
click at [471, 325] on button "Unassigned" at bounding box center [452, 318] width 121 height 31
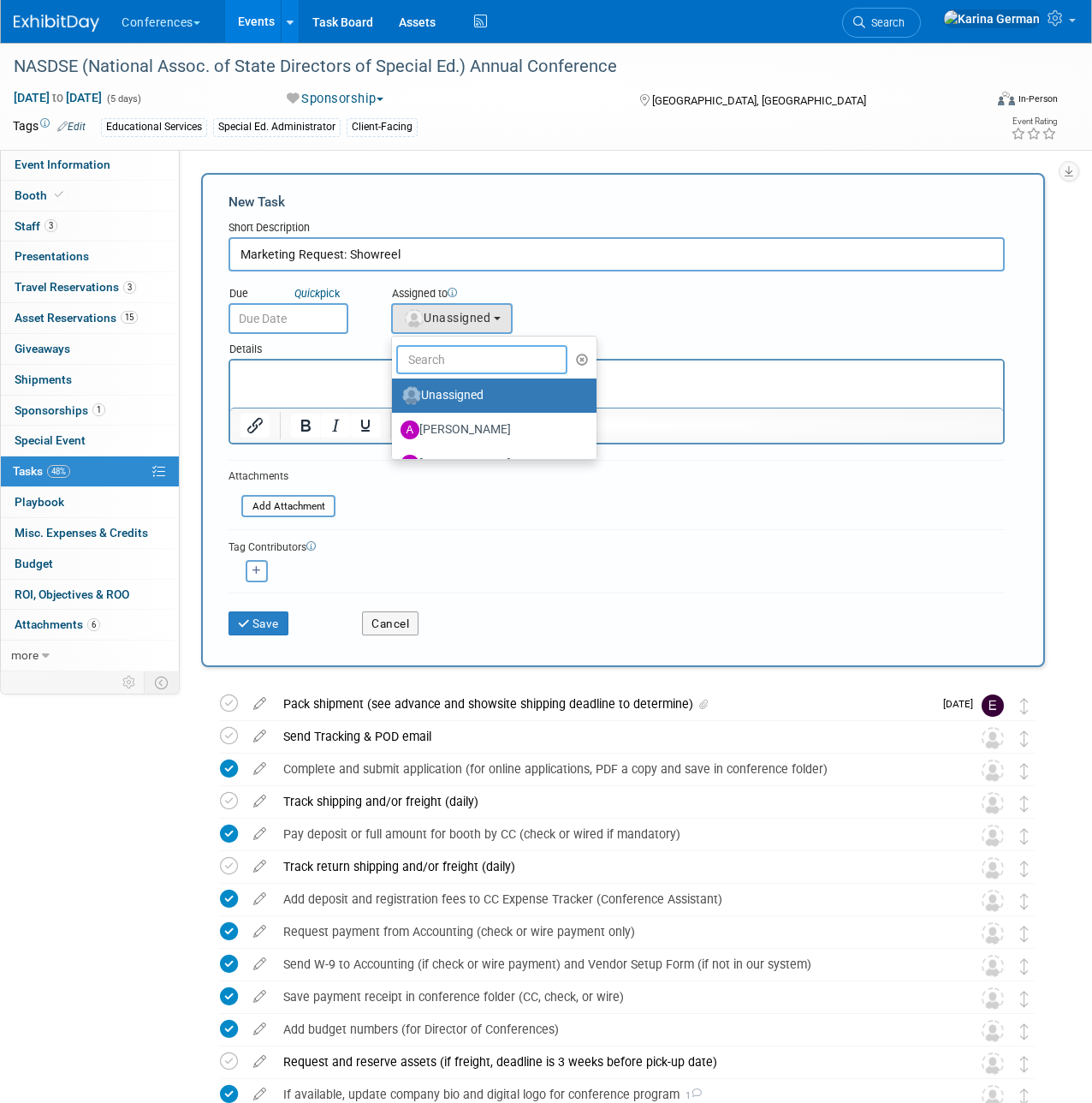
click at [439, 358] on input "text" at bounding box center [482, 359] width 171 height 29
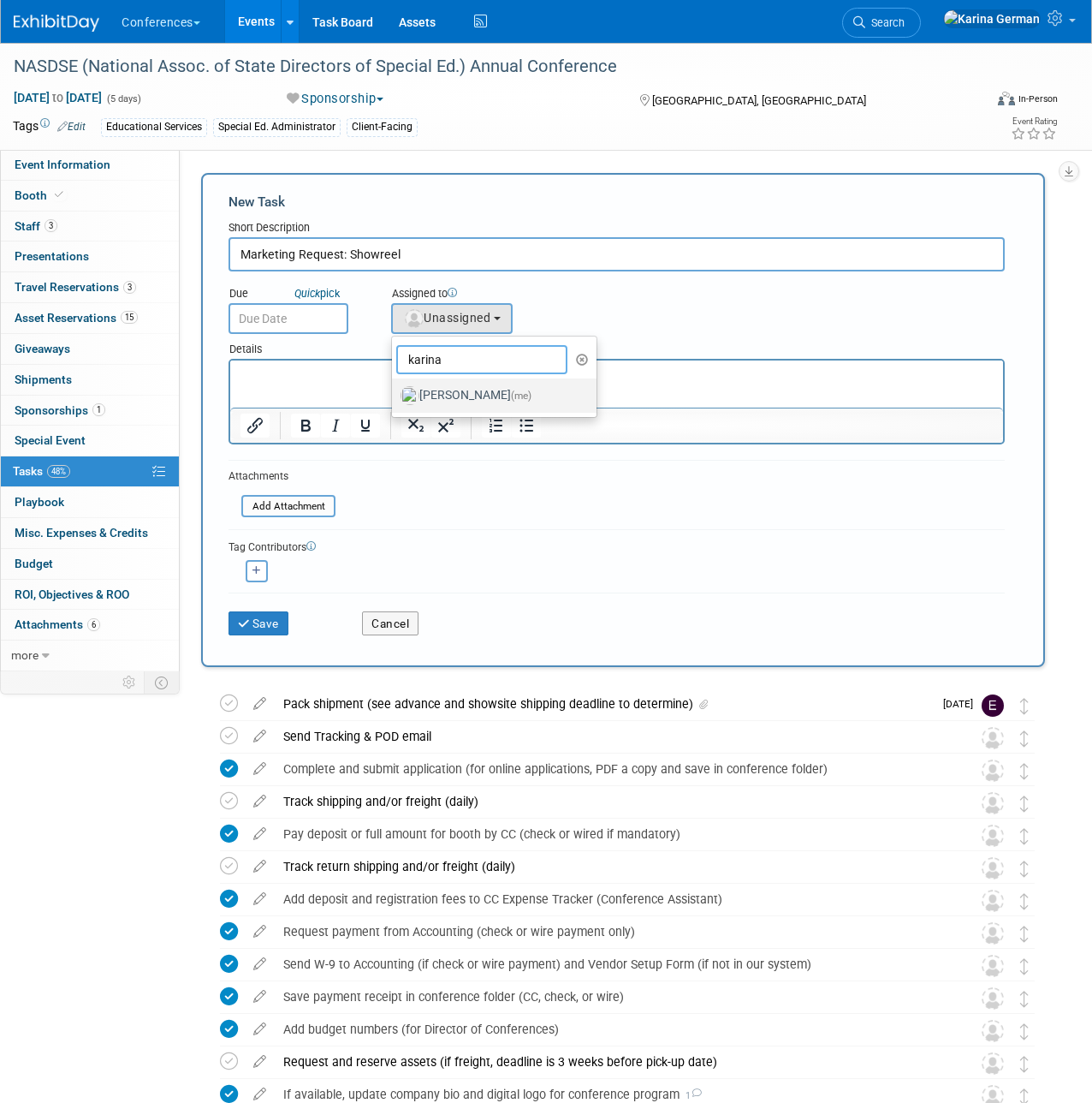
type input "karina"
click at [443, 380] on link "[PERSON_NAME] (me)" at bounding box center [494, 395] width 204 height 34
click at [426, 384] on label "[PERSON_NAME] (me)" at bounding box center [489, 395] width 179 height 28
click at [395, 388] on input "[PERSON_NAME] (me)" at bounding box center [389, 393] width 11 height 11
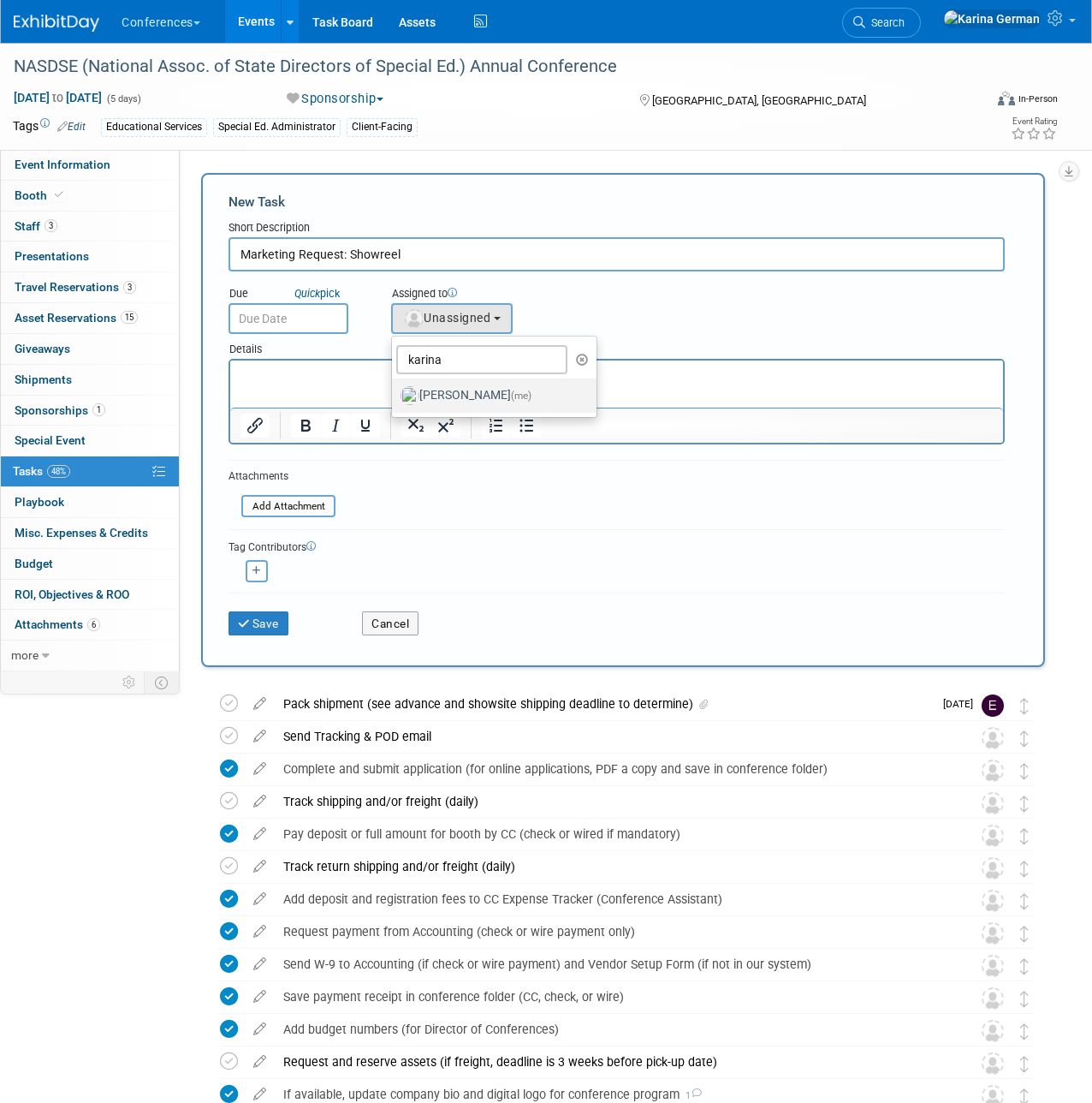
select select "eb9a80ed-01df-455e-b7c9-ebccef2a47a7"
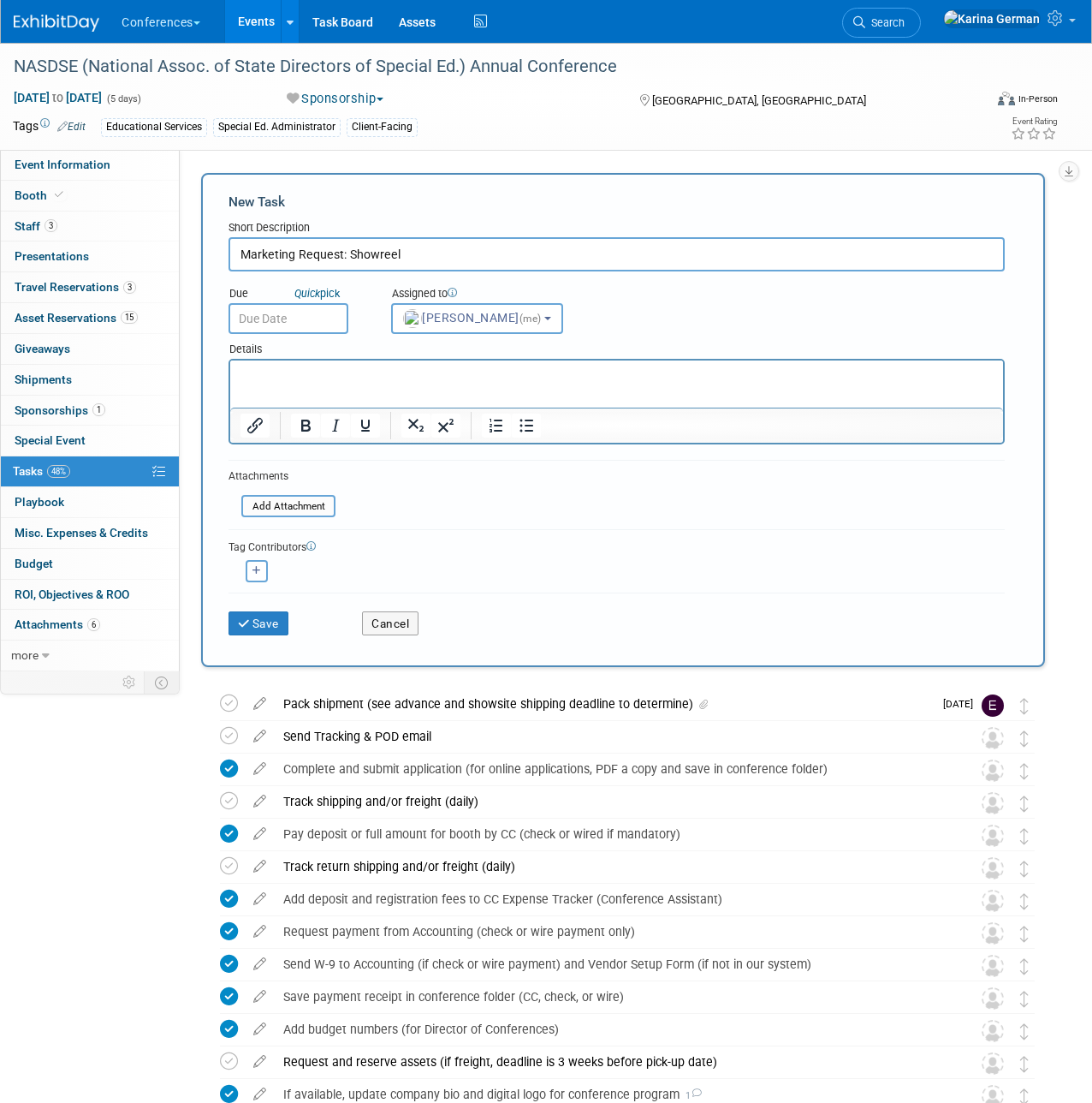
click at [301, 329] on body "Conferences Explore: My Workspaces 2 Go to Workspace: Conferences Marketing Req…" at bounding box center [546, 551] width 1092 height 1103
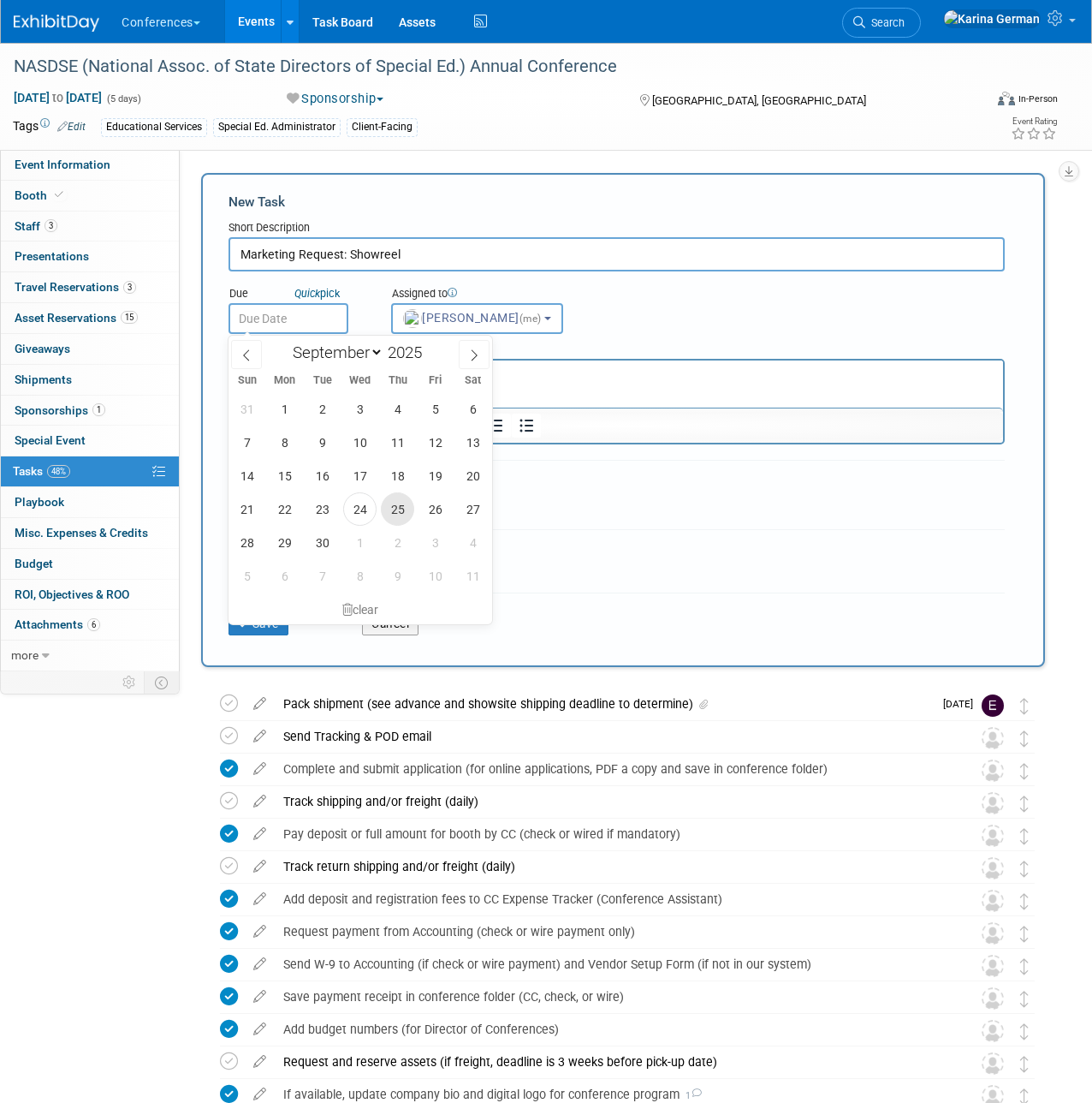
click at [406, 507] on span "25" at bounding box center [397, 508] width 33 height 33
type input "[DATE]"
click at [633, 384] on html at bounding box center [616, 372] width 773 height 24
click at [673, 384] on html at bounding box center [616, 372] width 773 height 24
click at [655, 300] on div "Due Quick pick [DATE] Assigned to <img src="[URL][DOMAIN_NAME]" style="width: 2…" at bounding box center [617, 302] width 802 height 62
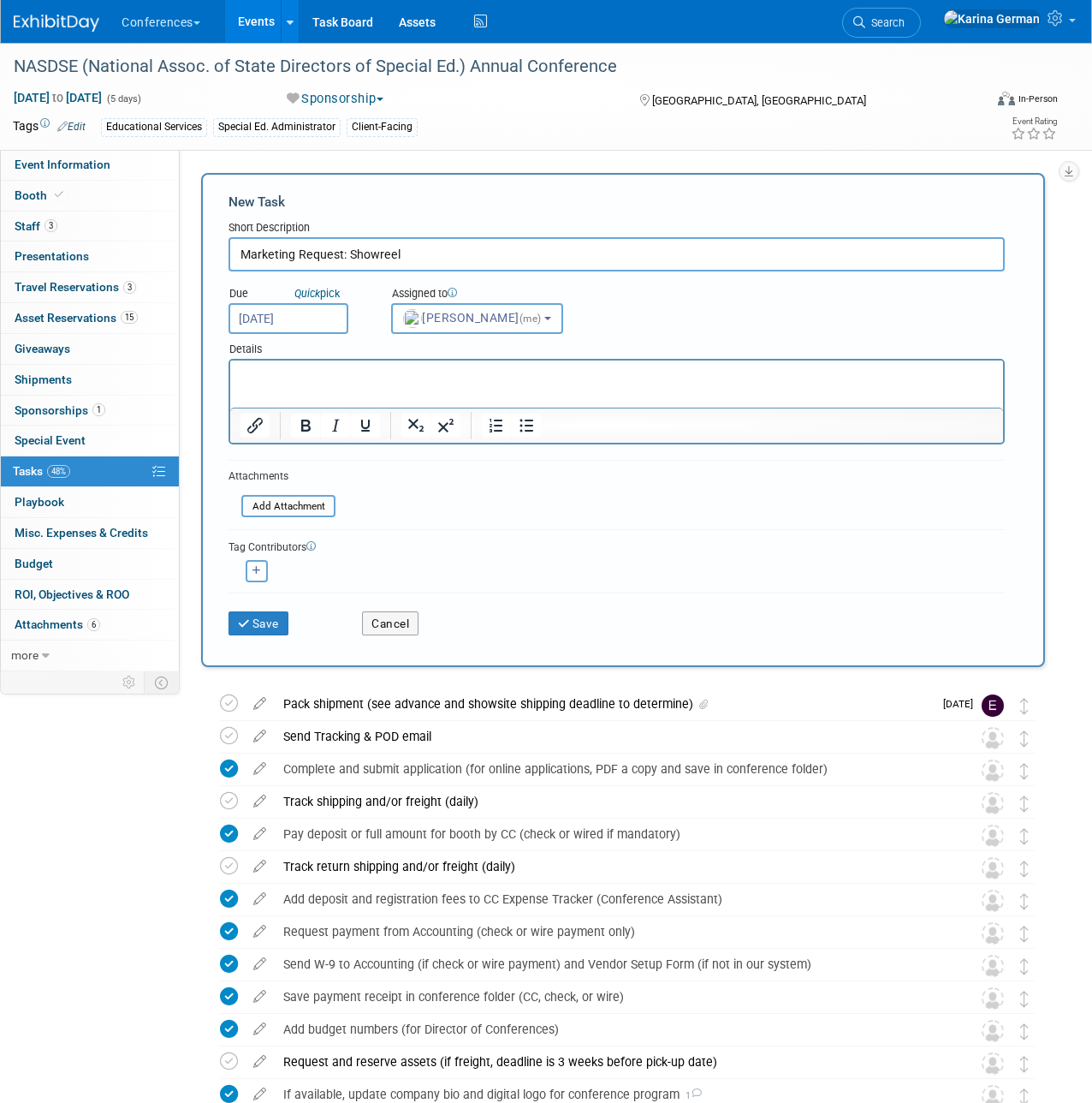
click at [459, 384] on html at bounding box center [616, 372] width 773 height 24
paste body "Rich Text Area. Press ALT-0 for help."
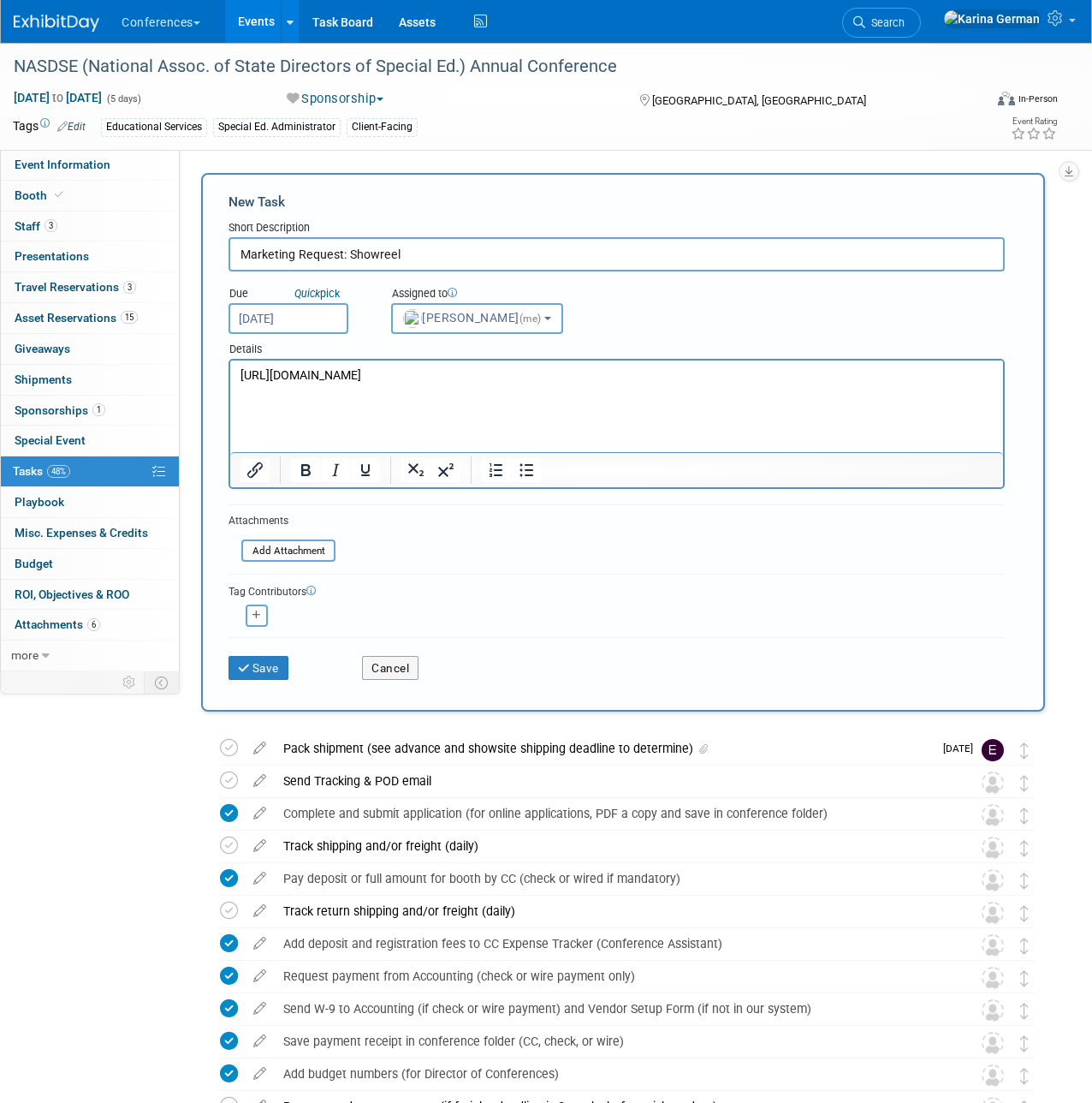
drag, startPoint x: 454, startPoint y: 440, endPoint x: 188, endPoint y: 347, distance: 281.8
click at [230, 360] on html "[URL][DOMAIN_NAME]" at bounding box center [616, 372] width 773 height 24
click at [258, 466] on icon "Insert/edit link" at bounding box center [255, 470] width 21 height 21
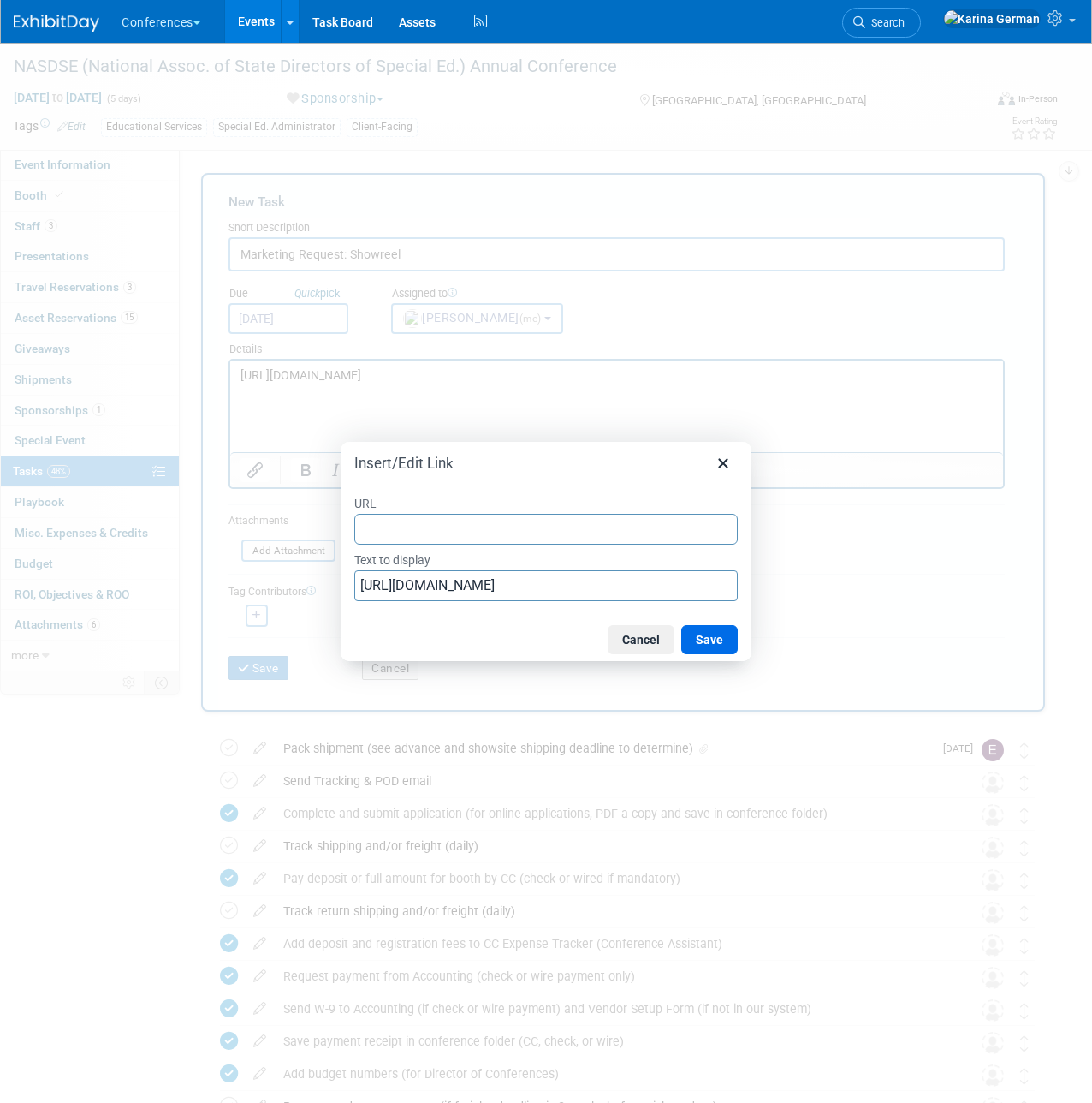
type input "[URL][DOMAIN_NAME]"
click at [712, 640] on button "Save" at bounding box center [709, 639] width 56 height 29
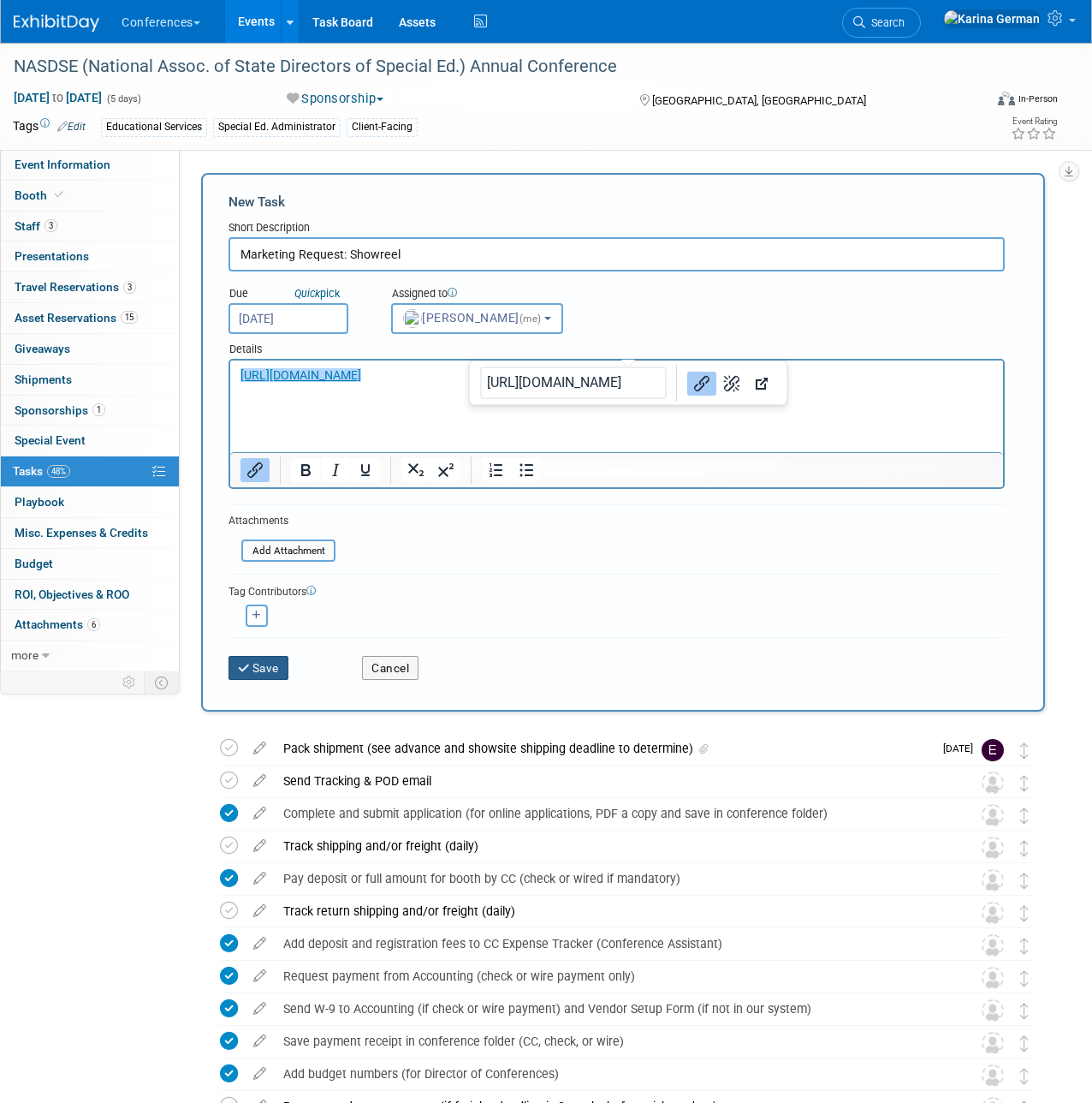
click at [276, 677] on button "Save" at bounding box center [258, 668] width 60 height 24
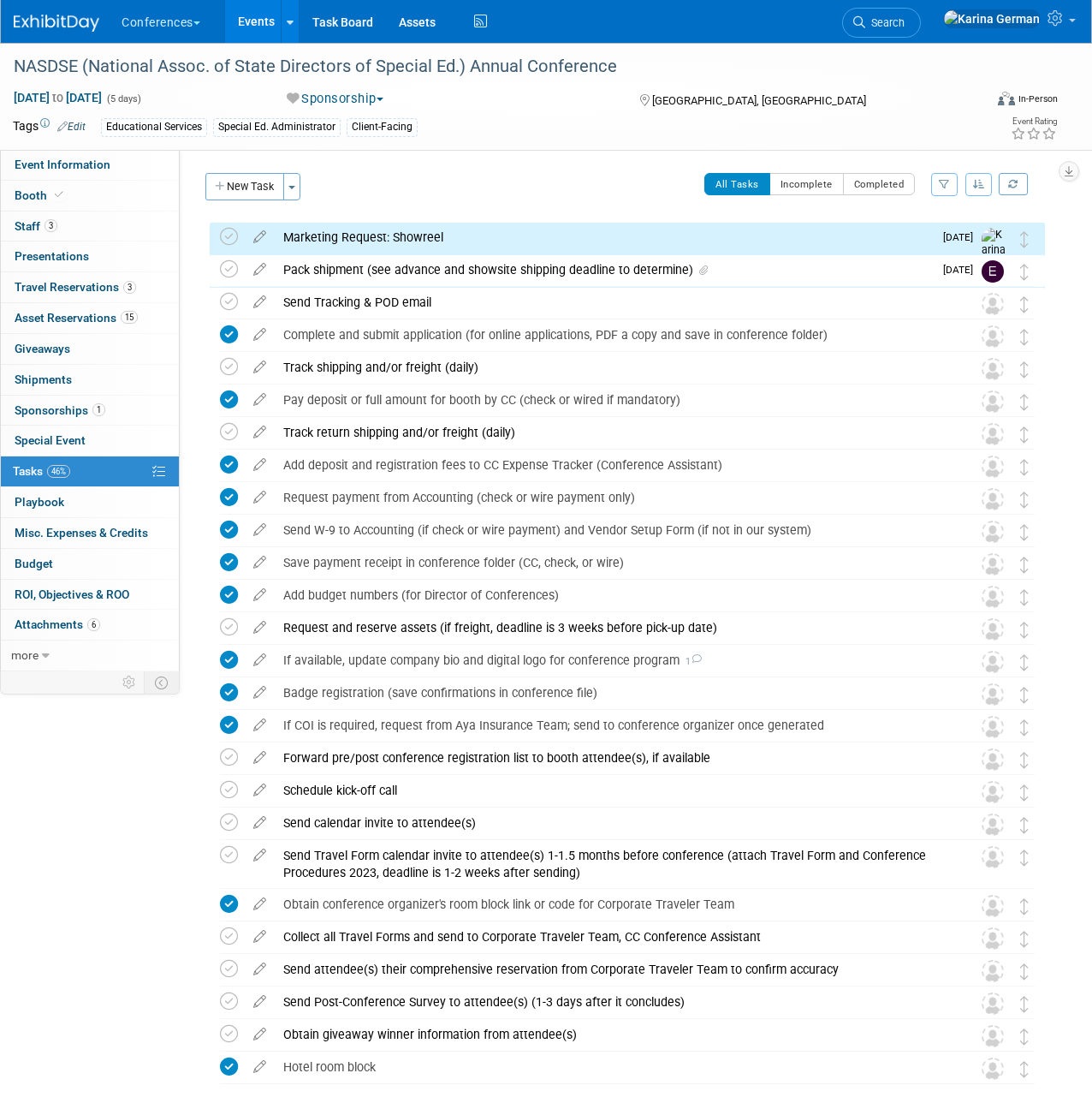
click at [375, 253] on table "Marketing Request: Showreel DETAILS [URL][DOMAIN_NAME] Pro tip: Press Ctrl-Ente…" at bounding box center [628, 256] width 815 height 67
click at [368, 244] on div "Marketing Request: Showreel" at bounding box center [603, 237] width 658 height 29
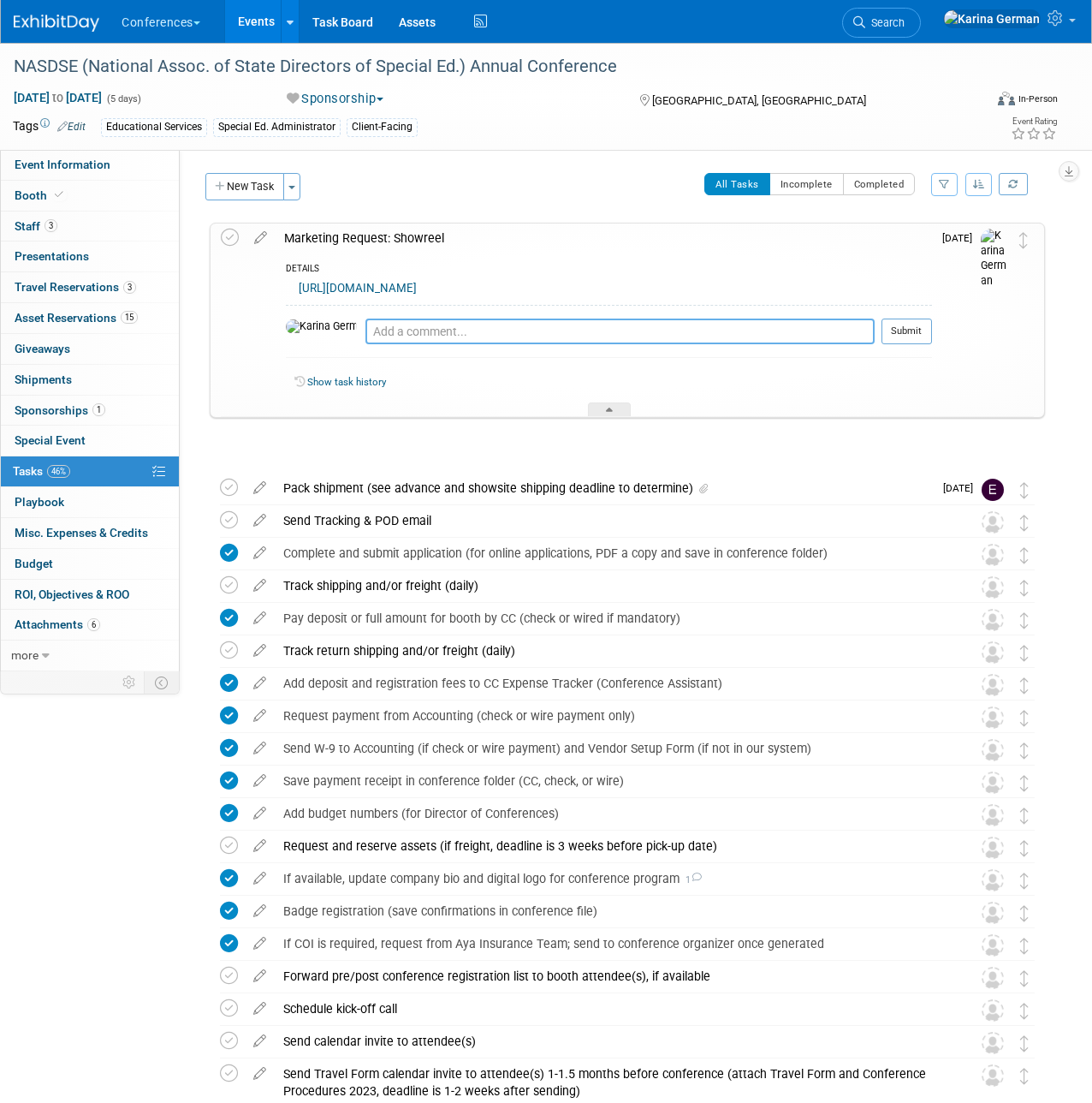
click at [365, 344] on textarea at bounding box center [620, 331] width 509 height 26
type textarea "h"
type textarea "sent to Max with [PERSON_NAME]"
click at [918, 344] on button "Submit" at bounding box center [907, 331] width 51 height 26
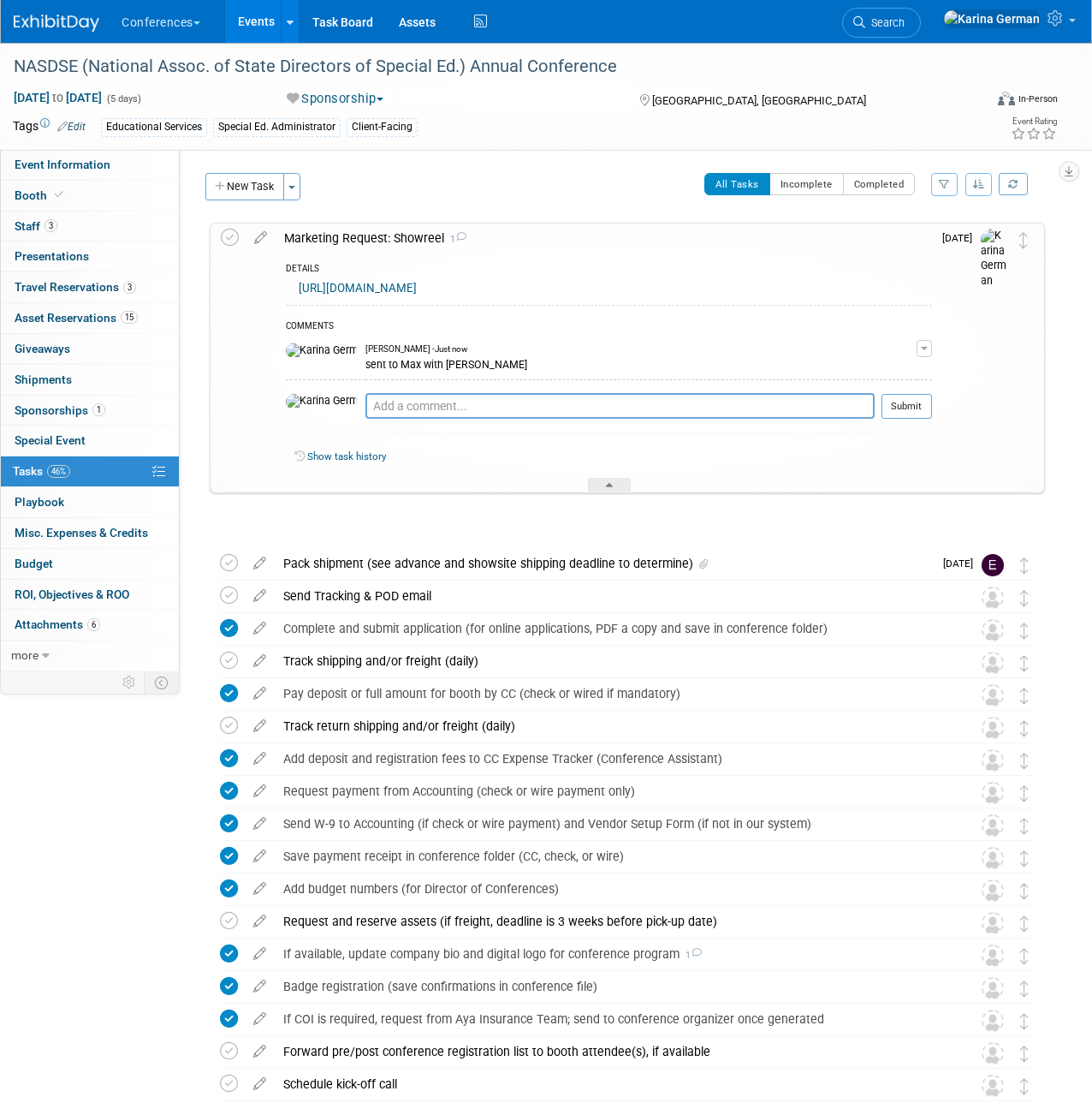
click at [369, 242] on div "Marketing Request: Showreel 1" at bounding box center [603, 238] width 657 height 29
